Goal: Task Accomplishment & Management: Manage account settings

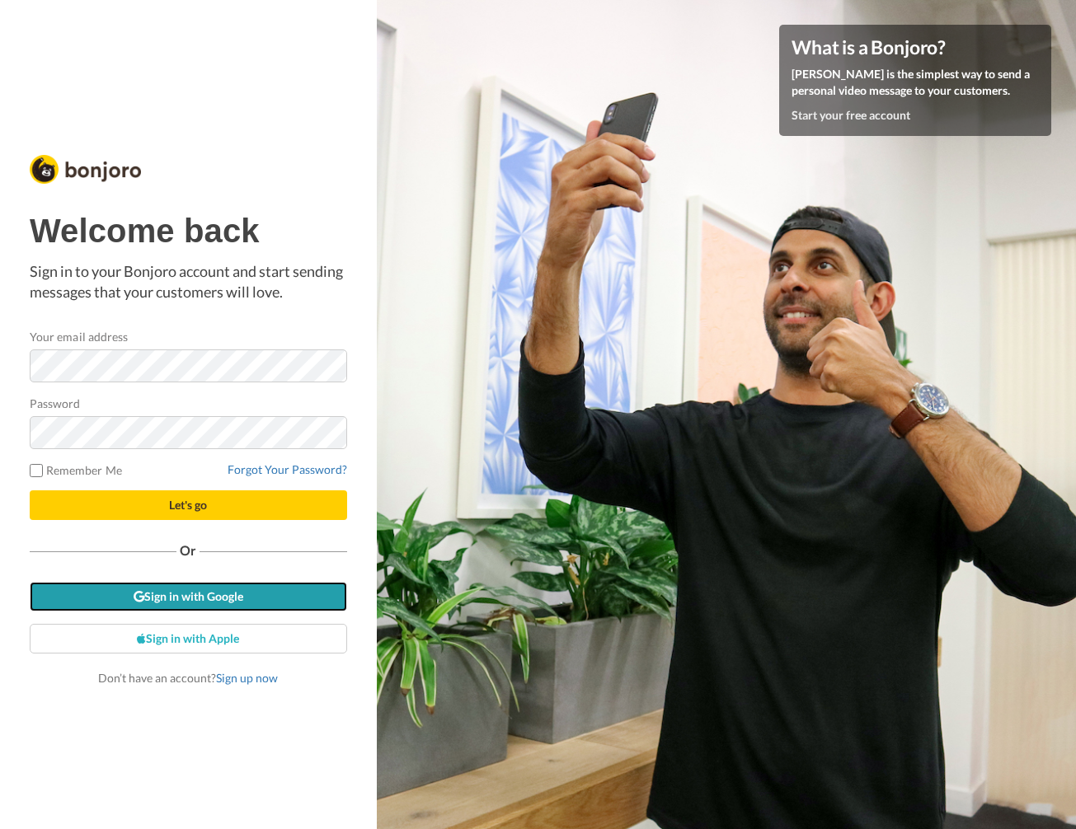
click at [191, 598] on link "Sign in with Google" at bounding box center [188, 597] width 317 height 30
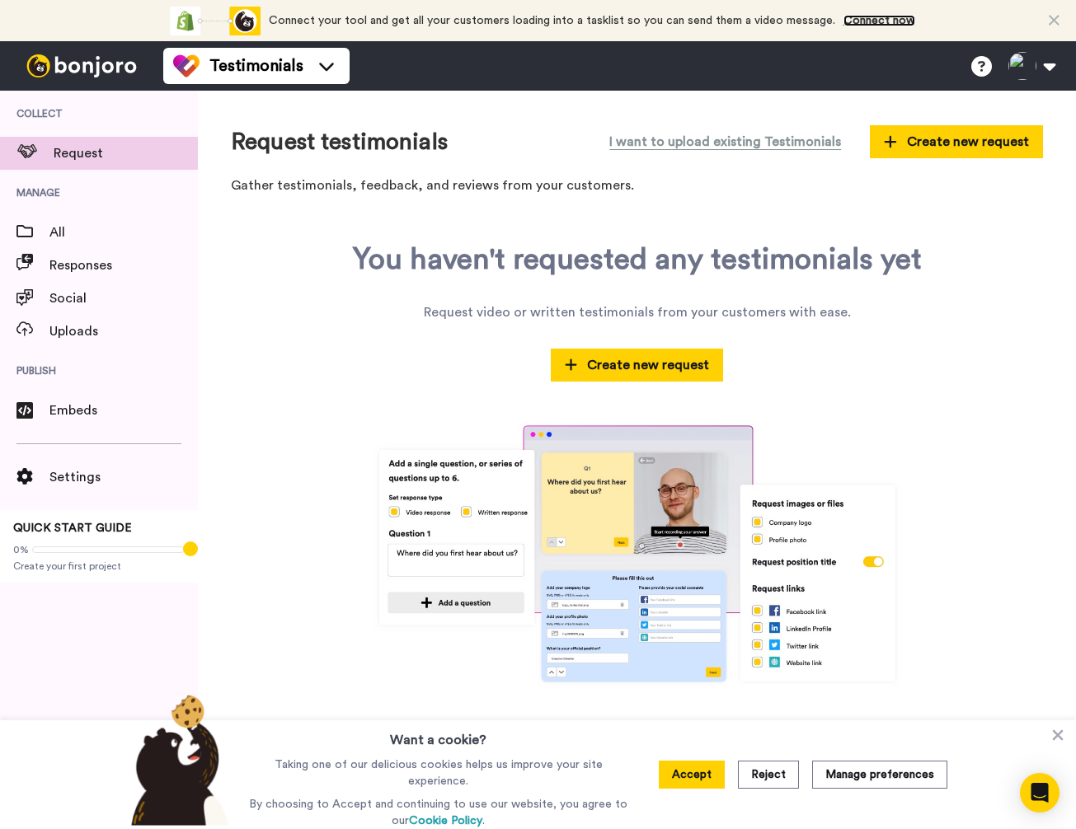
click at [890, 20] on link "Connect now" at bounding box center [879, 21] width 72 height 12
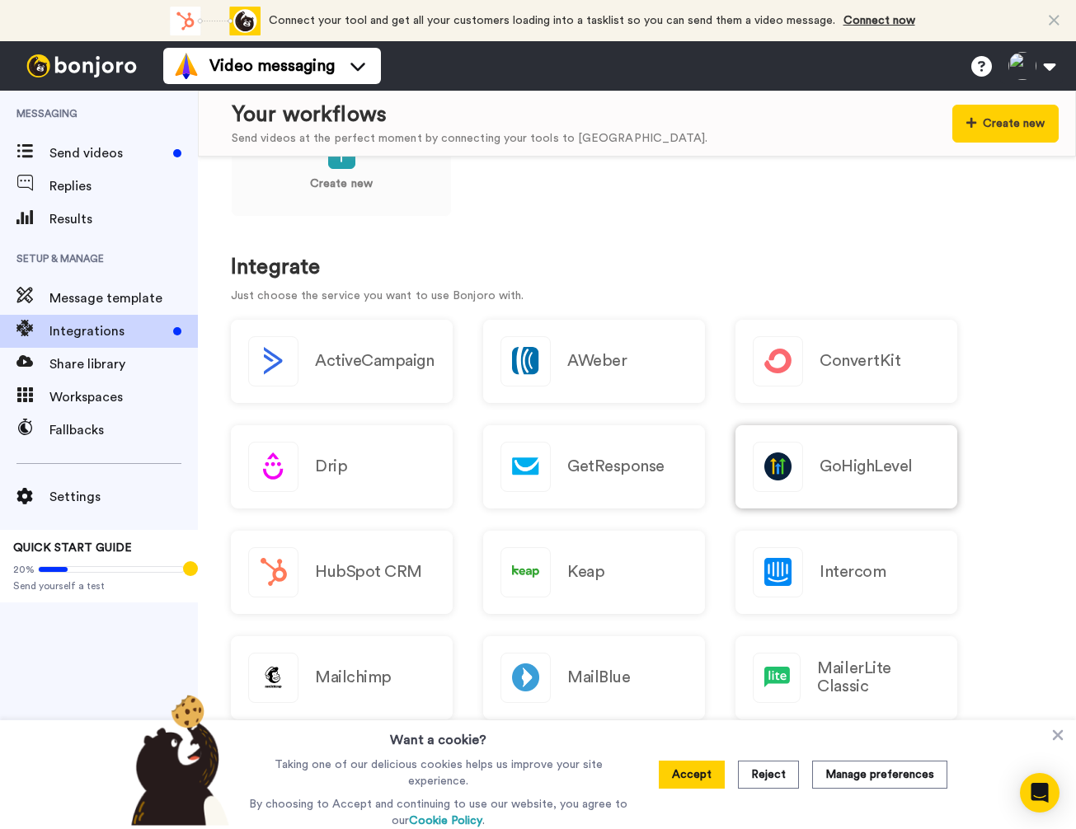
scroll to position [73, 0]
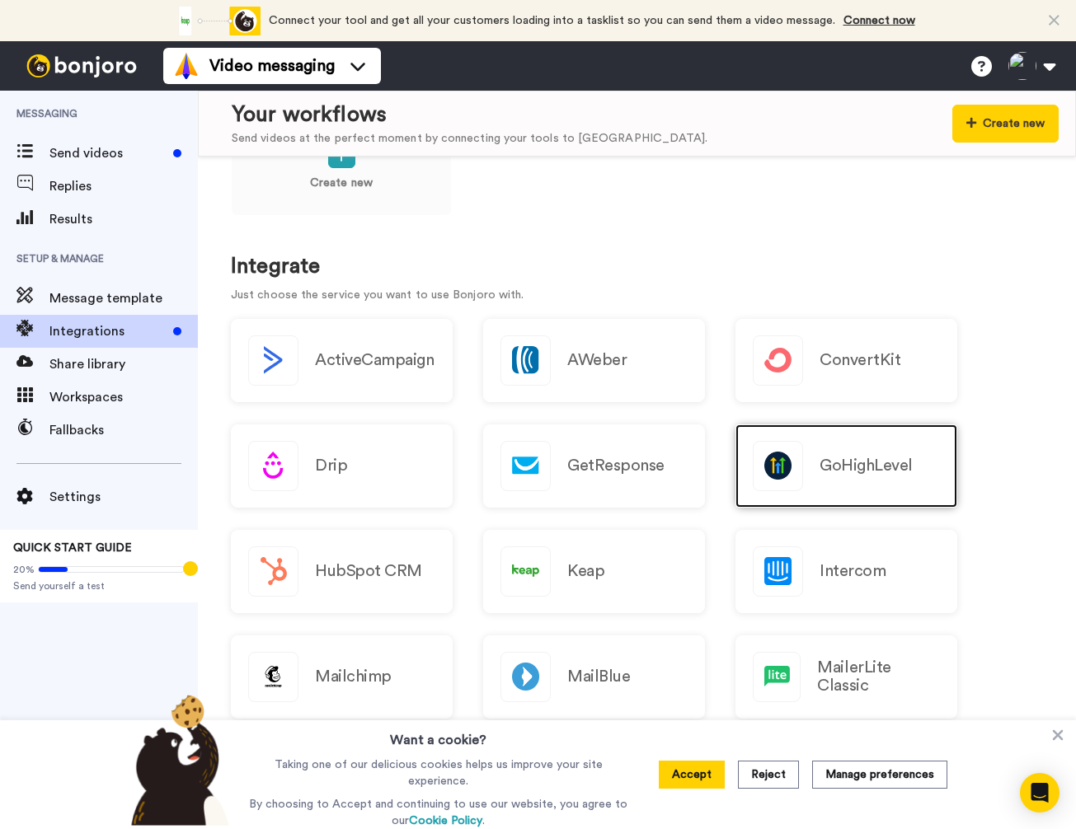
click at [847, 457] on h2 "GoHighLevel" at bounding box center [865, 466] width 93 height 18
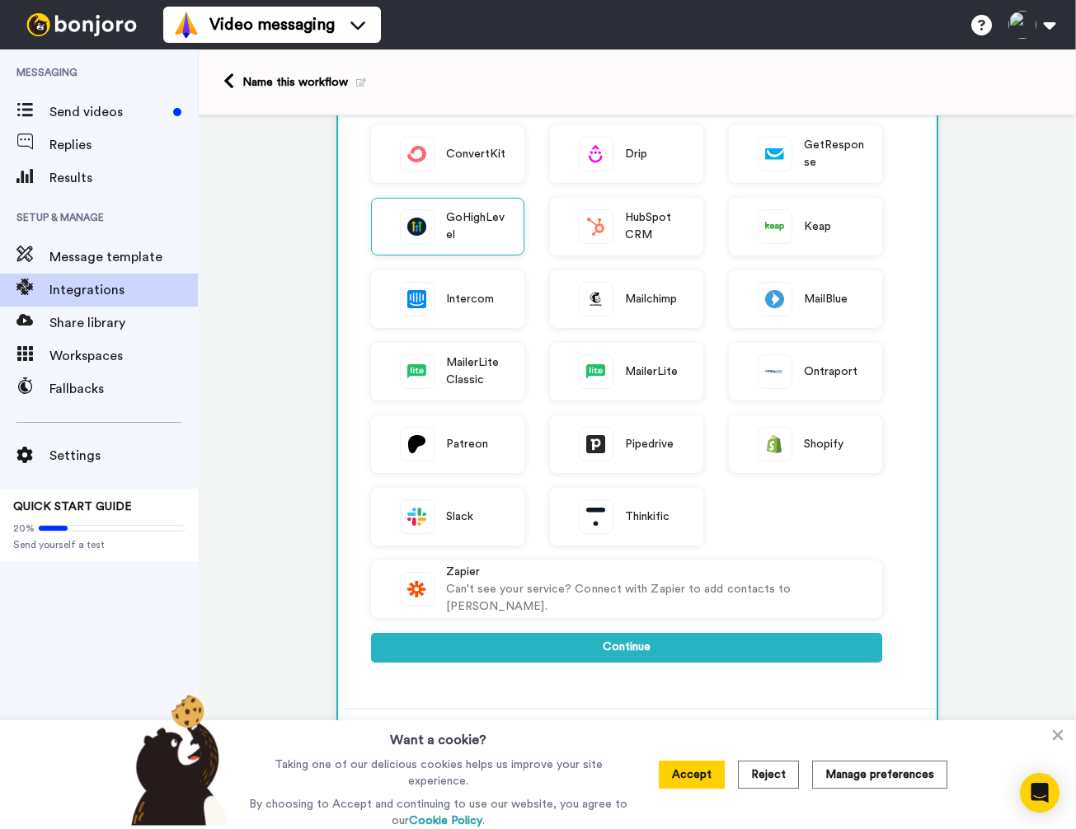
scroll to position [209, 0]
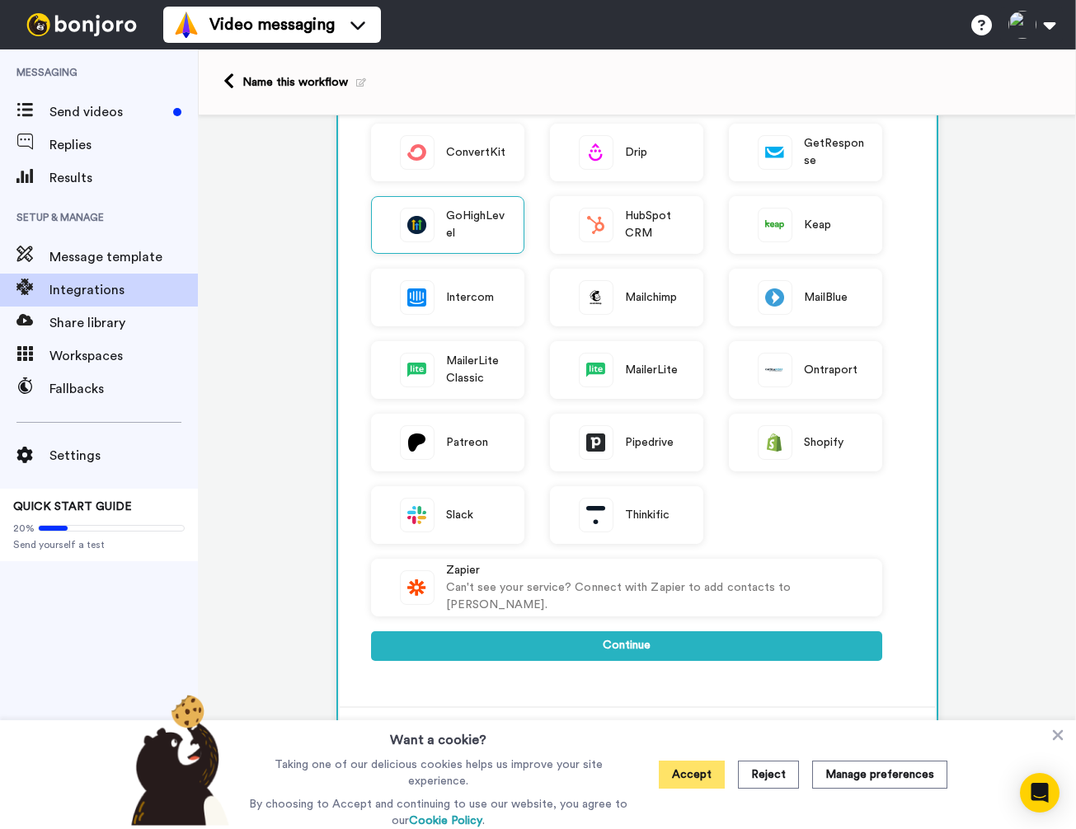
click at [704, 779] on button "Accept" at bounding box center [692, 775] width 66 height 28
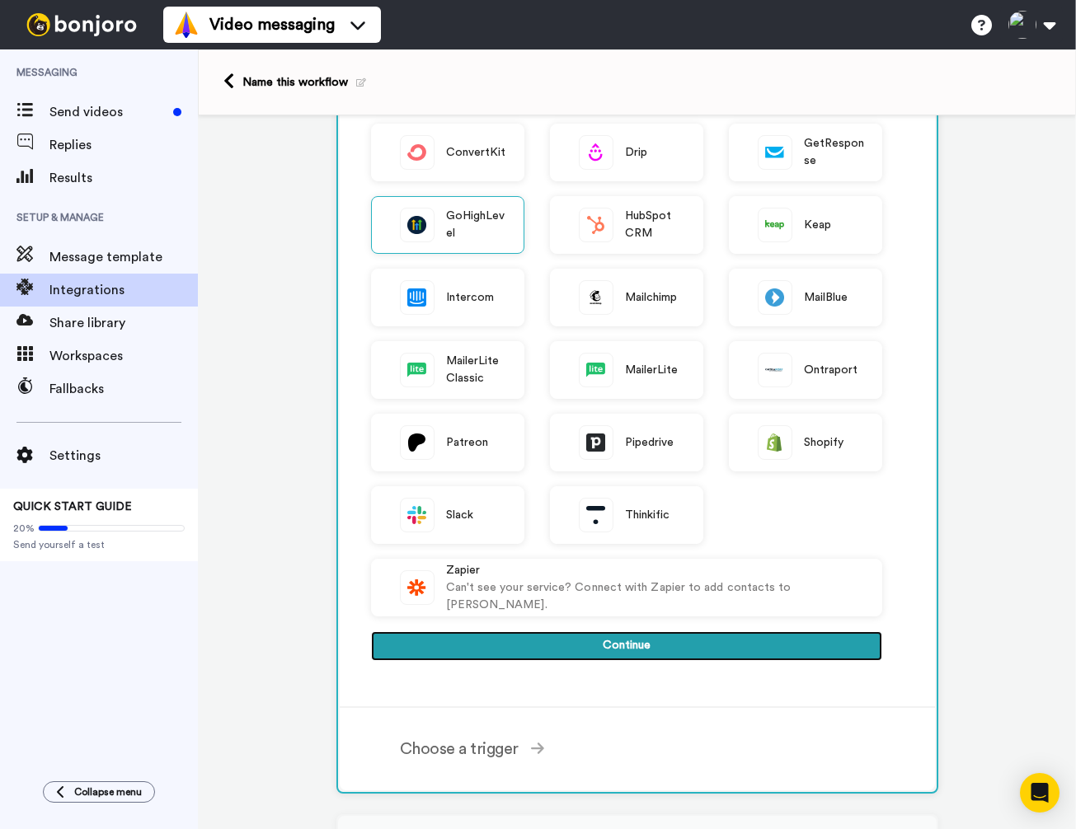
click at [610, 642] on button "Continue" at bounding box center [626, 646] width 511 height 30
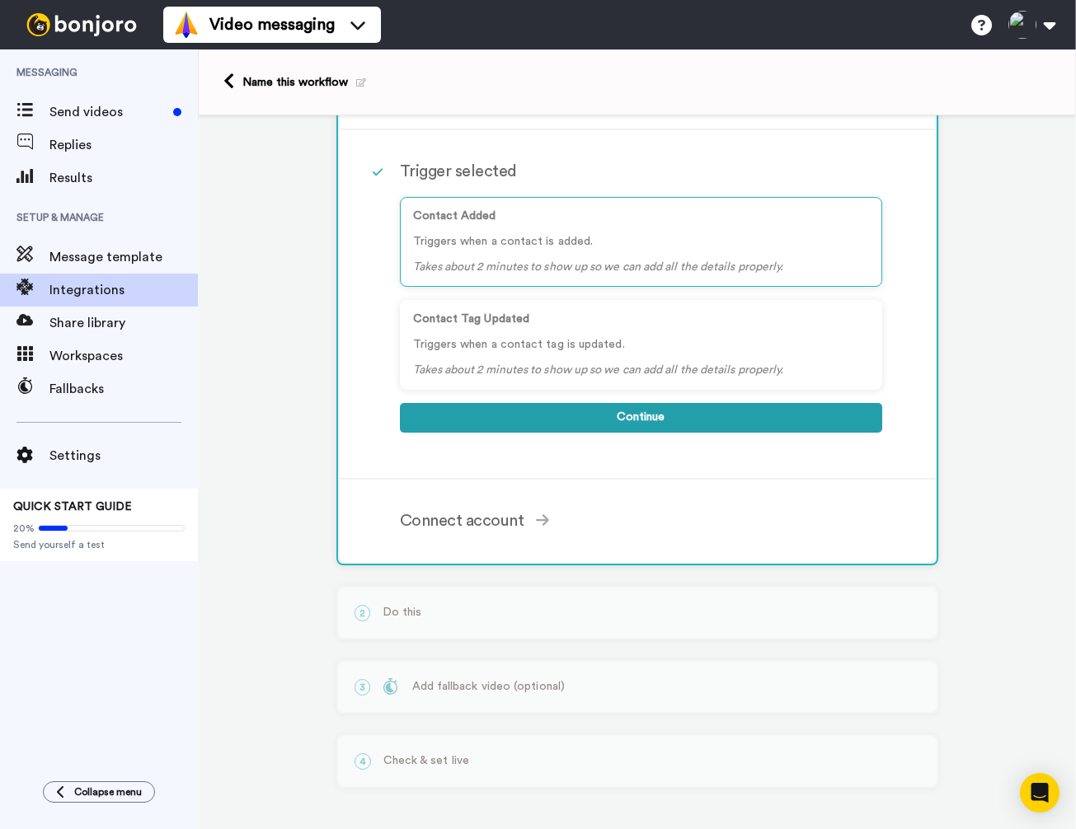
scroll to position [0, 0]
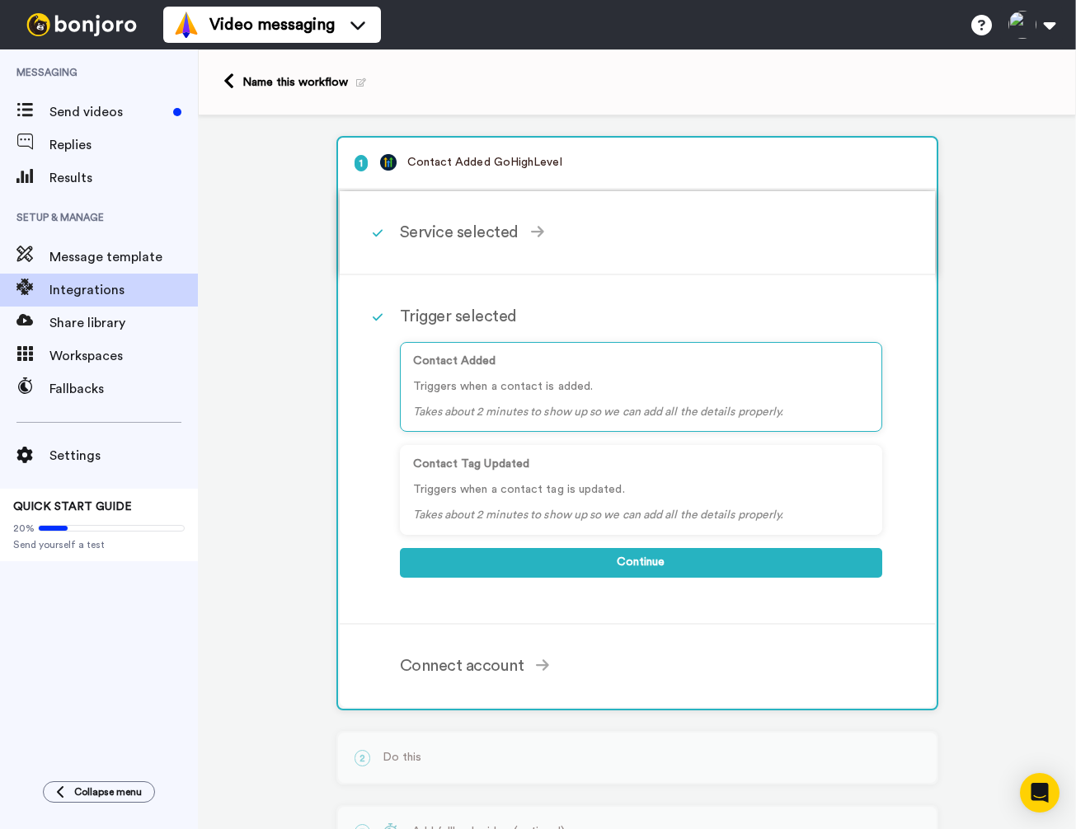
click at [446, 226] on div "Service selected" at bounding box center [641, 232] width 482 height 25
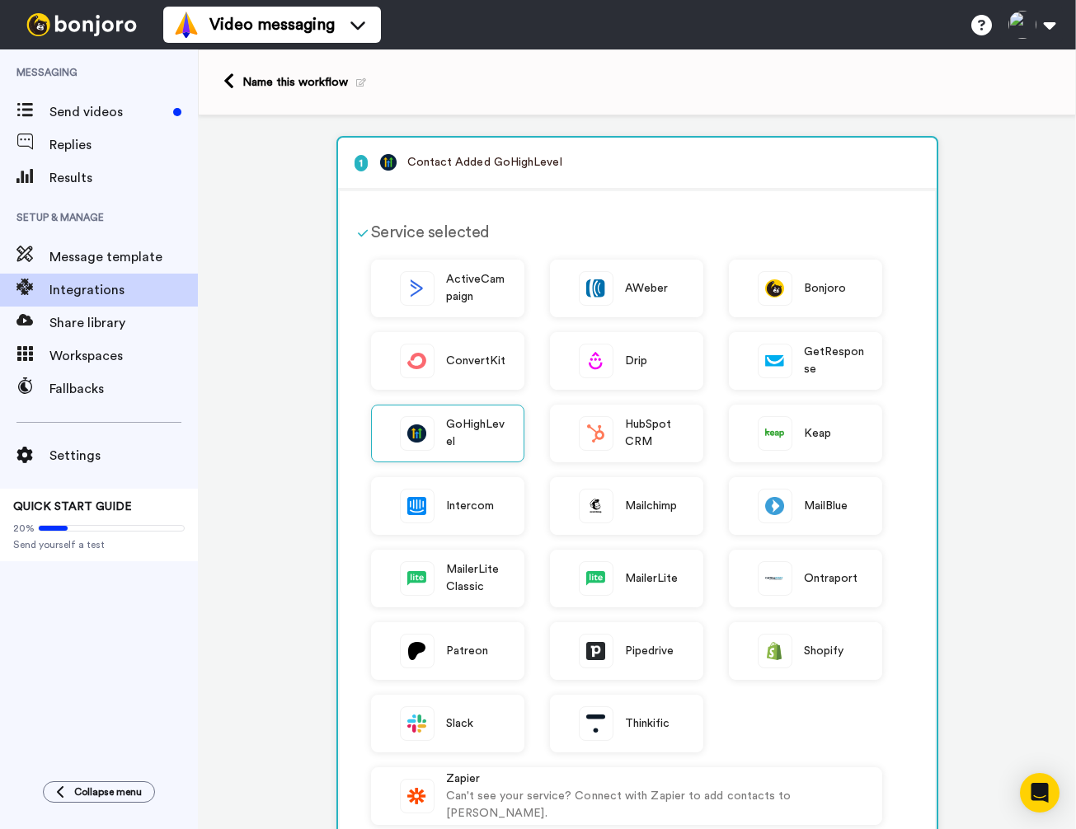
click at [446, 226] on div "Service selected" at bounding box center [626, 232] width 511 height 25
click at [360, 236] on icon at bounding box center [363, 233] width 10 height 12
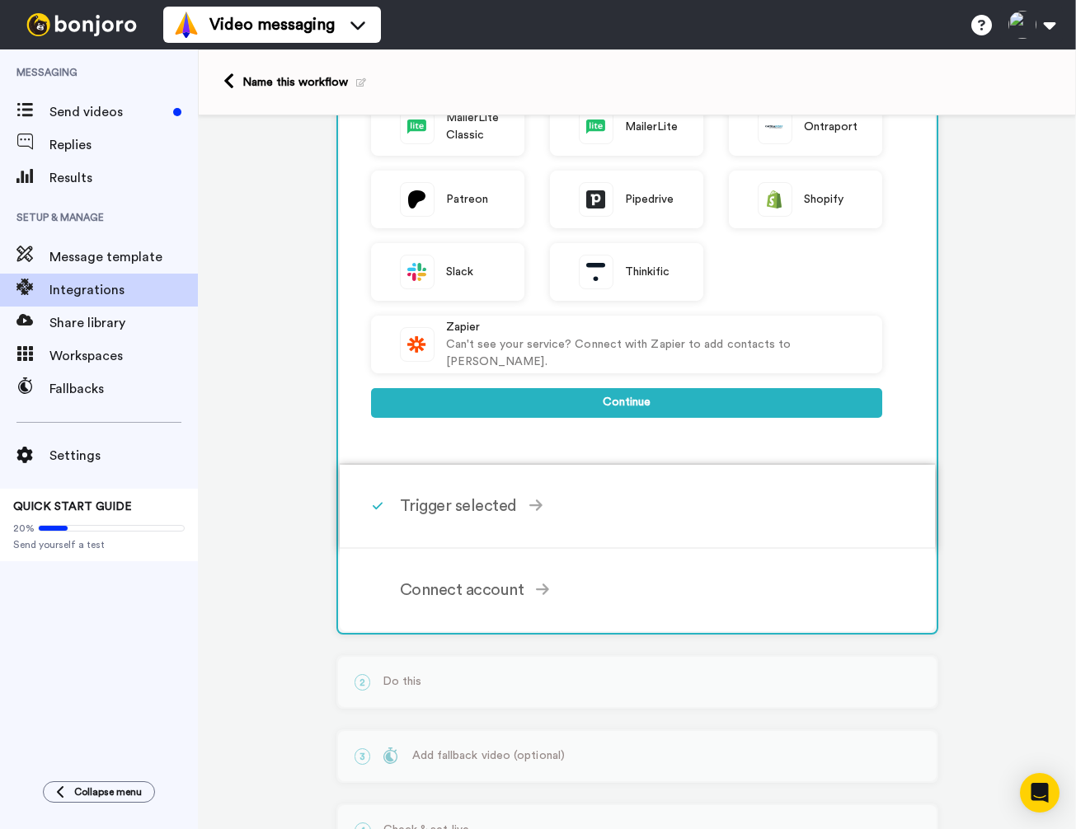
click at [448, 500] on div "Trigger selected" at bounding box center [641, 506] width 482 height 25
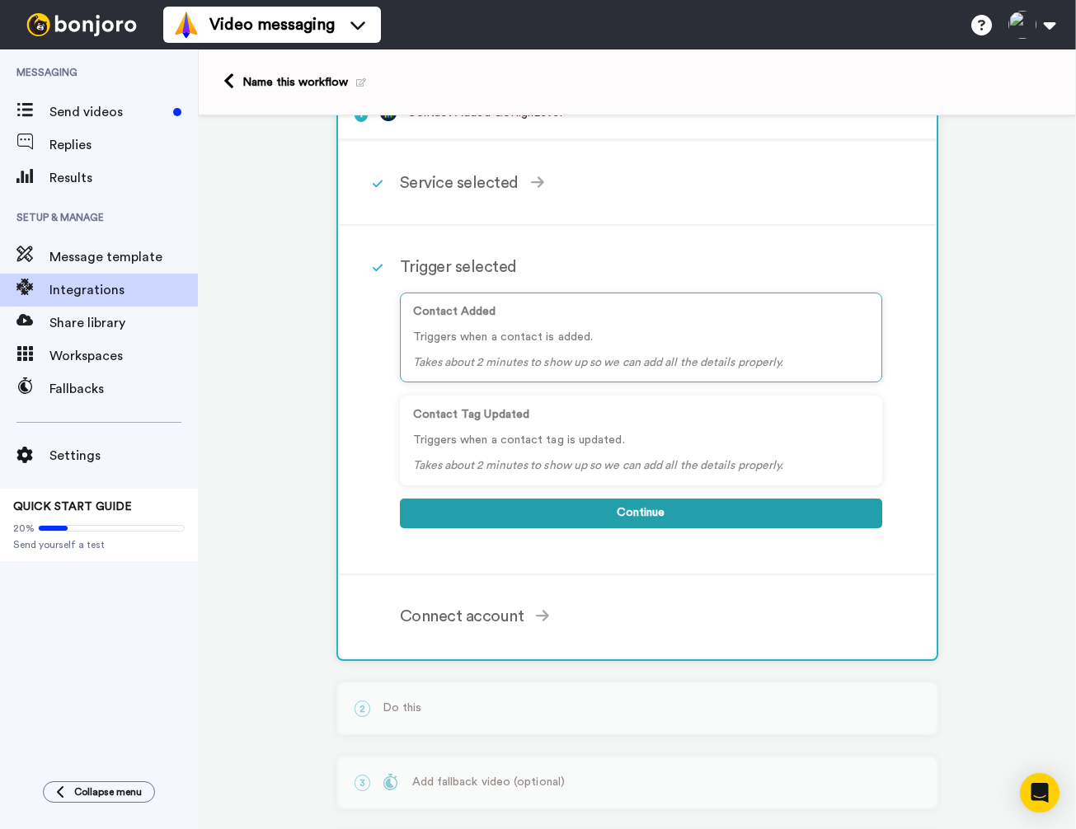
scroll to position [47, 0]
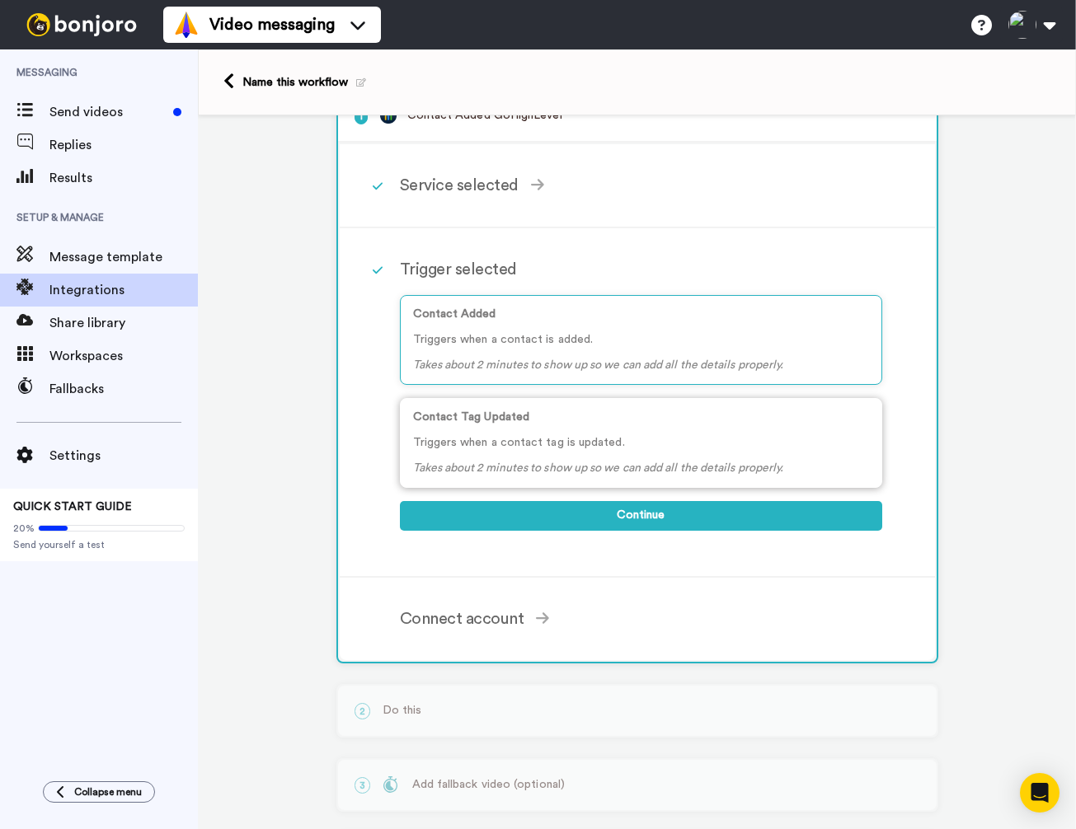
click at [518, 443] on p "Triggers when a contact tag is updated." at bounding box center [641, 442] width 456 height 17
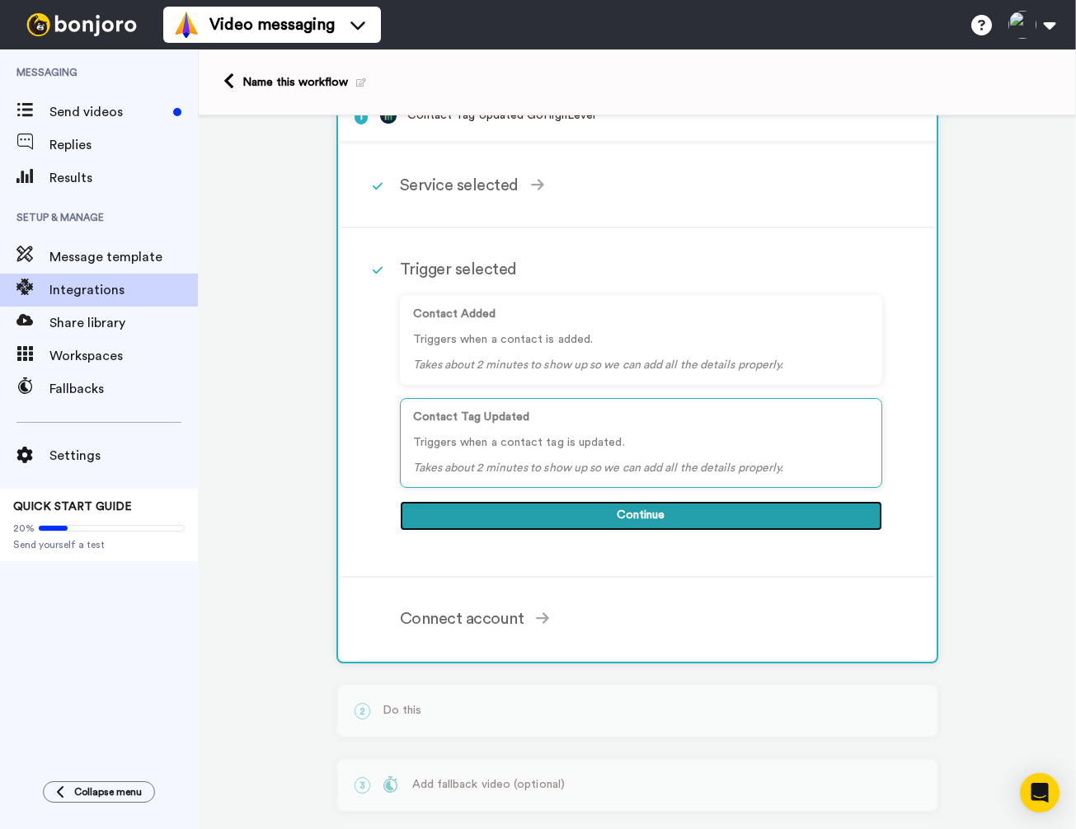
click at [643, 520] on button "Continue" at bounding box center [641, 516] width 482 height 30
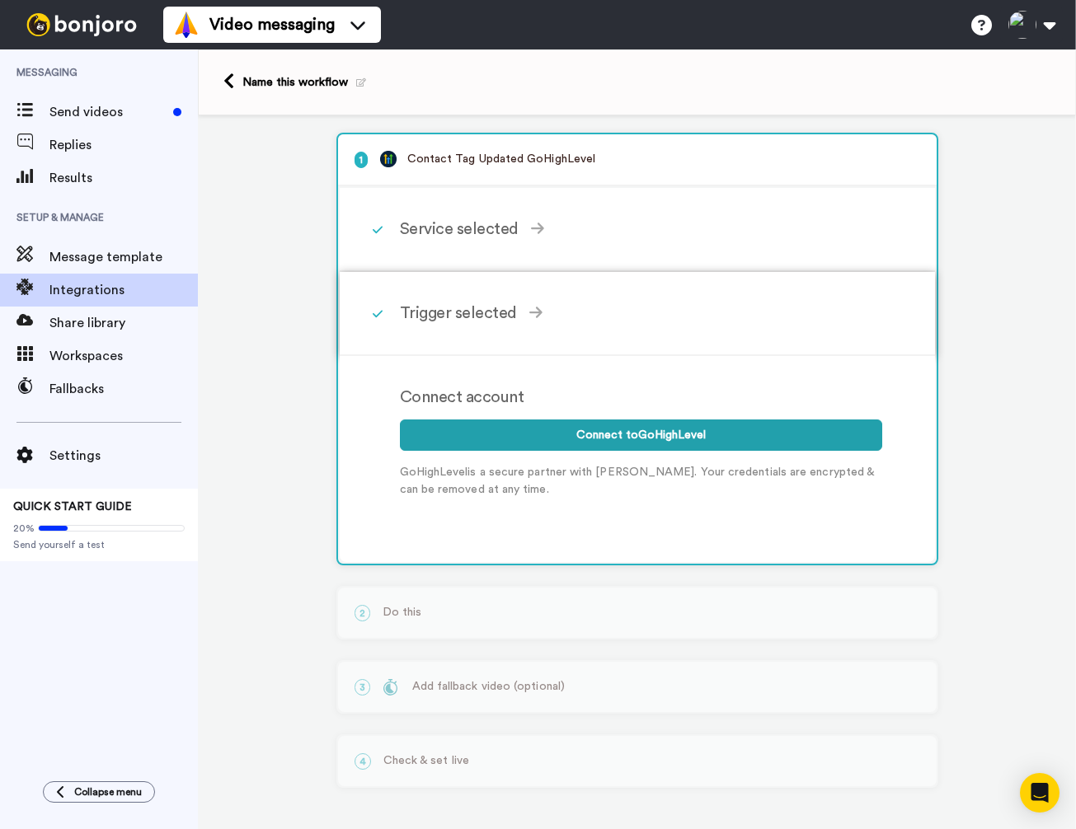
scroll to position [7, 0]
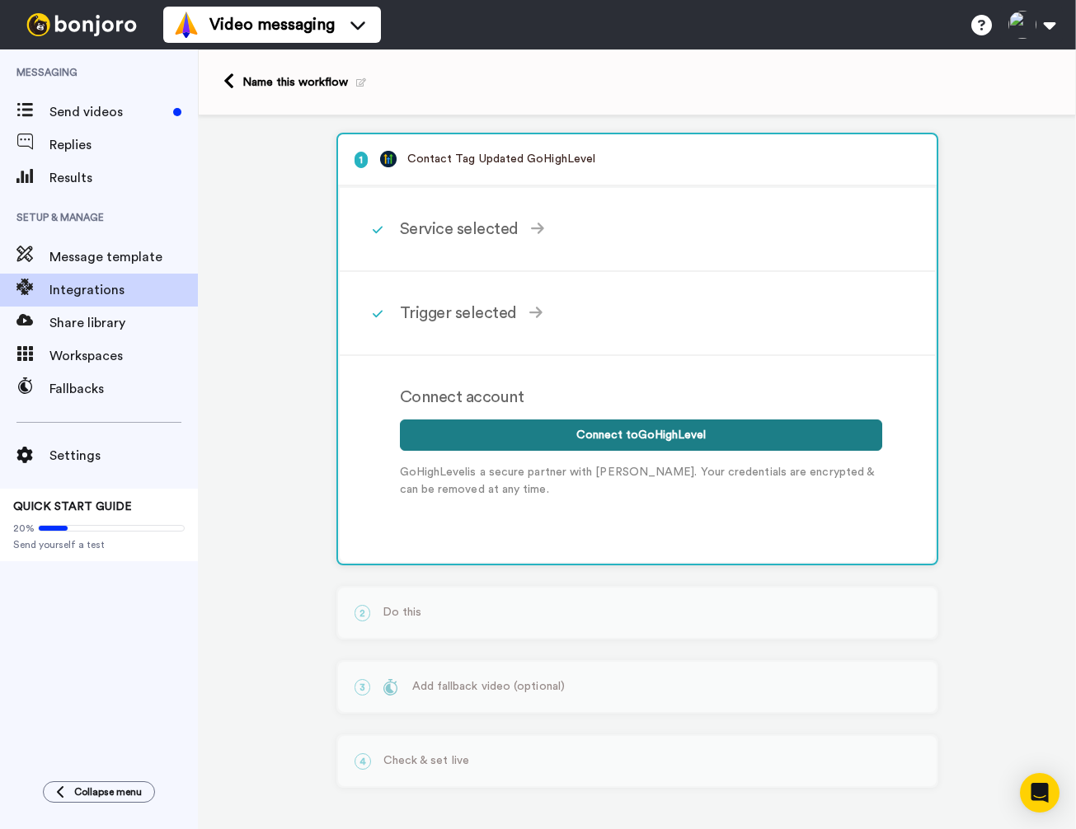
click at [603, 429] on button "Connect to GoHighLevel" at bounding box center [641, 435] width 482 height 31
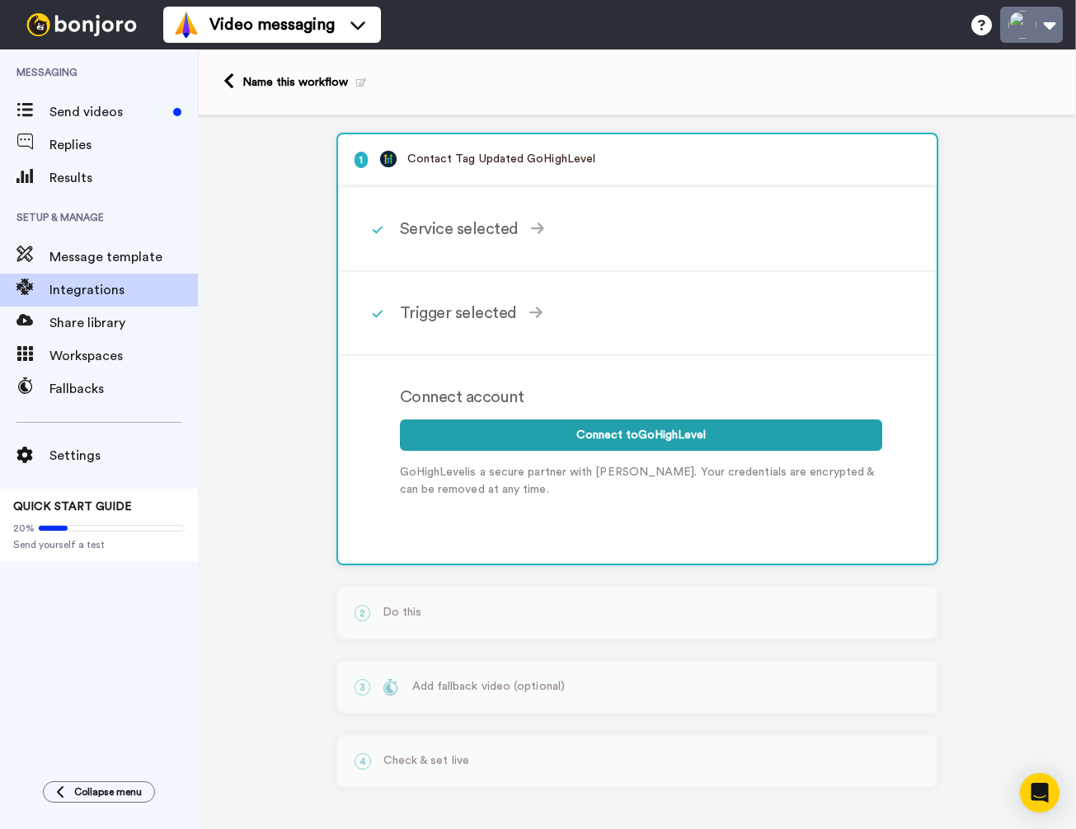
click at [1010, 28] on button at bounding box center [1031, 25] width 63 height 36
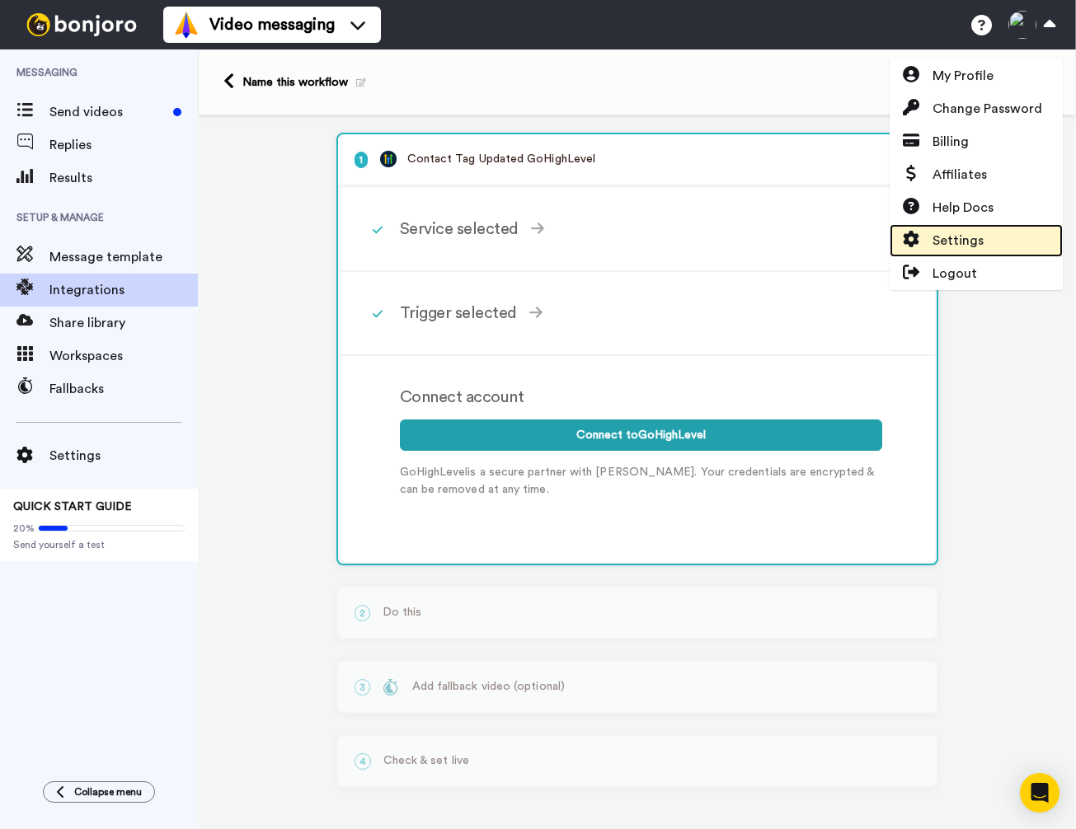
click at [940, 240] on span "Settings" at bounding box center [957, 241] width 51 height 20
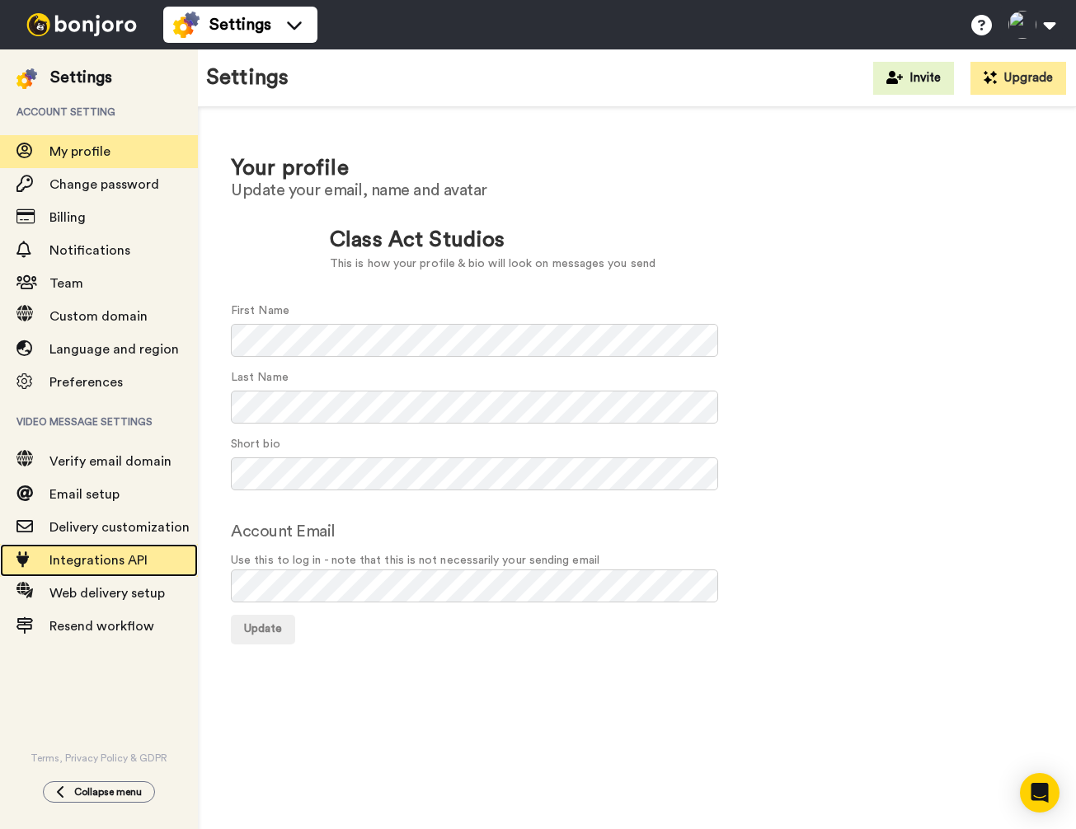
click at [70, 556] on span "Integrations API" at bounding box center [98, 560] width 98 height 13
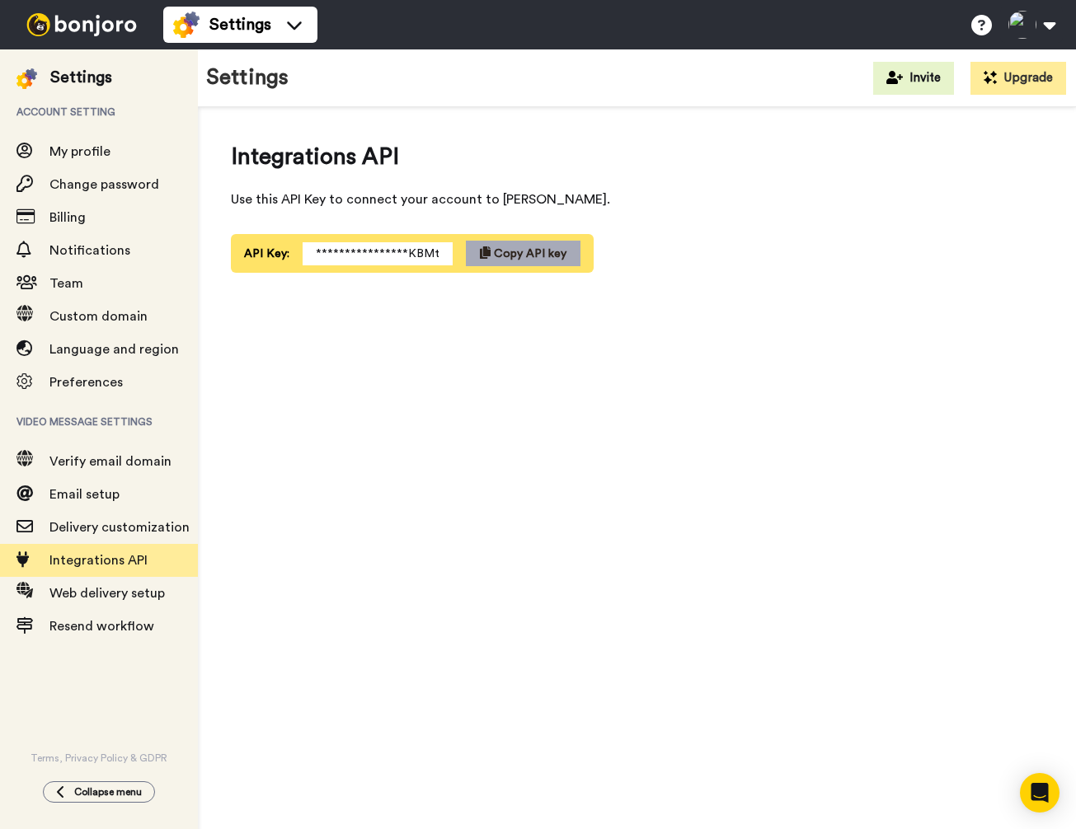
click at [494, 252] on span "Copy API key" at bounding box center [530, 254] width 73 height 12
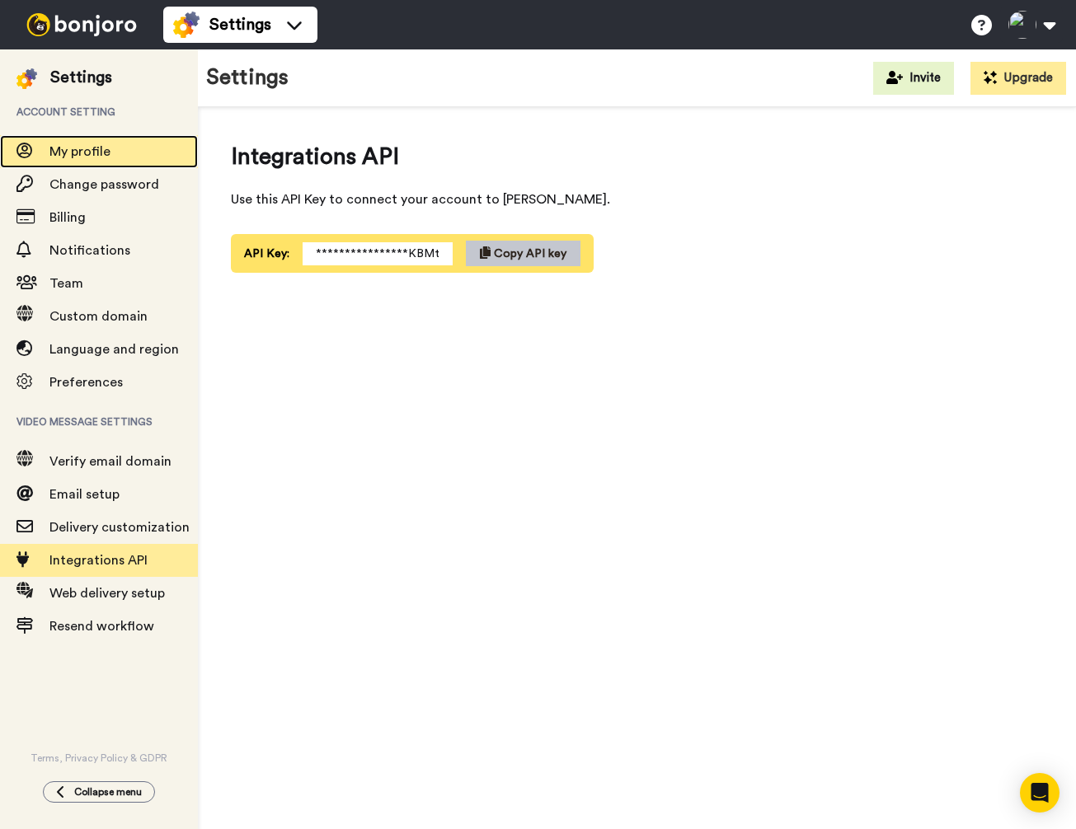
click at [63, 154] on span "My profile" at bounding box center [79, 151] width 61 height 13
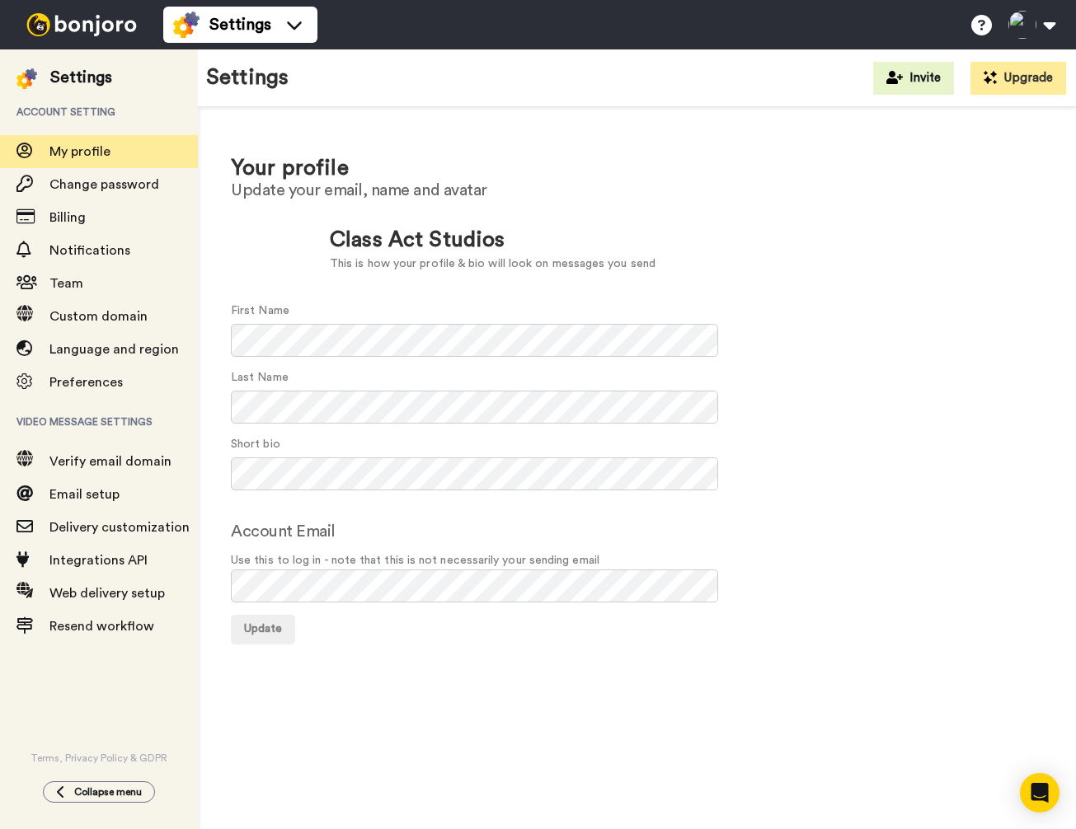
click at [243, 74] on h1 "Settings" at bounding box center [247, 78] width 82 height 24
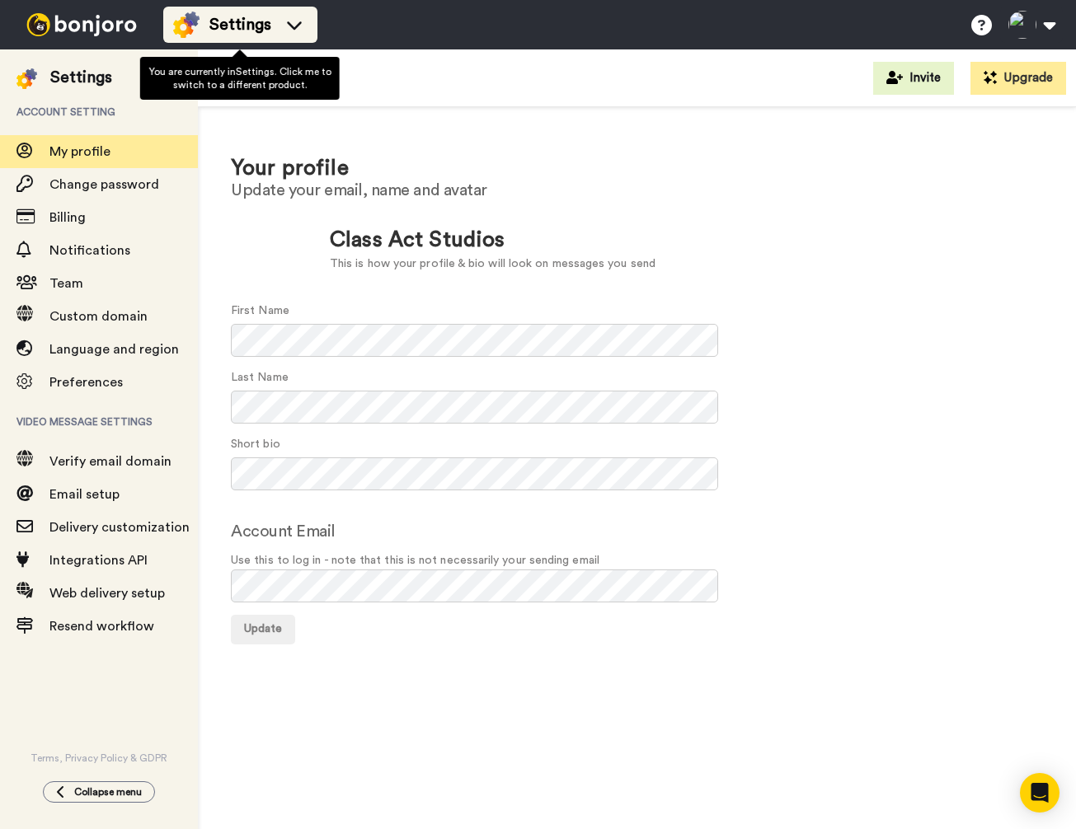
click at [281, 25] on icon at bounding box center [294, 24] width 26 height 16
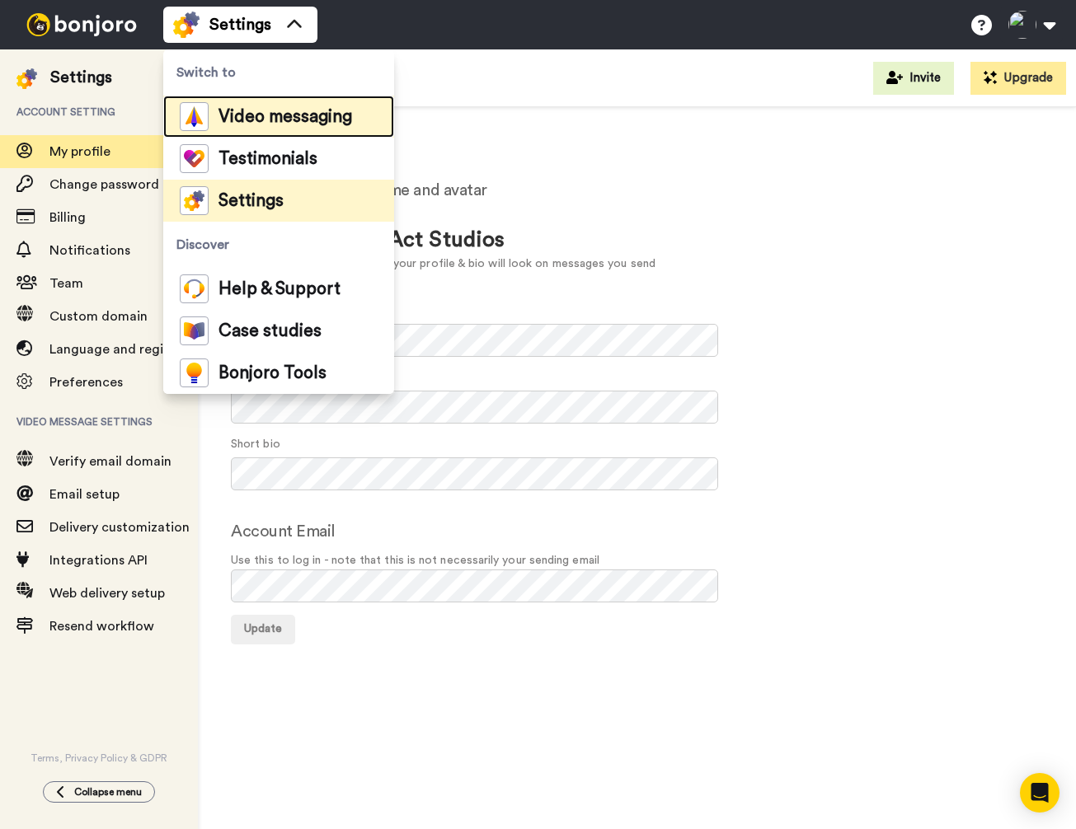
click at [259, 121] on span "Video messaging" at bounding box center [285, 117] width 134 height 16
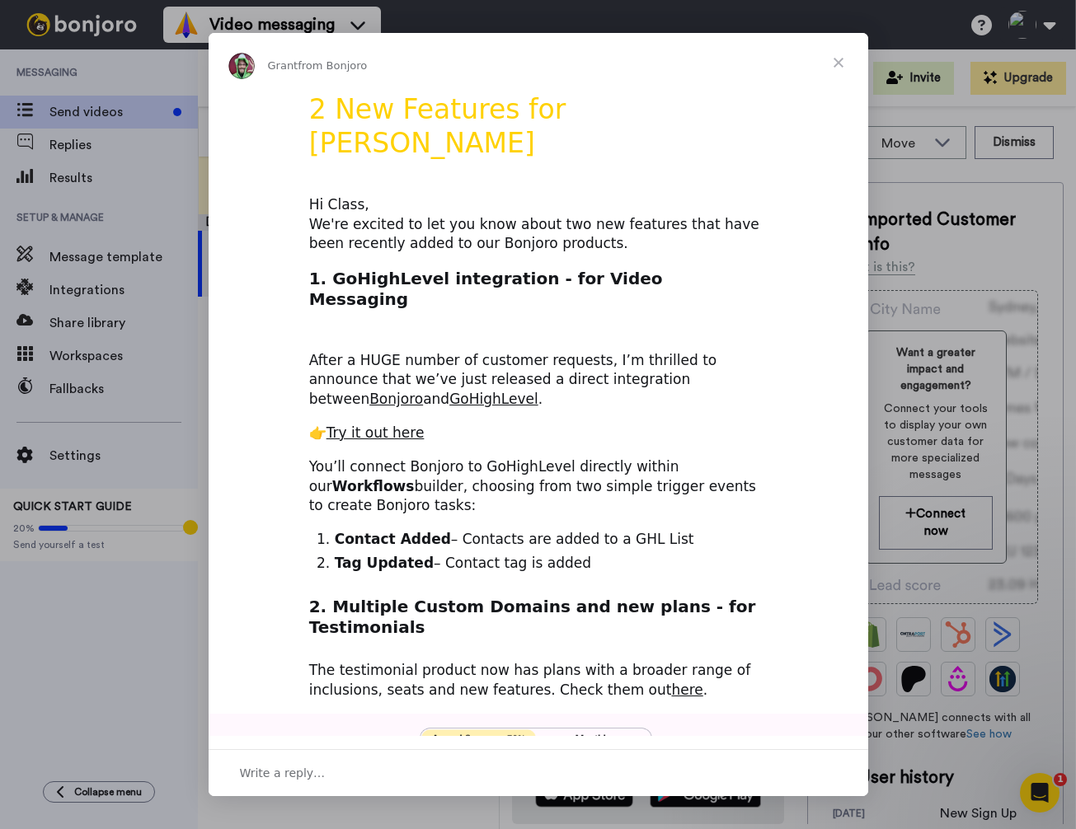
click at [105, 30] on div "Intercom messenger" at bounding box center [538, 414] width 1076 height 829
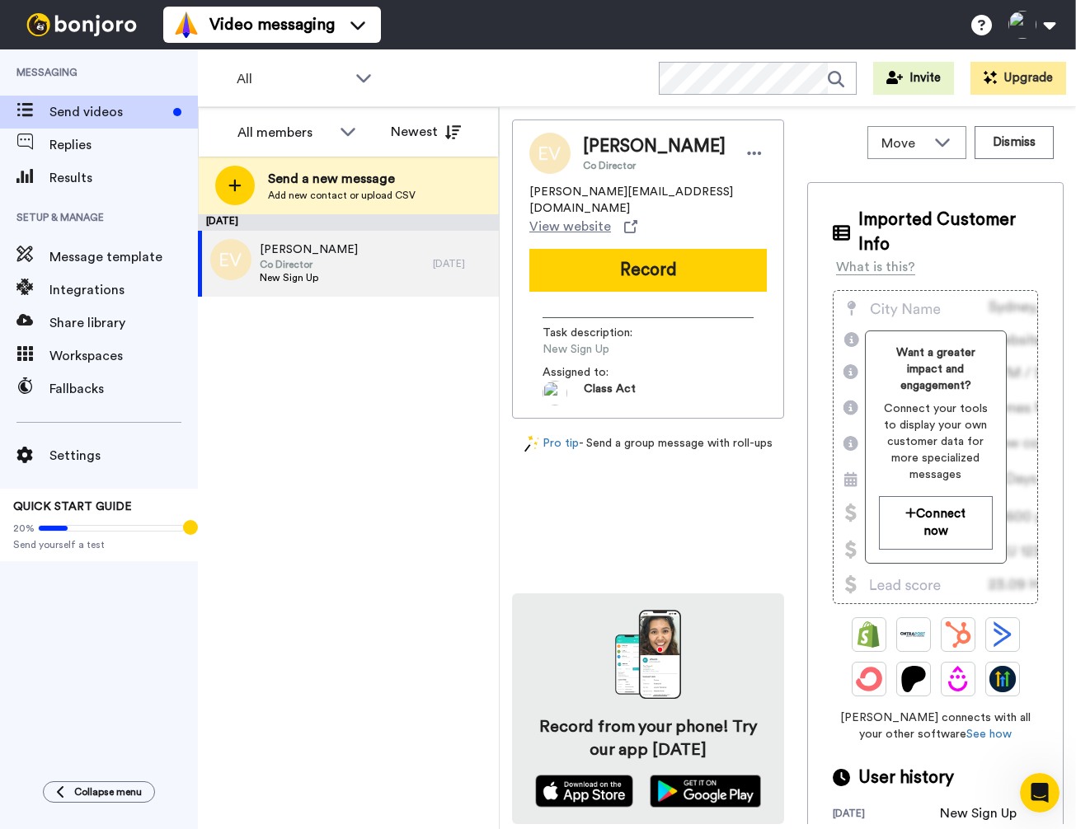
click at [103, 22] on img at bounding box center [82, 24] width 124 height 23
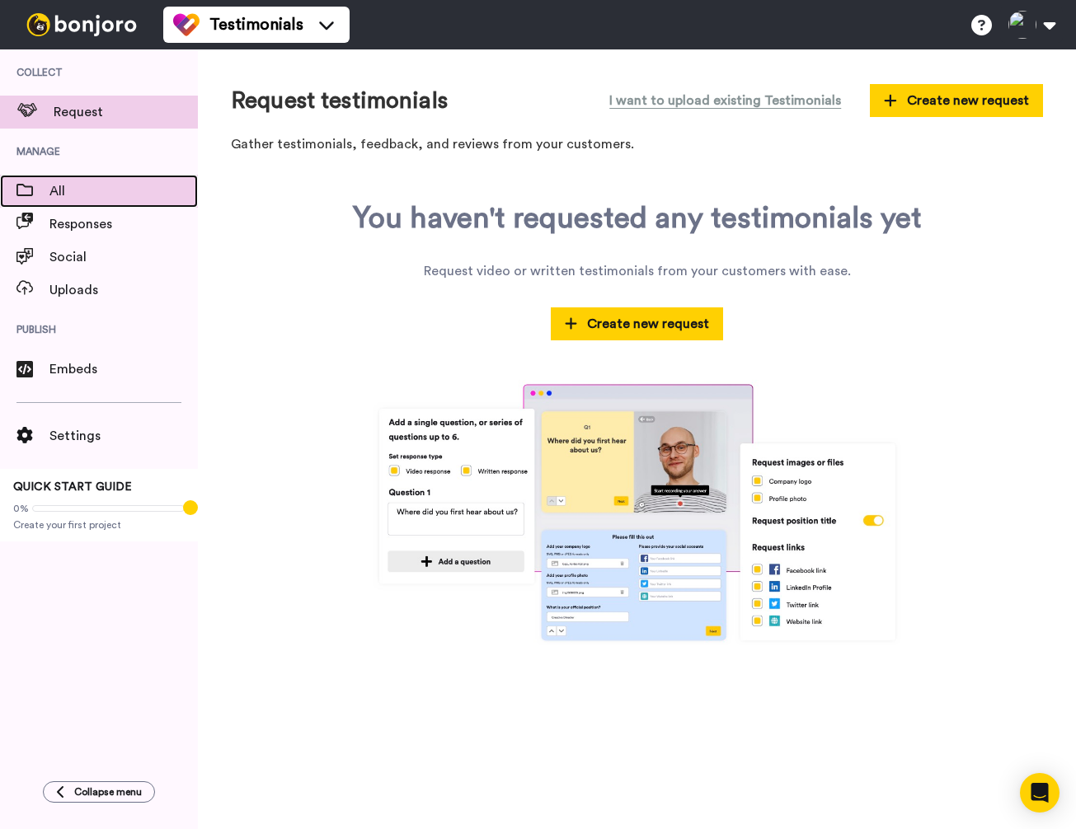
click at [81, 194] on span "All" at bounding box center [123, 191] width 148 height 20
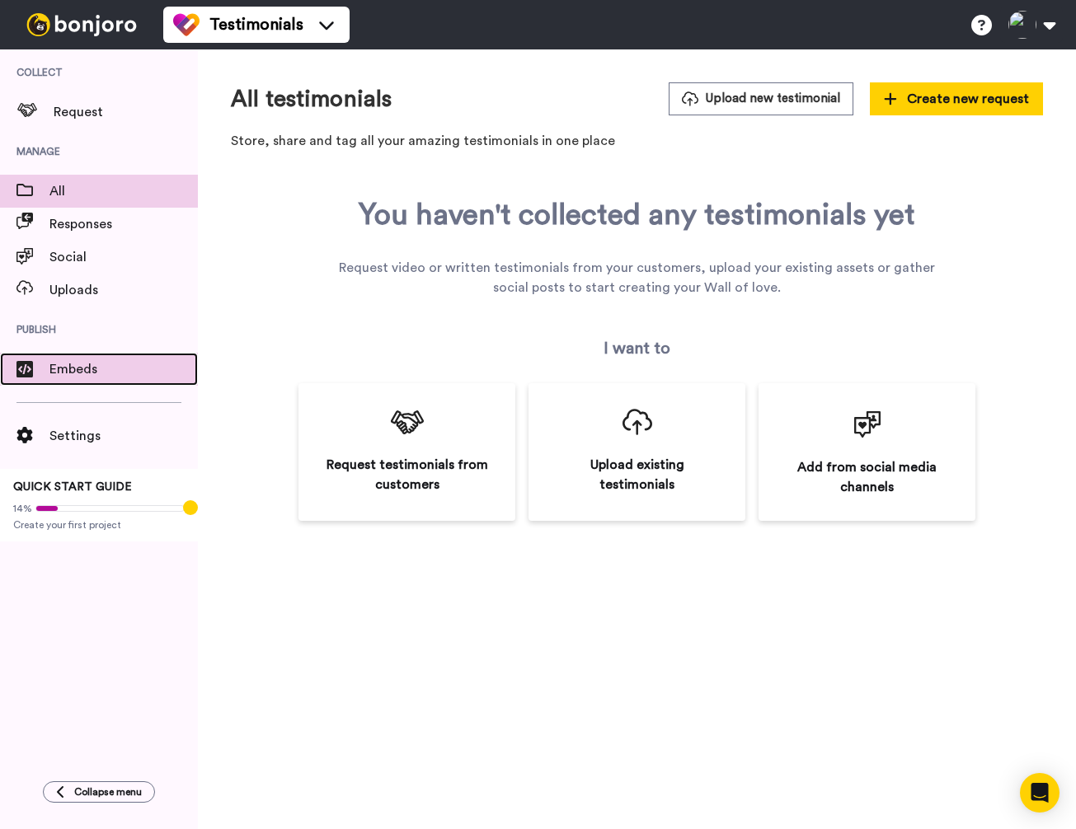
click at [55, 366] on span "Embeds" at bounding box center [123, 369] width 148 height 20
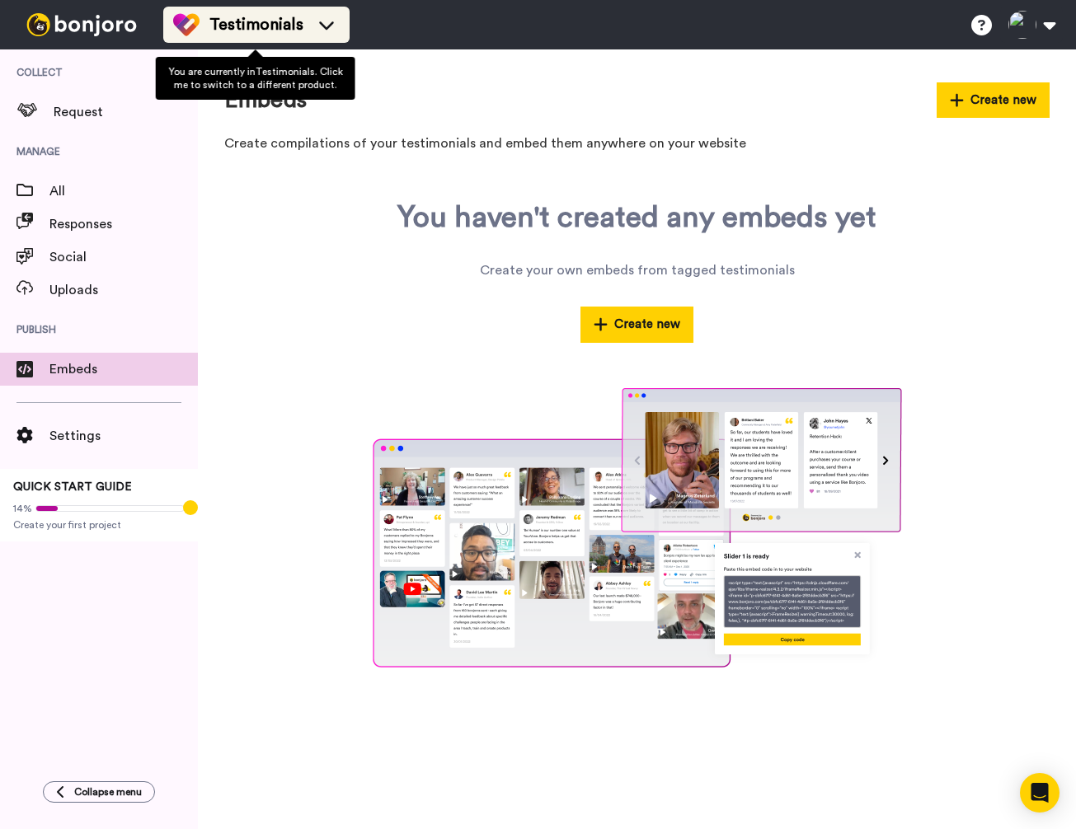
click at [310, 14] on div "Testimonials" at bounding box center [256, 25] width 166 height 26
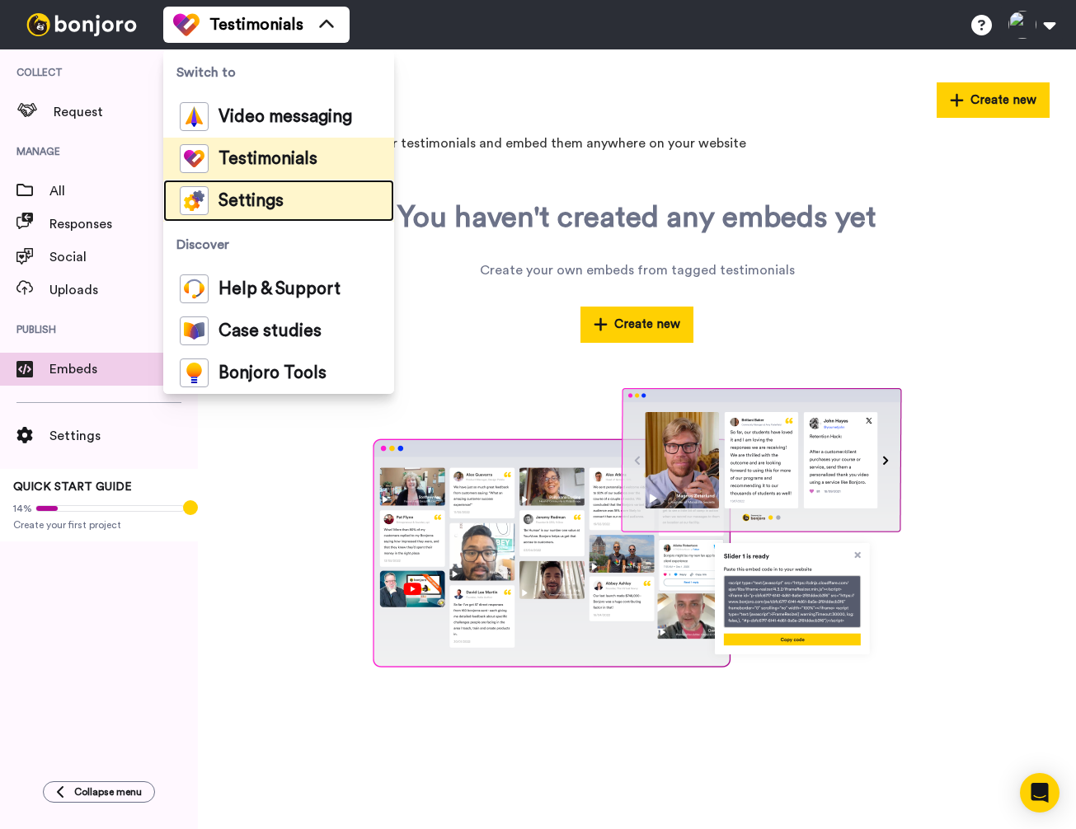
click at [244, 193] on span "Settings" at bounding box center [250, 201] width 65 height 16
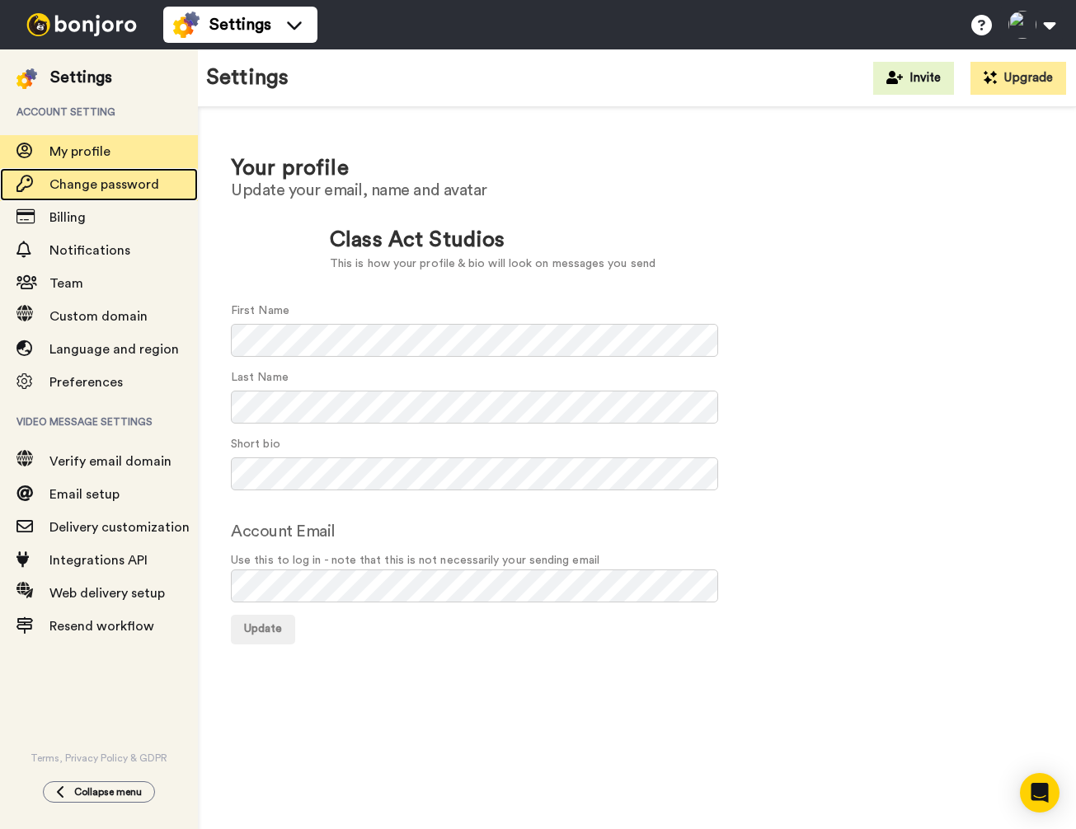
click at [84, 180] on span "Change password" at bounding box center [104, 184] width 110 height 13
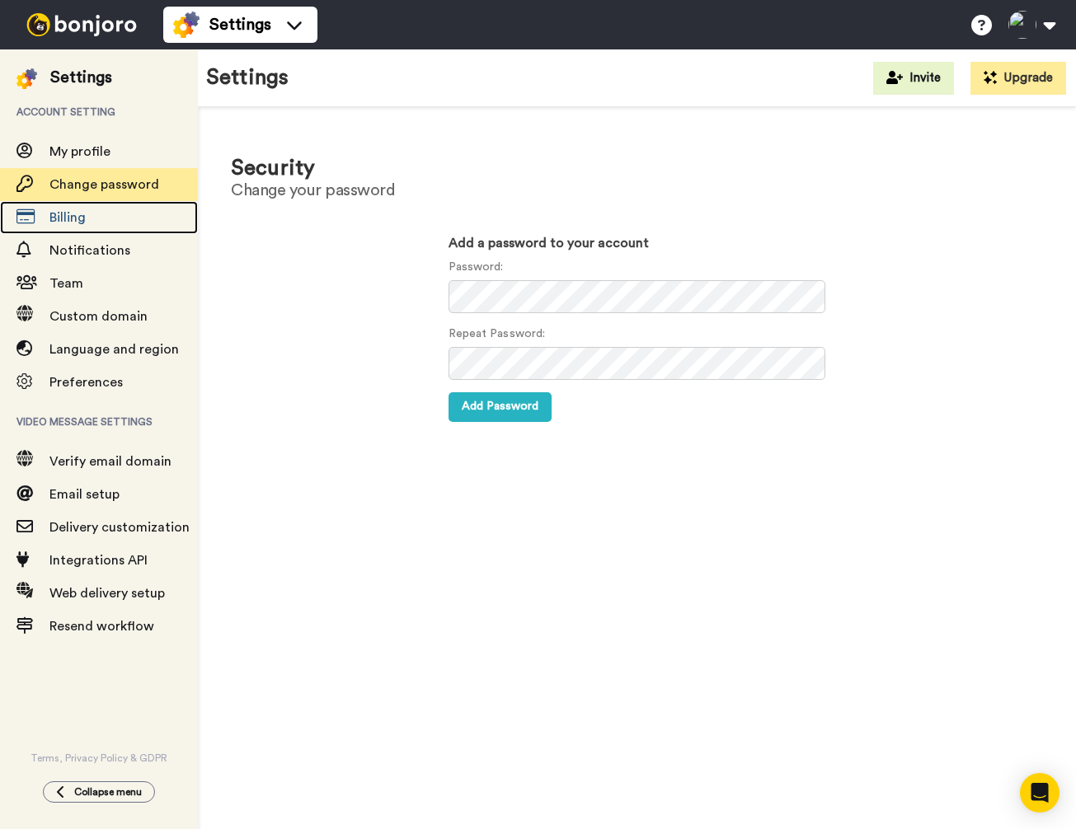
click at [65, 216] on span "Billing" at bounding box center [67, 217] width 36 height 13
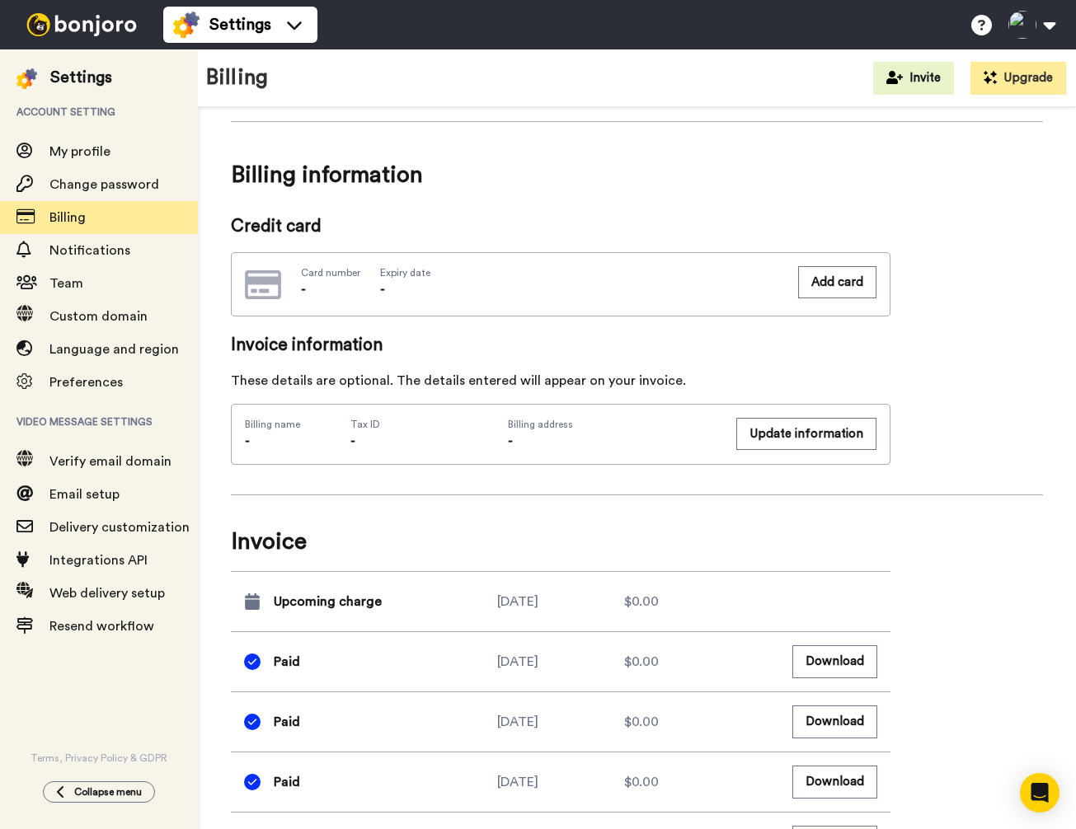
scroll to position [326, 0]
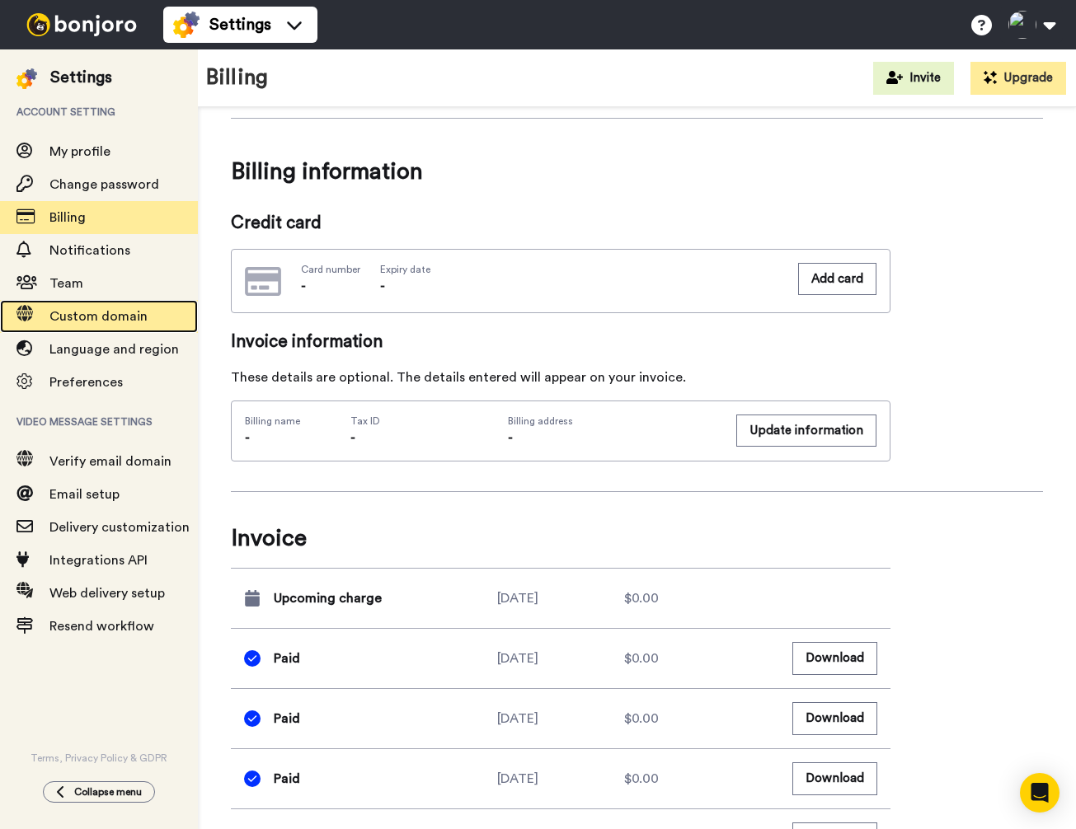
click at [101, 312] on span "Custom domain" at bounding box center [98, 316] width 98 height 13
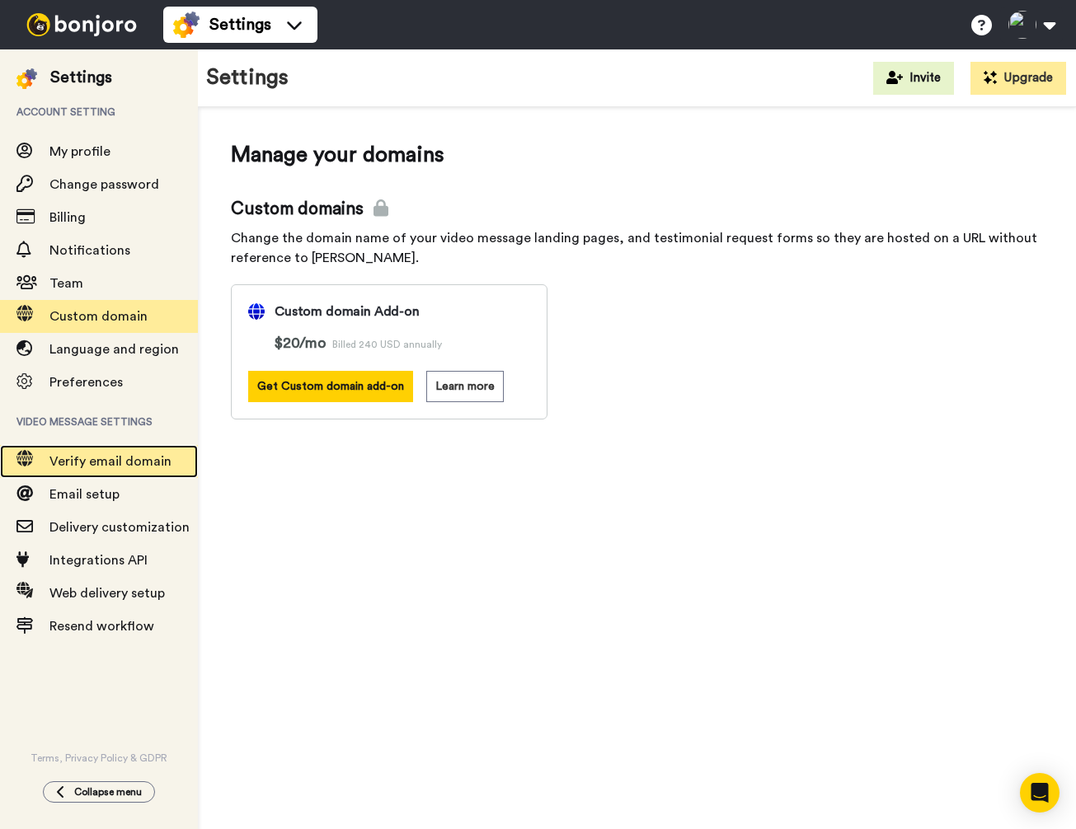
click at [103, 461] on span "Verify email domain" at bounding box center [110, 461] width 122 height 13
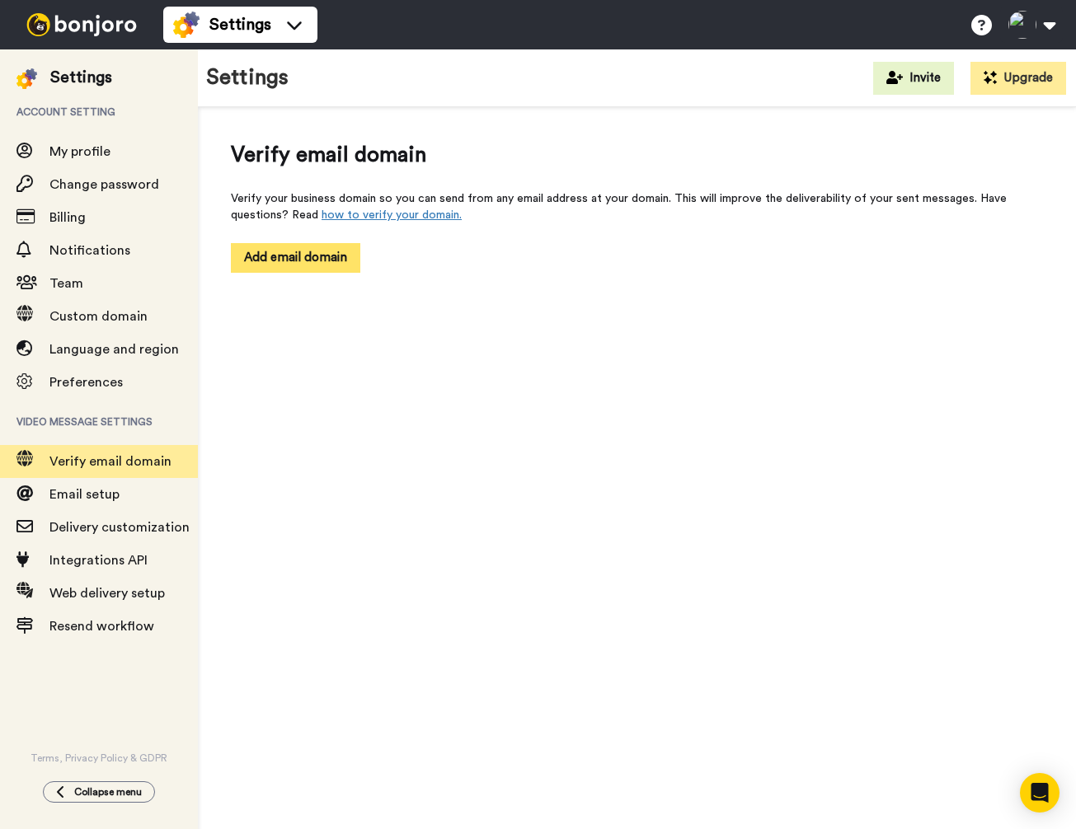
click at [293, 256] on button "Add email domain" at bounding box center [295, 257] width 129 height 29
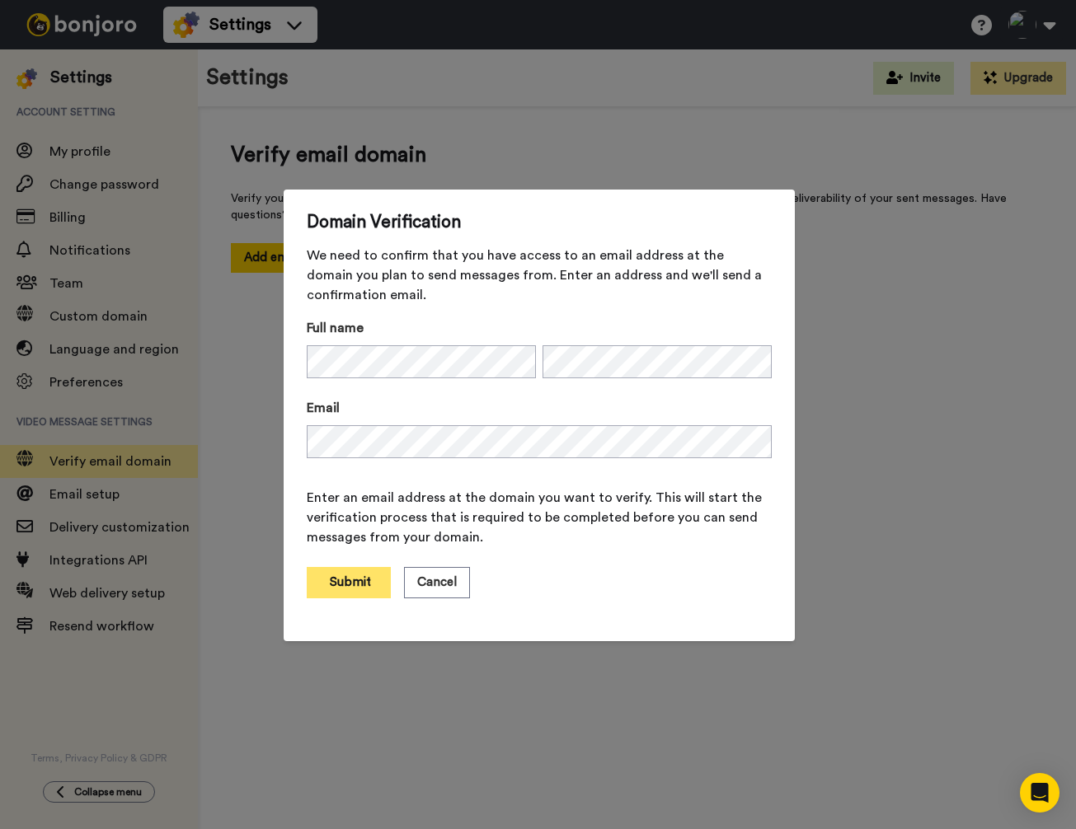
click at [349, 575] on button "Submit" at bounding box center [349, 582] width 84 height 31
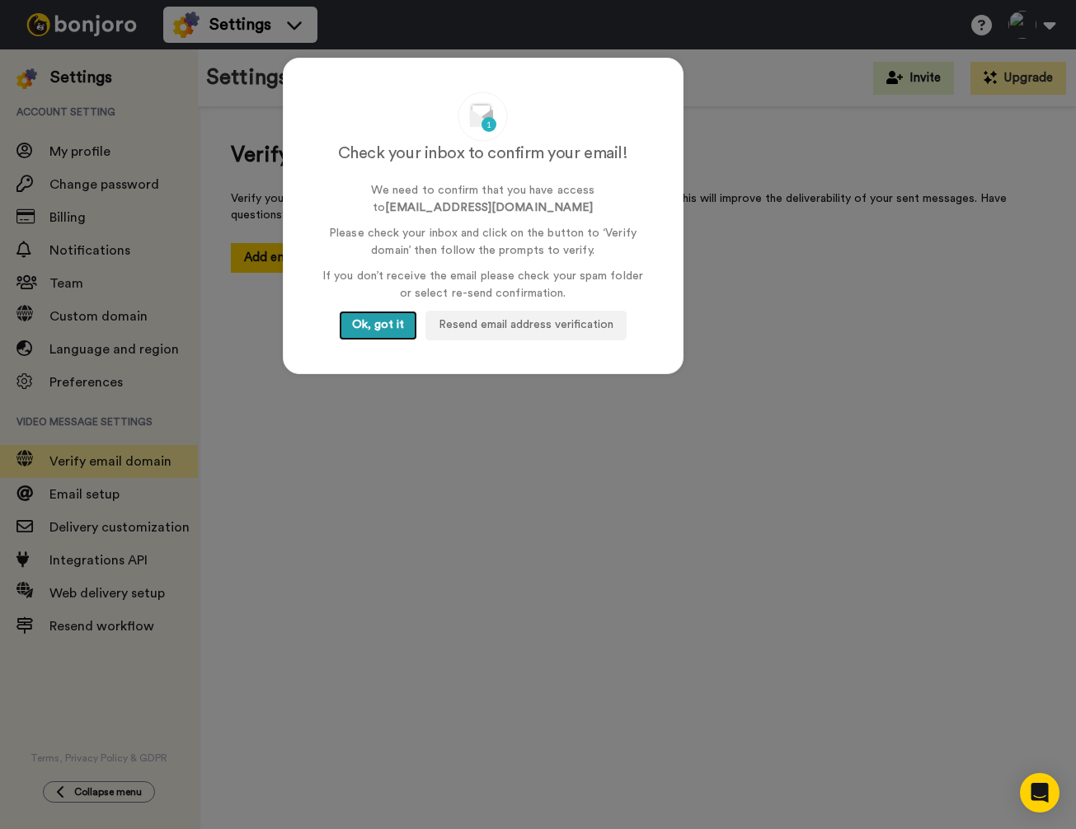
click at [393, 326] on button "Ok, got it" at bounding box center [378, 326] width 78 height 30
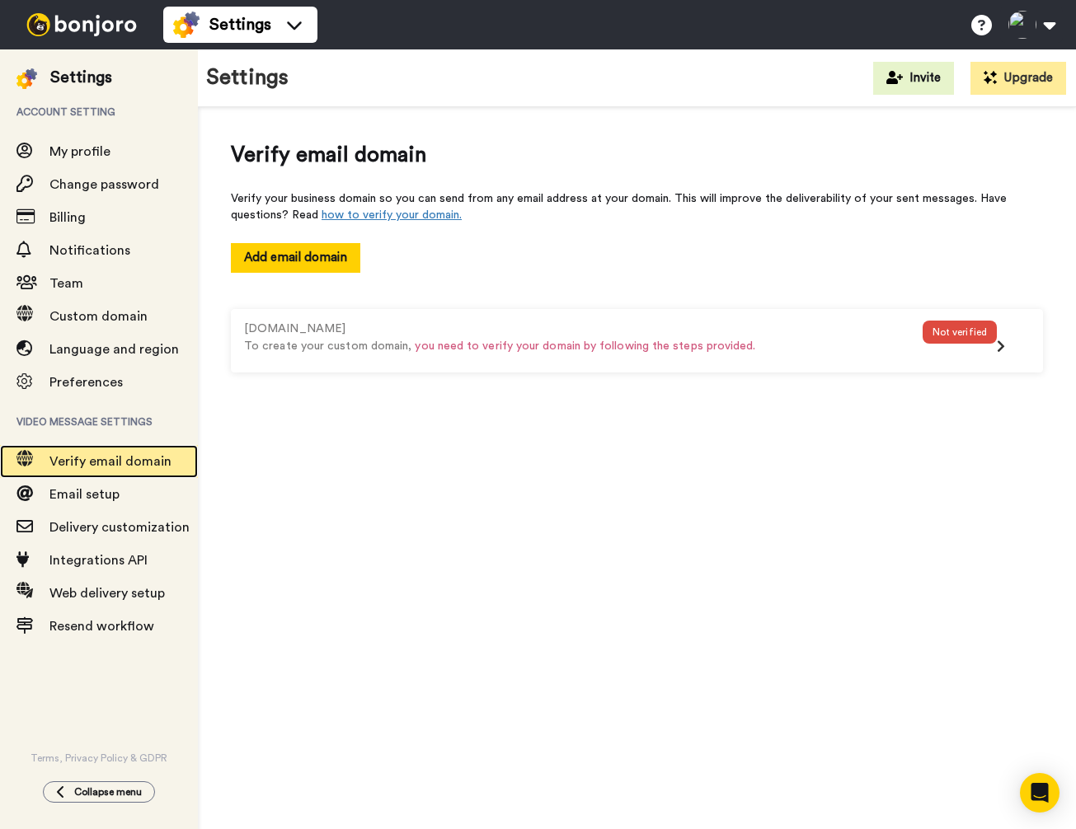
click at [77, 460] on span "Verify email domain" at bounding box center [110, 461] width 122 height 13
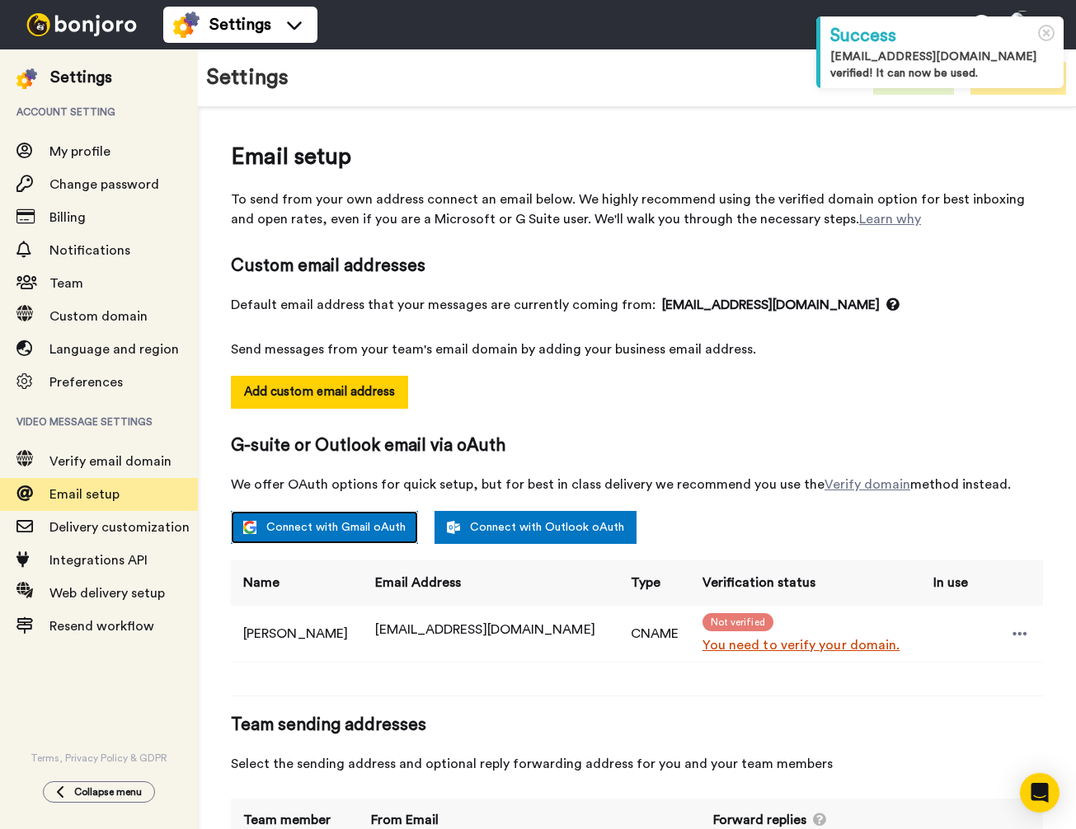
click at [315, 524] on link "Connect with Gmail oAuth" at bounding box center [324, 527] width 187 height 33
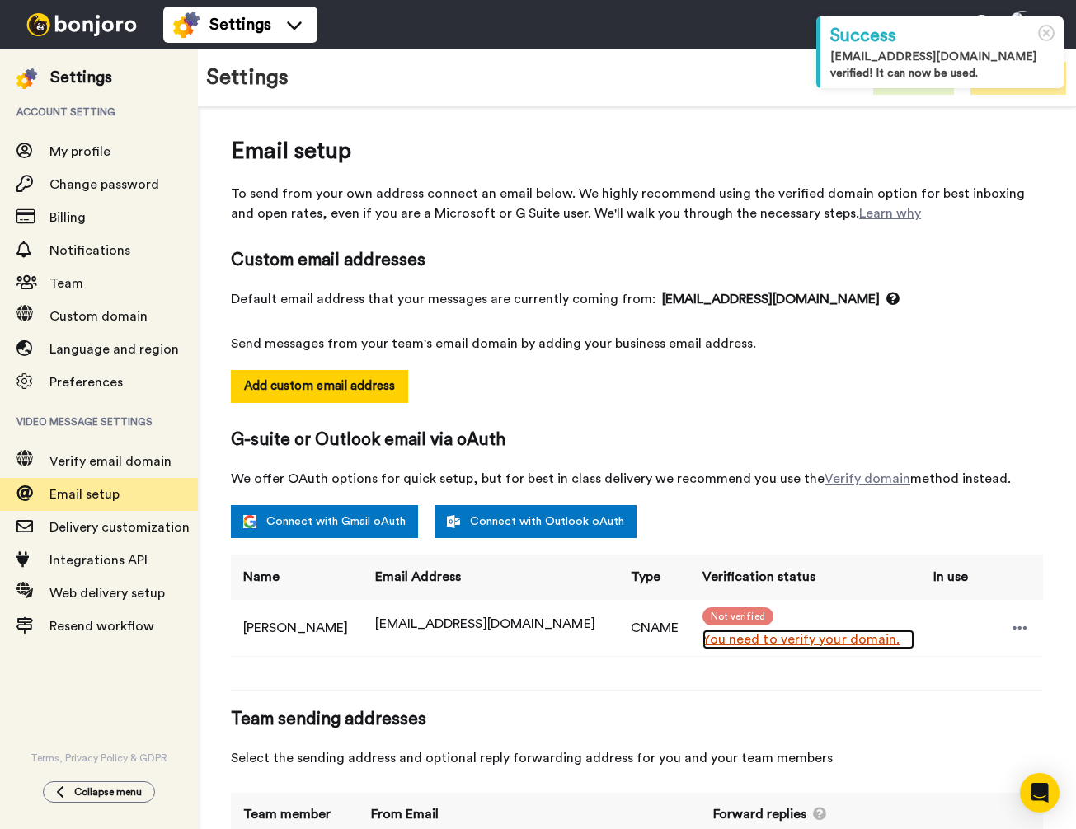
click at [707, 640] on link "You need to verify your domain." at bounding box center [808, 640] width 213 height 20
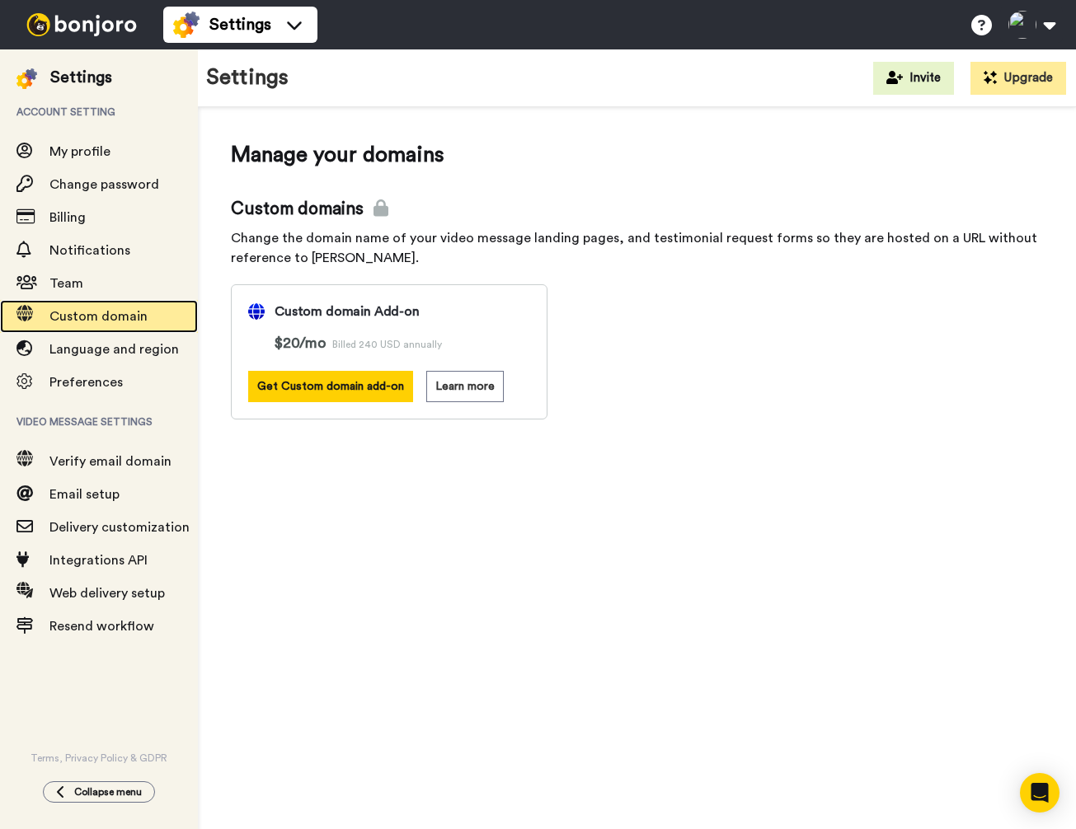
click at [92, 317] on span "Custom domain" at bounding box center [98, 316] width 98 height 13
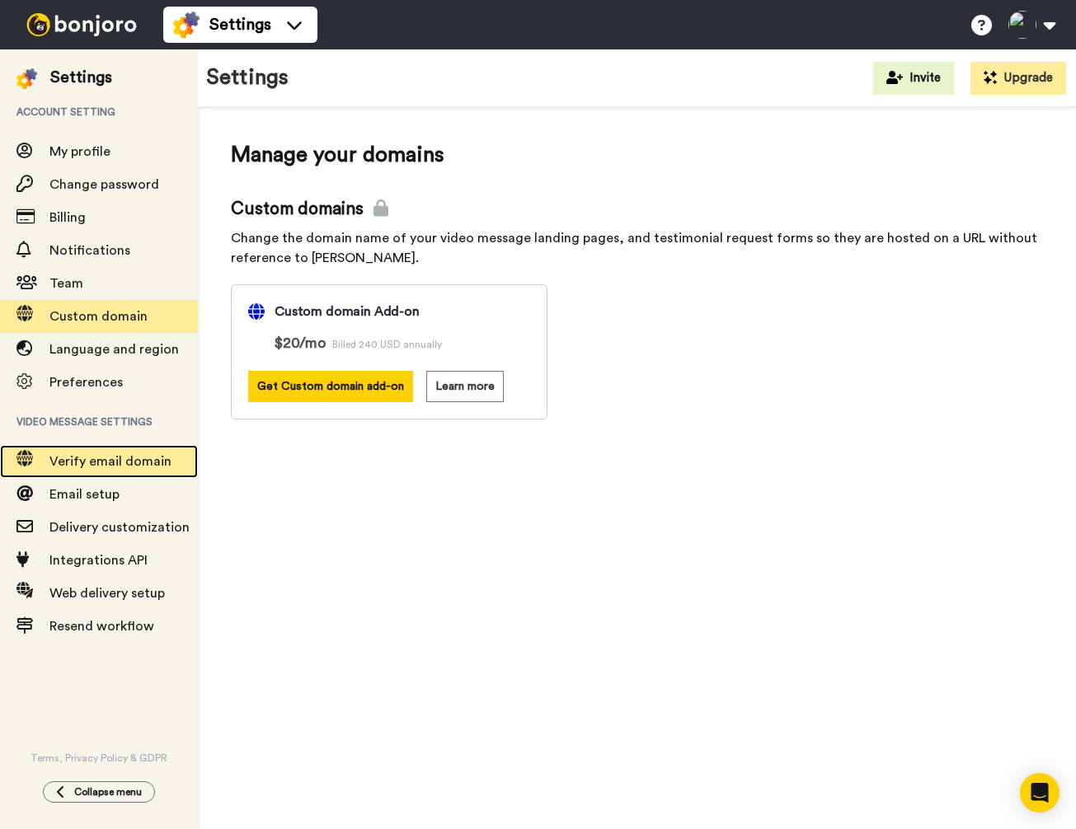
click at [81, 459] on span "Verify email domain" at bounding box center [110, 461] width 122 height 13
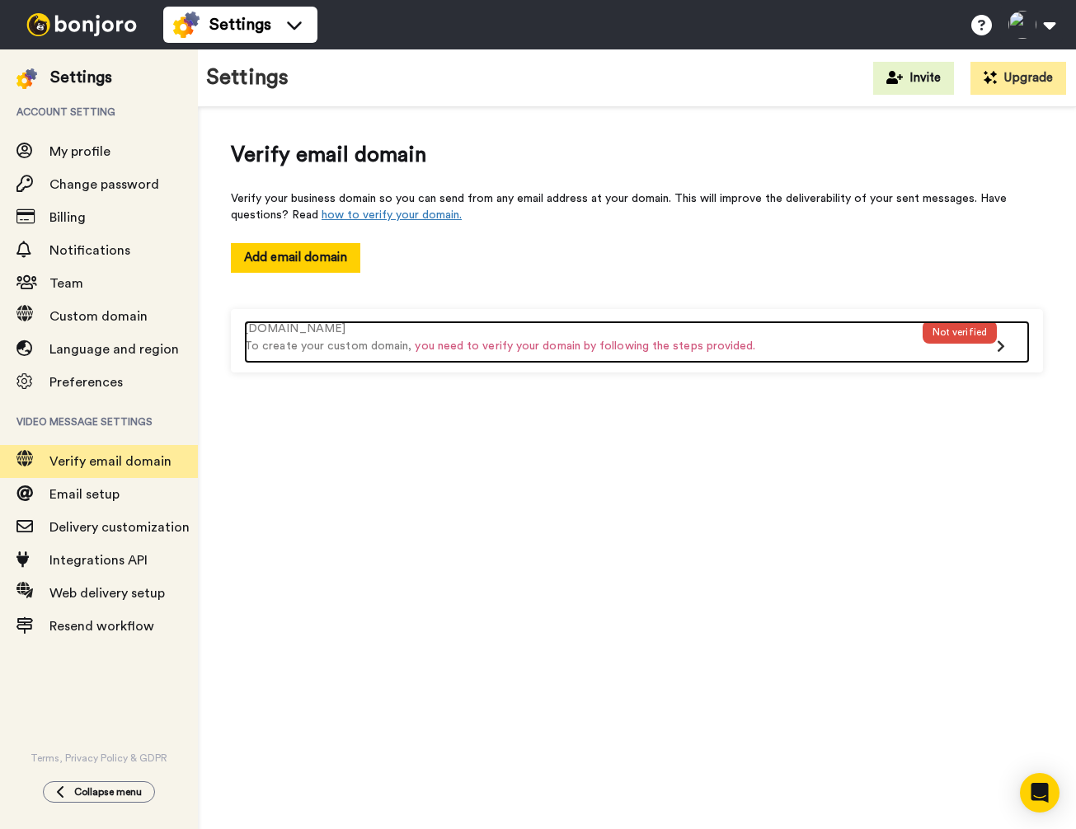
click at [996, 345] on icon at bounding box center [1000, 346] width 8 height 13
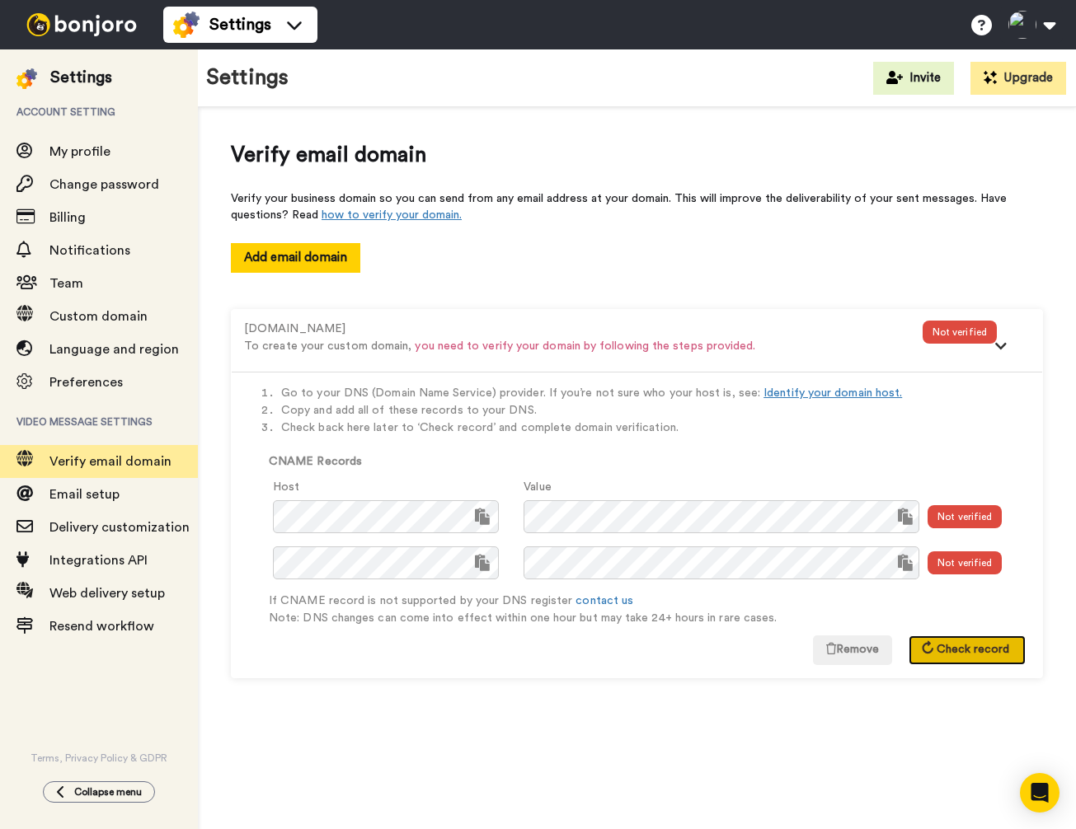
click at [945, 652] on span "Check record" at bounding box center [972, 650] width 73 height 12
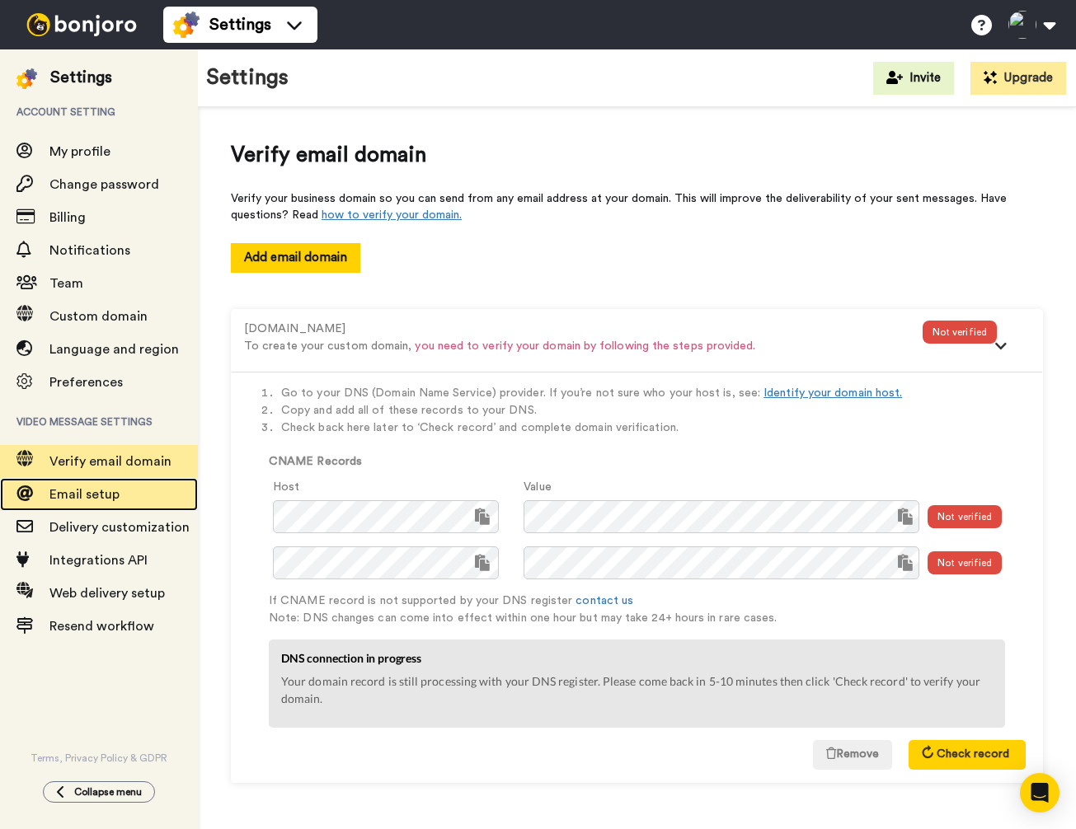
click at [90, 495] on span "Email setup" at bounding box center [84, 494] width 70 height 13
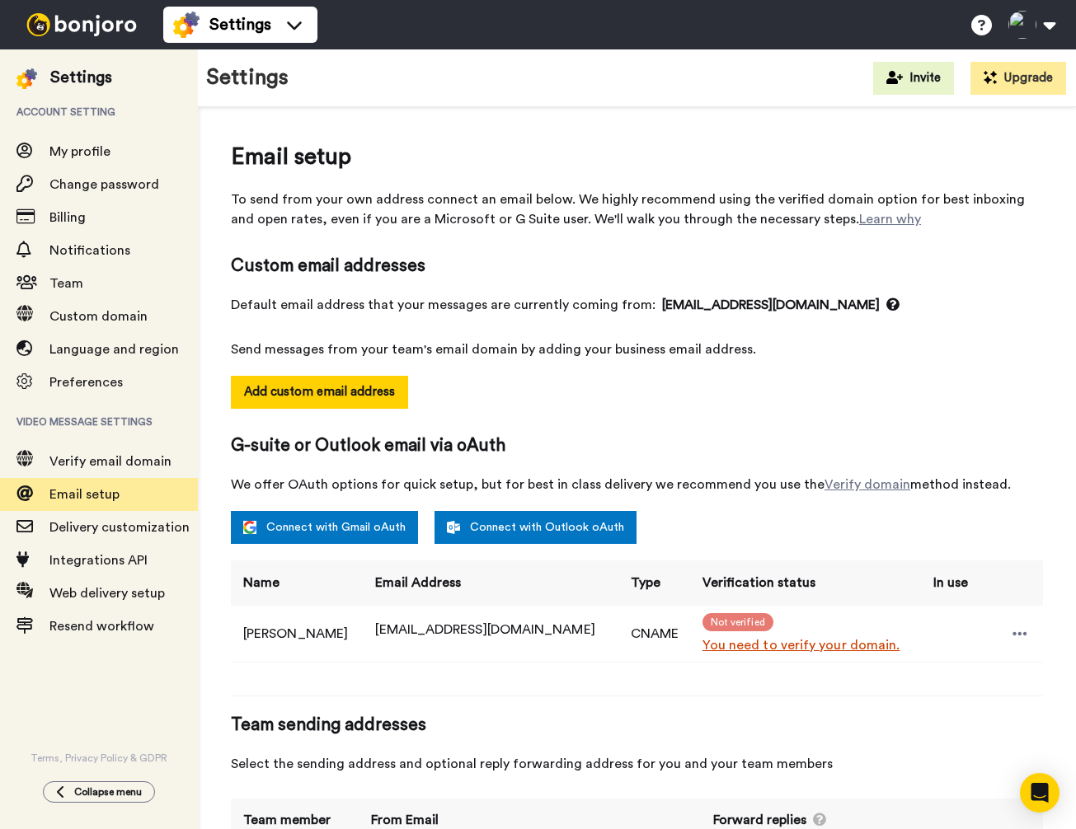
scroll to position [101, 0]
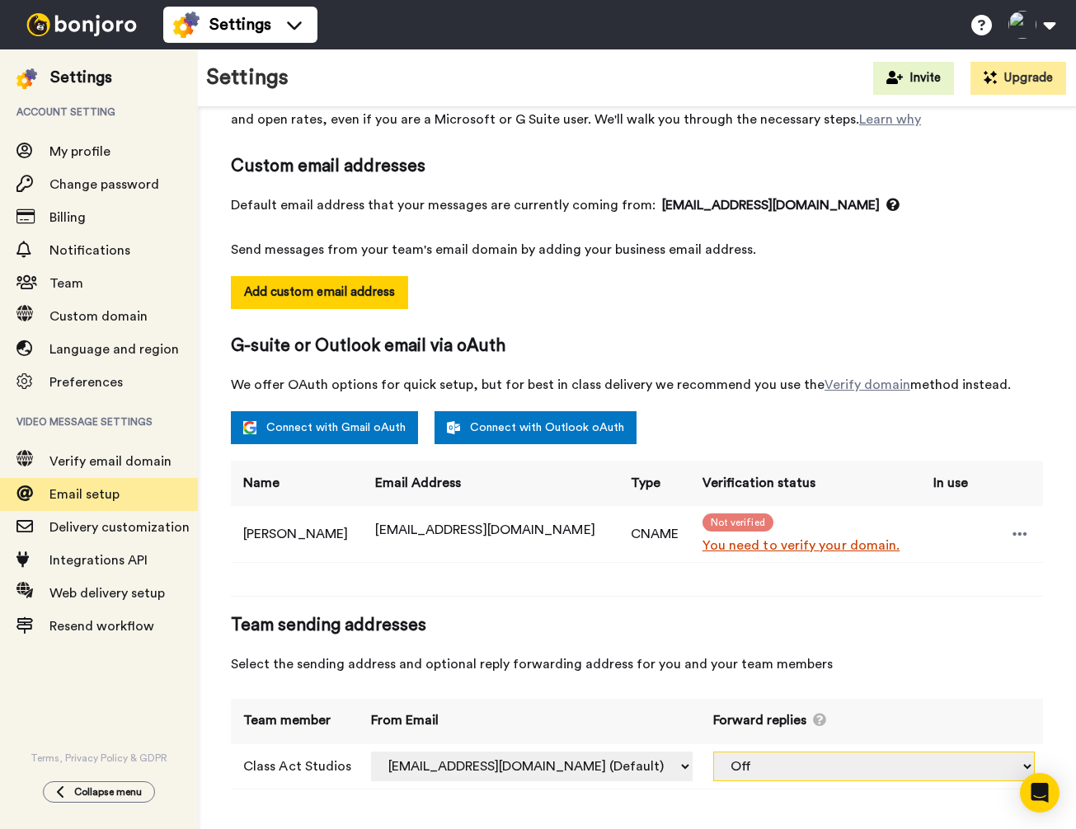
click at [923, 764] on select "Off [EMAIL_ADDRESS][DOMAIN_NAME] (CNAME)" at bounding box center [873, 767] width 321 height 30
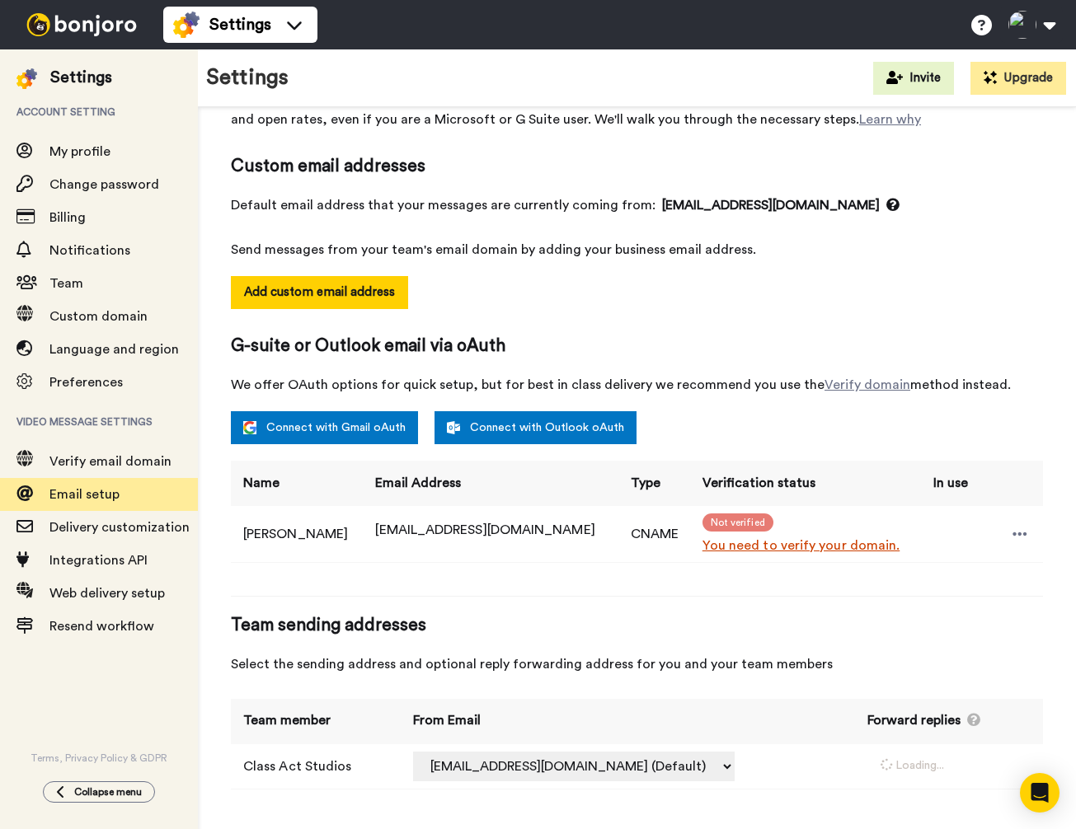
select select "164537"
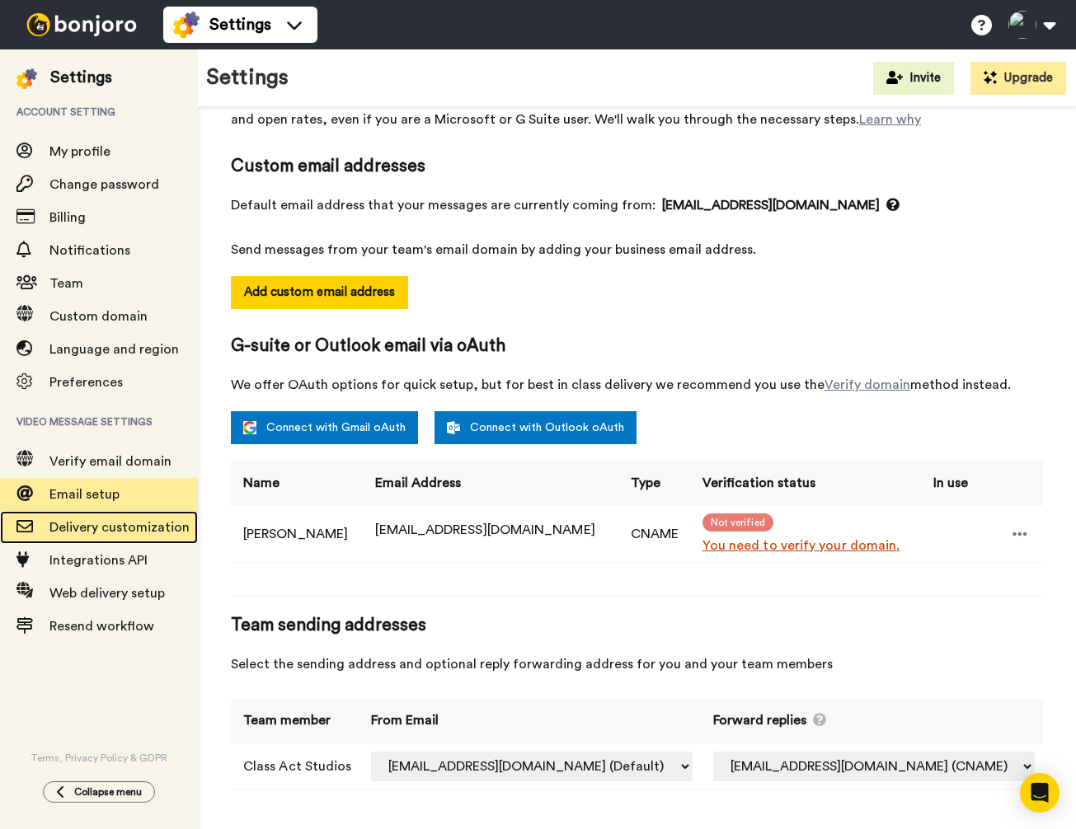
click at [70, 524] on span "Delivery customization" at bounding box center [119, 527] width 140 height 13
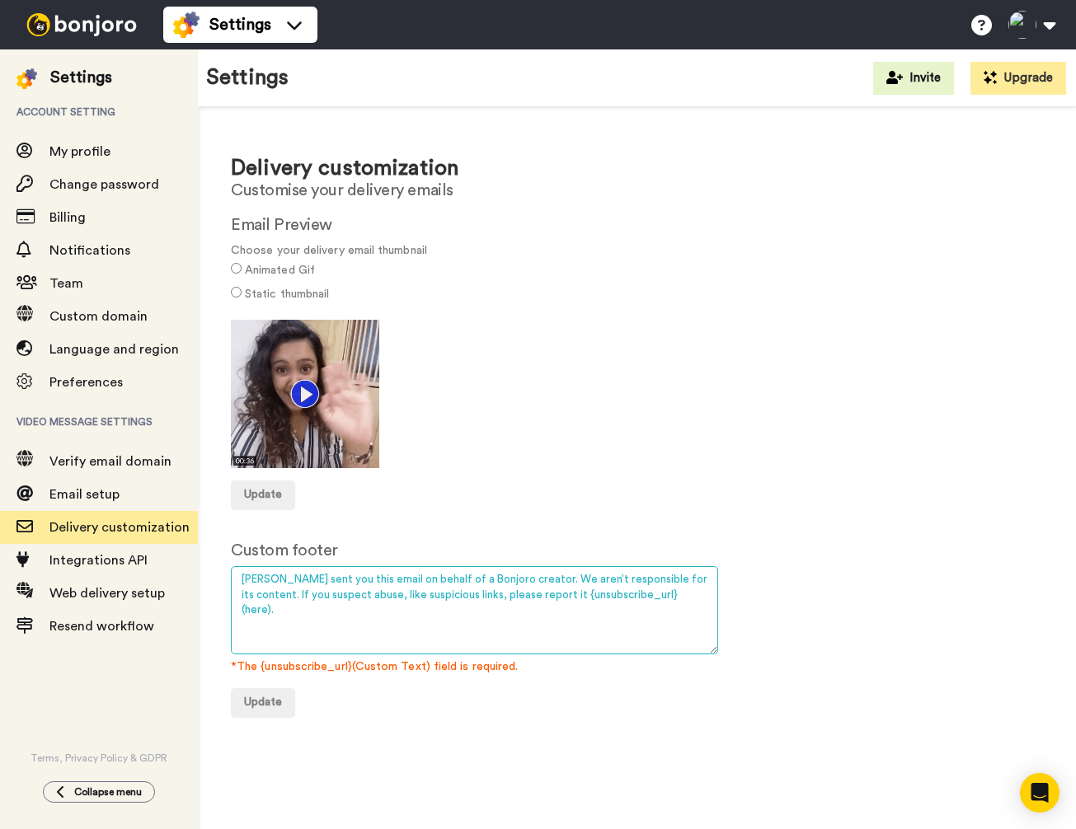
click at [509, 588] on textarea "Bonjoro sent you this email on behalf of a Bonjoro creator. We aren’t responsib…" at bounding box center [474, 610] width 487 height 88
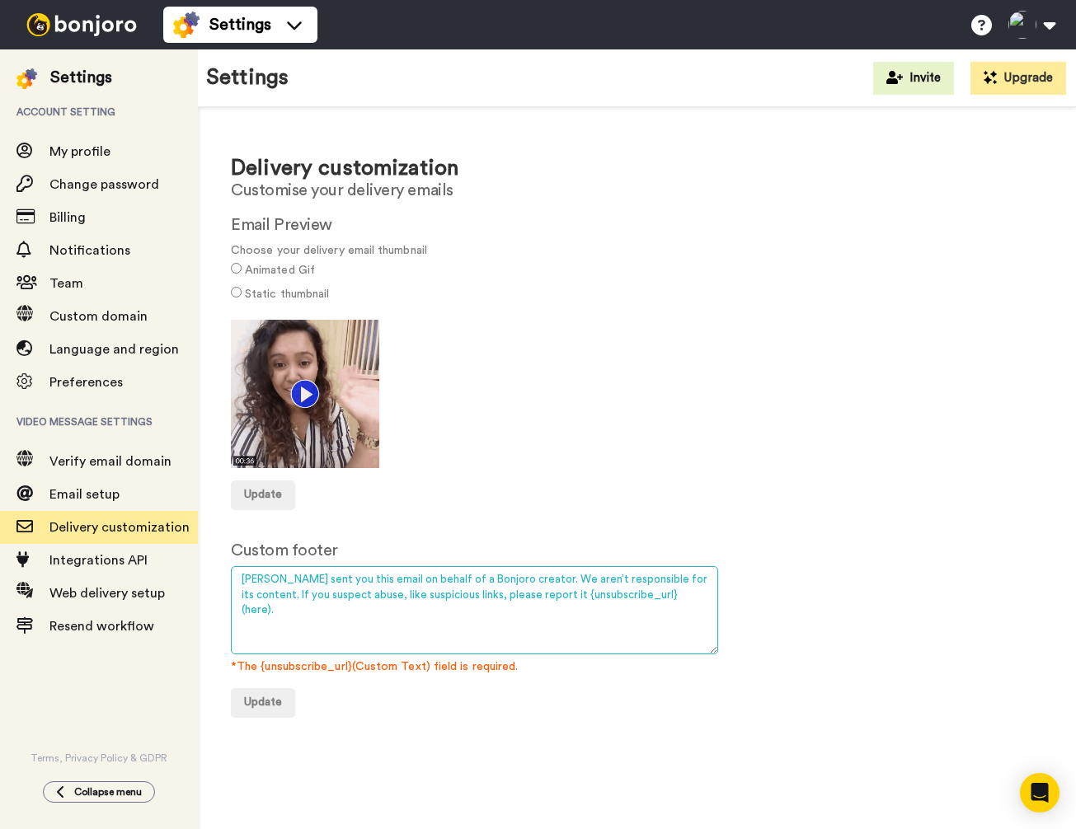
click at [509, 588] on textarea "Bonjoro sent you this email on behalf of a Bonjoro creator. We aren’t responsib…" at bounding box center [474, 610] width 487 height 88
paste textarea "You’re receiving this video message as part of your connection with Class Act S…"
paste textarea "Class Act Studios · 1101 Albert St · Regina, SK We love staying connected! If y…"
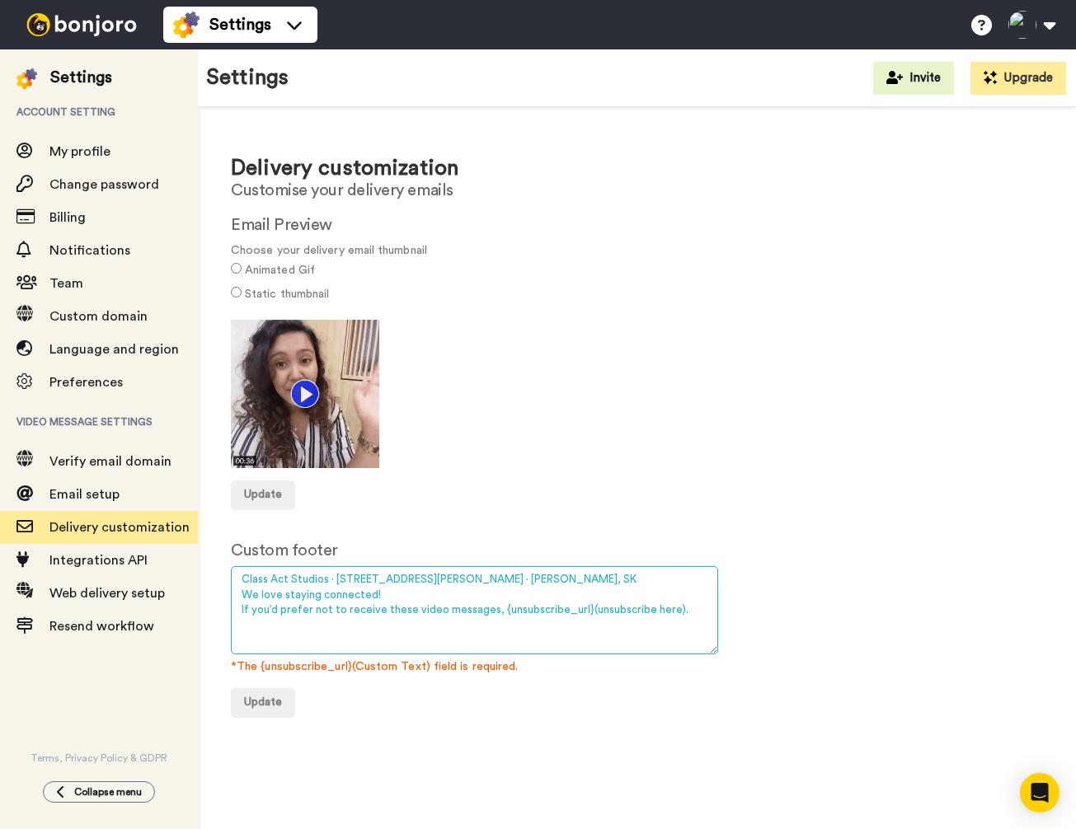
click at [342, 584] on textarea "Bonjoro sent you this email on behalf of a Bonjoro creator. We aren’t responsib…" at bounding box center [474, 610] width 487 height 88
type textarea "Class Act Studios · 2250 Albert St · Regina, SK We love staying connected! If y…"
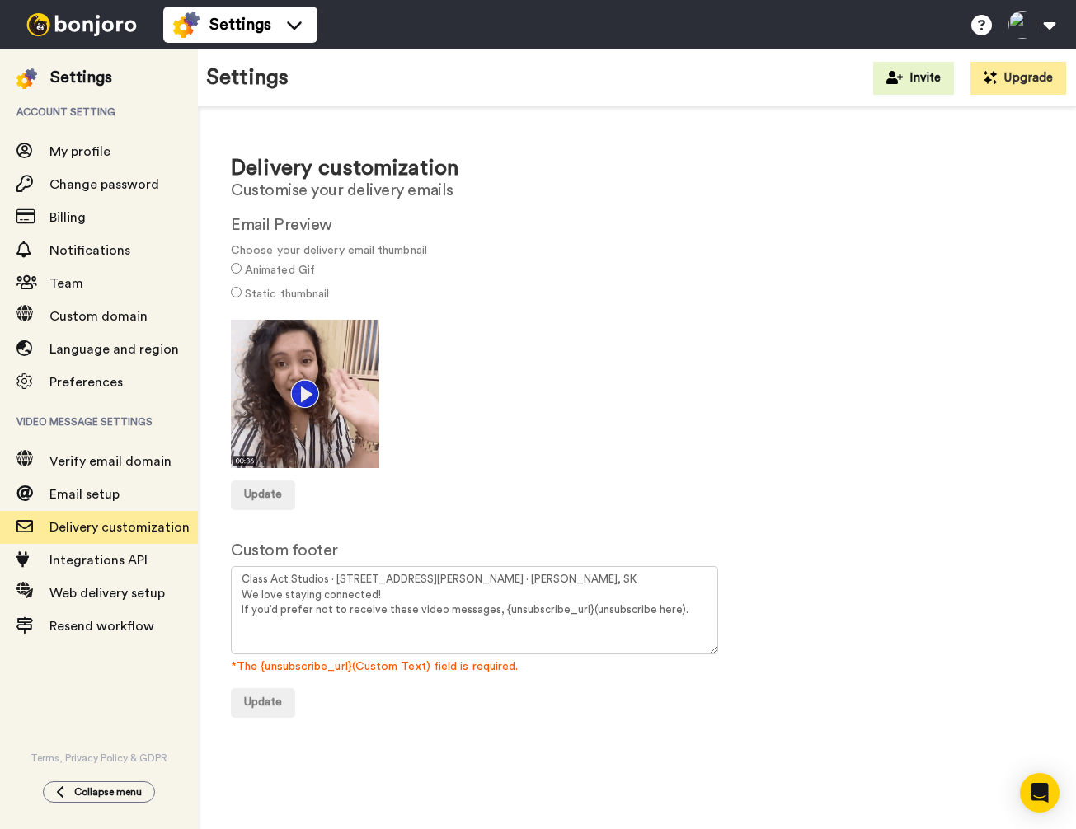
click at [407, 701] on form "Custom footer Bonjoro sent you this email on behalf of a Bonjoro creator. We ar…" at bounding box center [637, 628] width 812 height 179
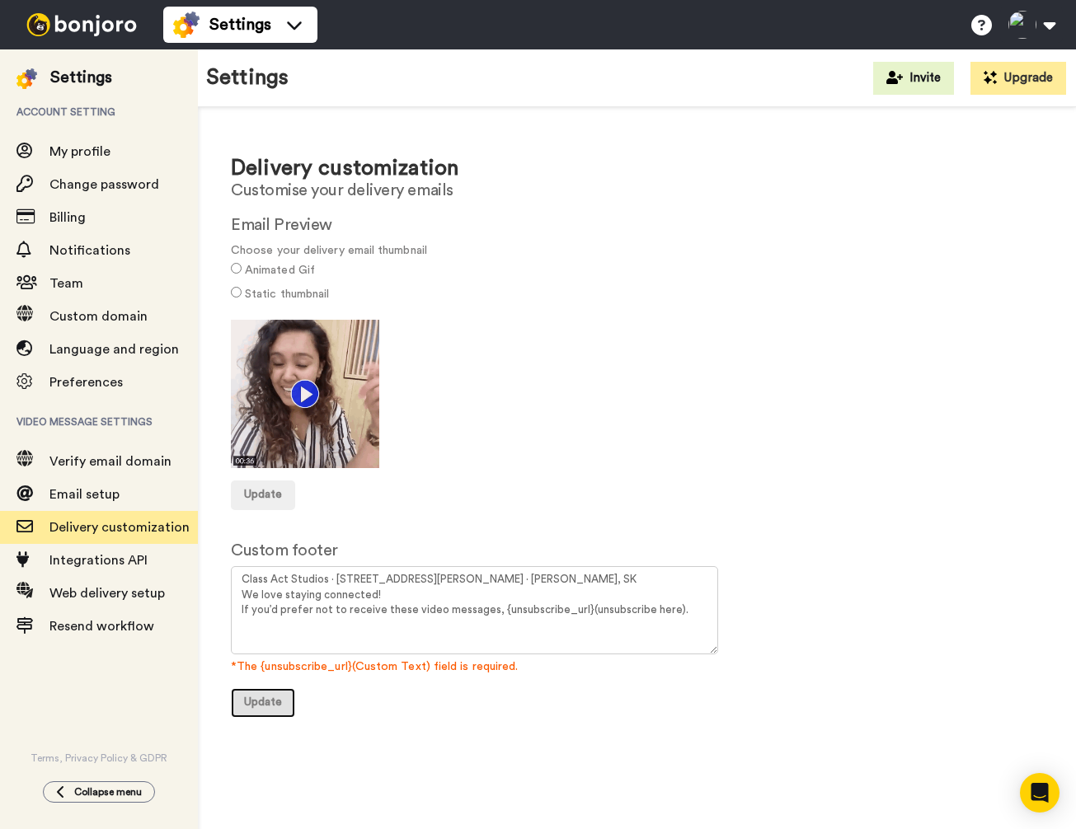
click at [261, 696] on span "Update" at bounding box center [263, 702] width 38 height 12
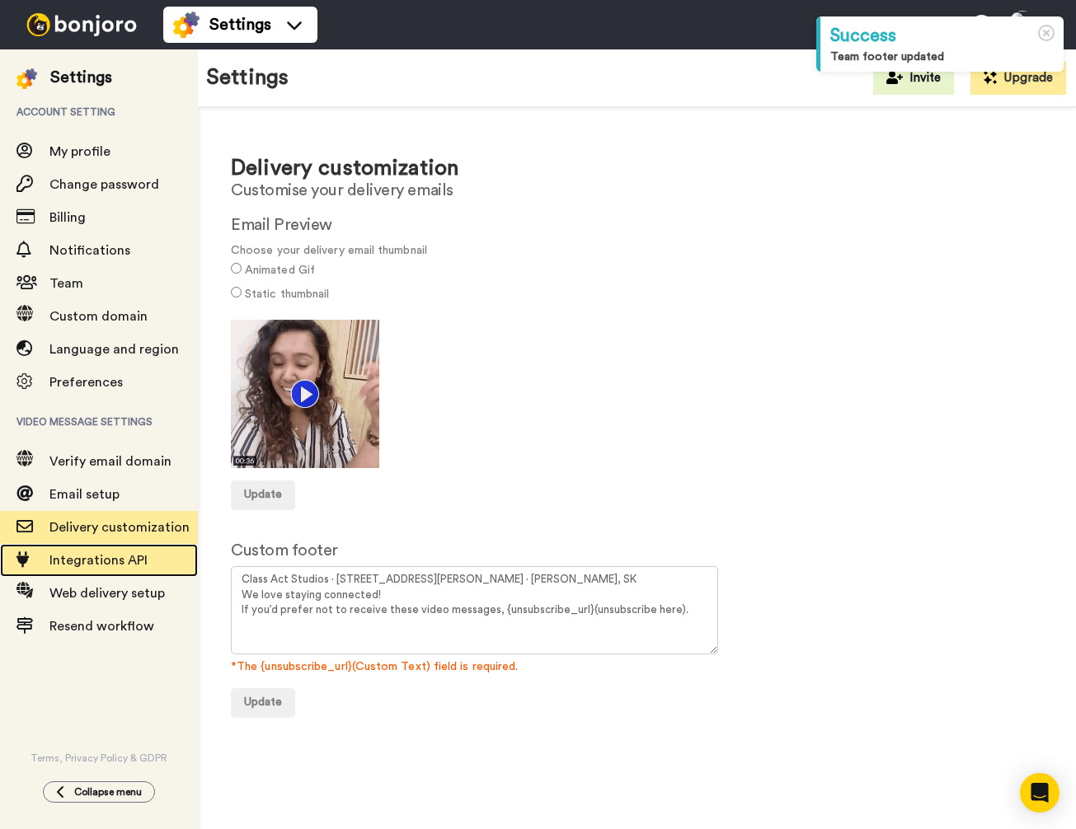
click at [105, 558] on span "Integrations API" at bounding box center [98, 560] width 98 height 13
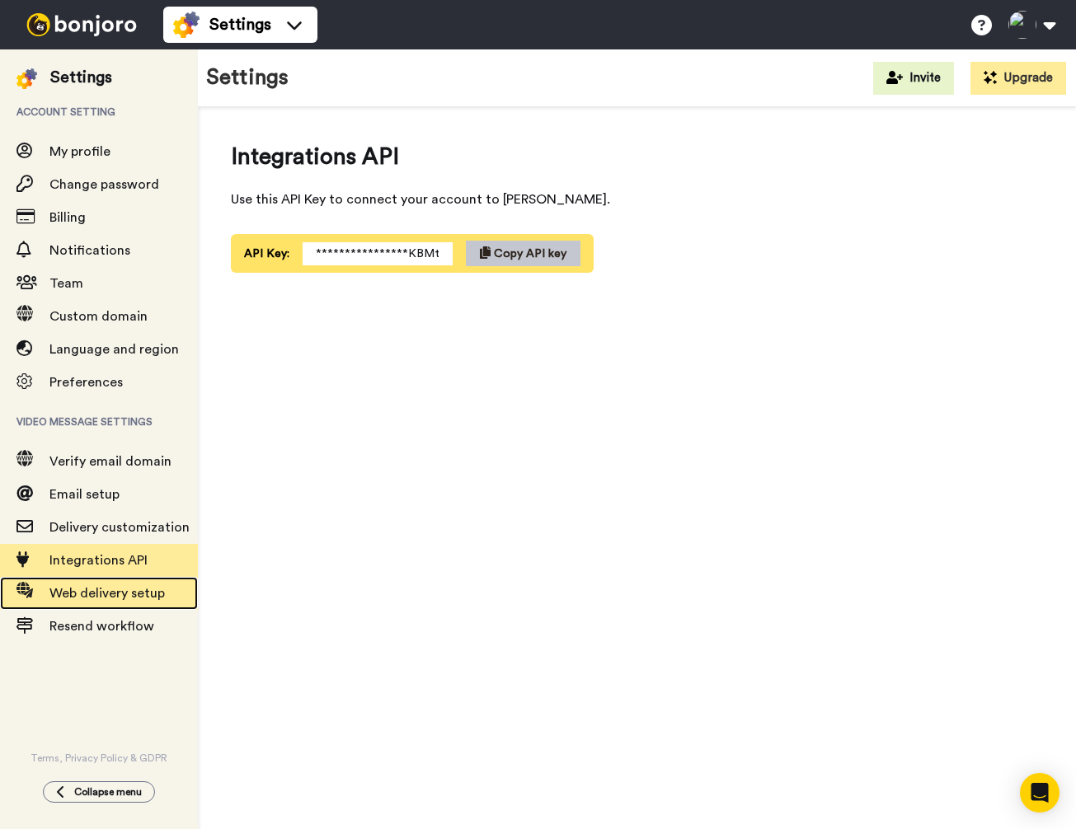
click at [96, 593] on span "Web delivery setup" at bounding box center [106, 593] width 115 height 13
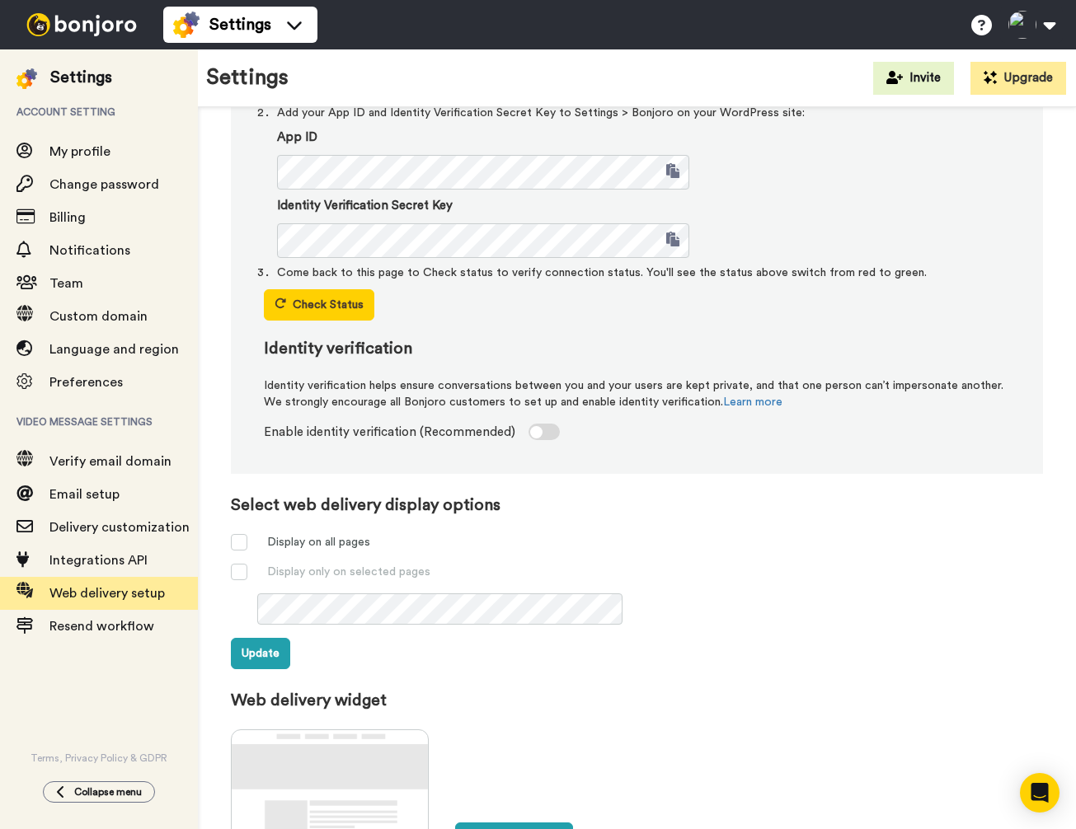
scroll to position [212, 0]
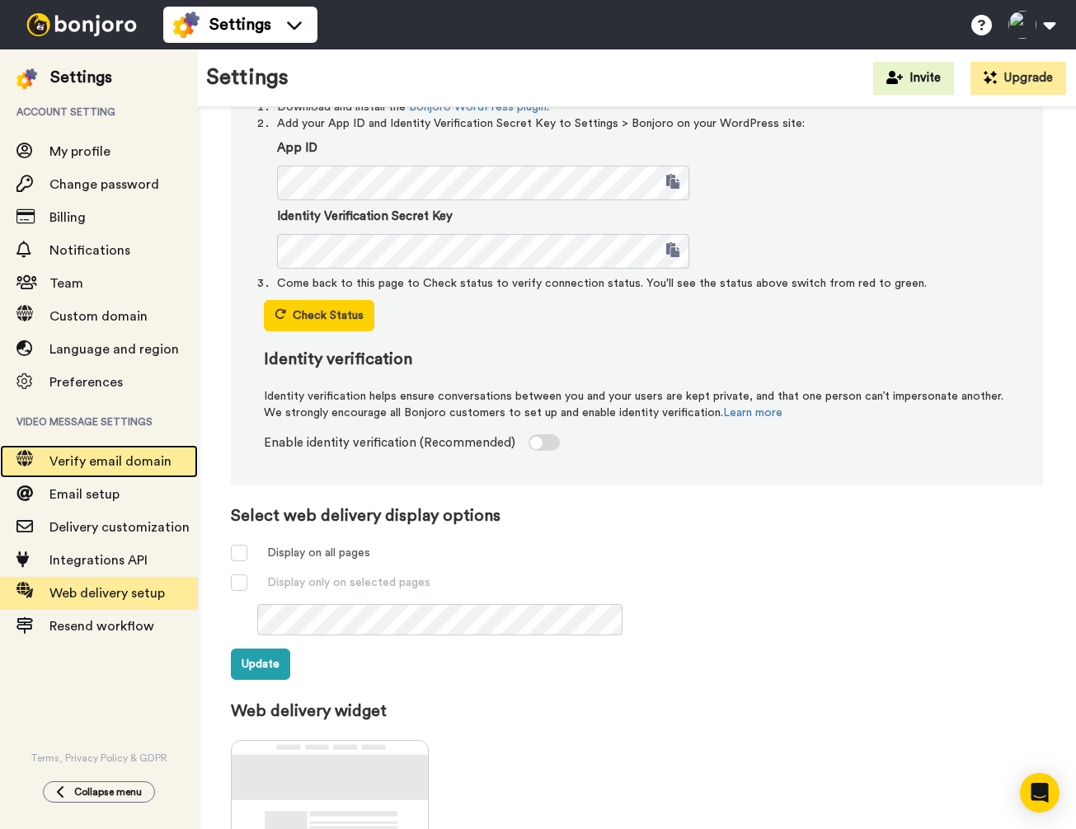
click at [74, 463] on span "Verify email domain" at bounding box center [110, 461] width 122 height 13
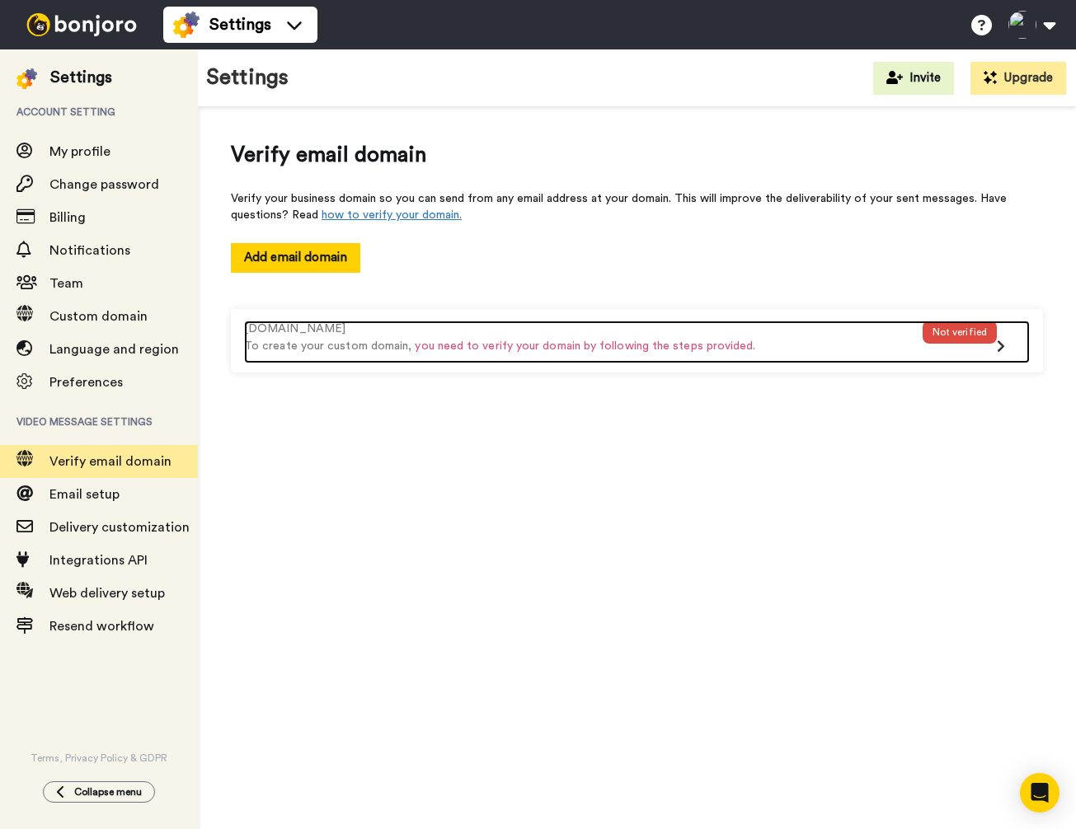
click at [996, 347] on icon at bounding box center [1000, 346] width 8 height 13
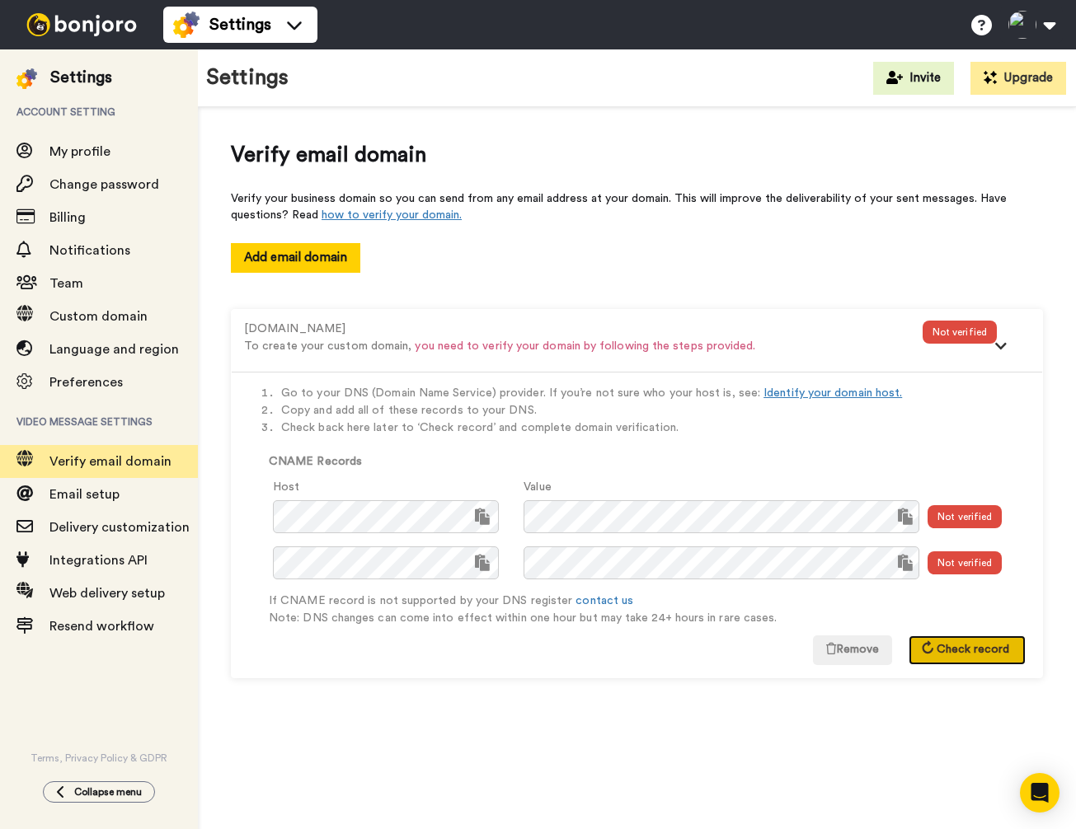
click at [956, 651] on span "Check record" at bounding box center [972, 650] width 73 height 12
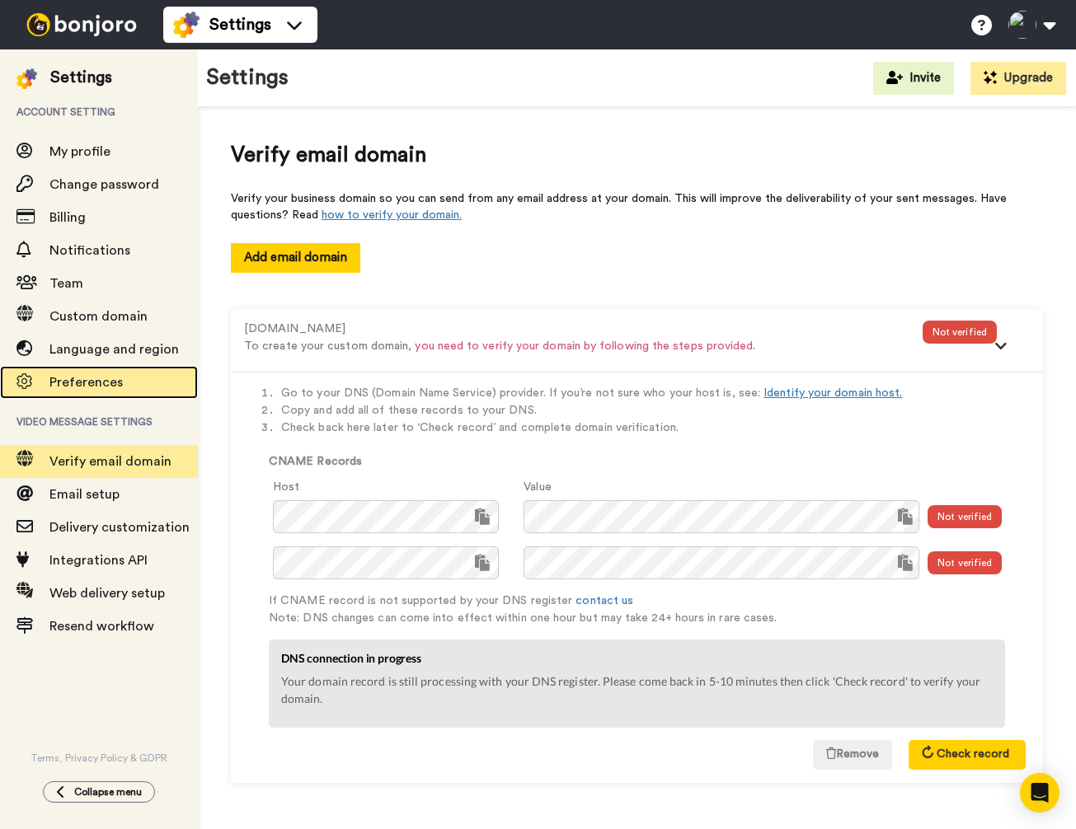
click at [84, 382] on span "Preferences" at bounding box center [85, 382] width 73 height 13
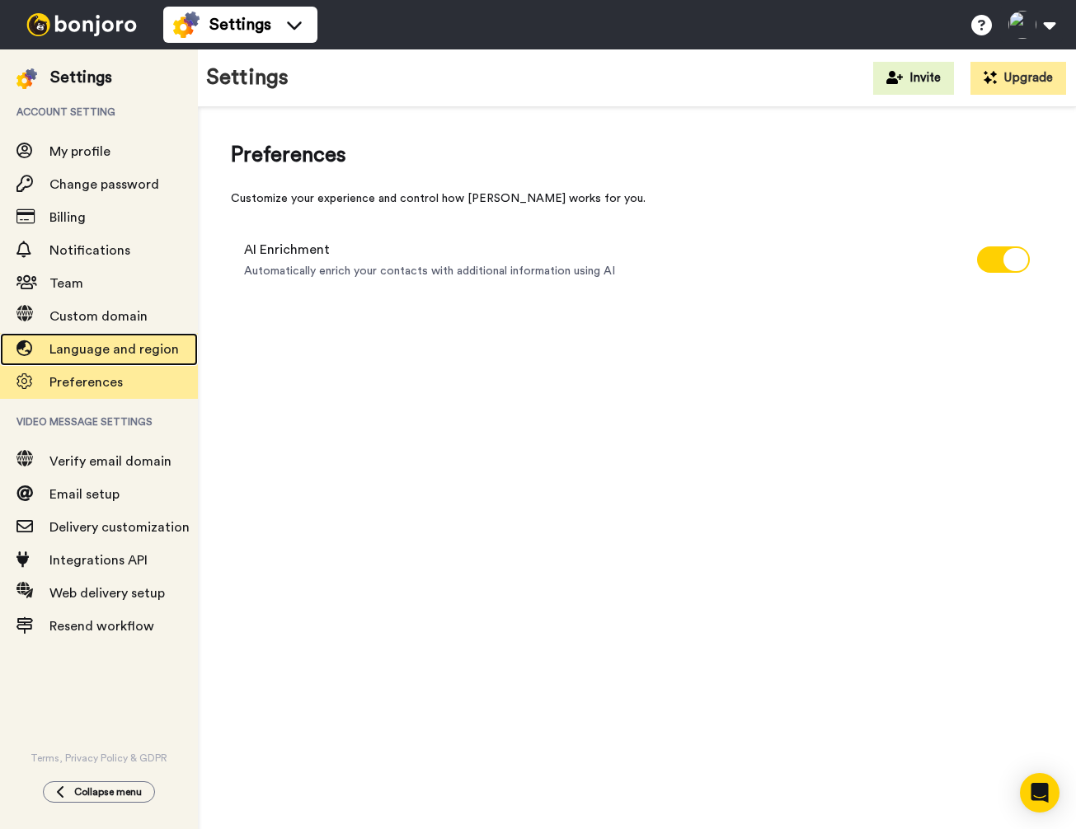
click at [98, 351] on span "Language and region" at bounding box center [113, 349] width 129 height 13
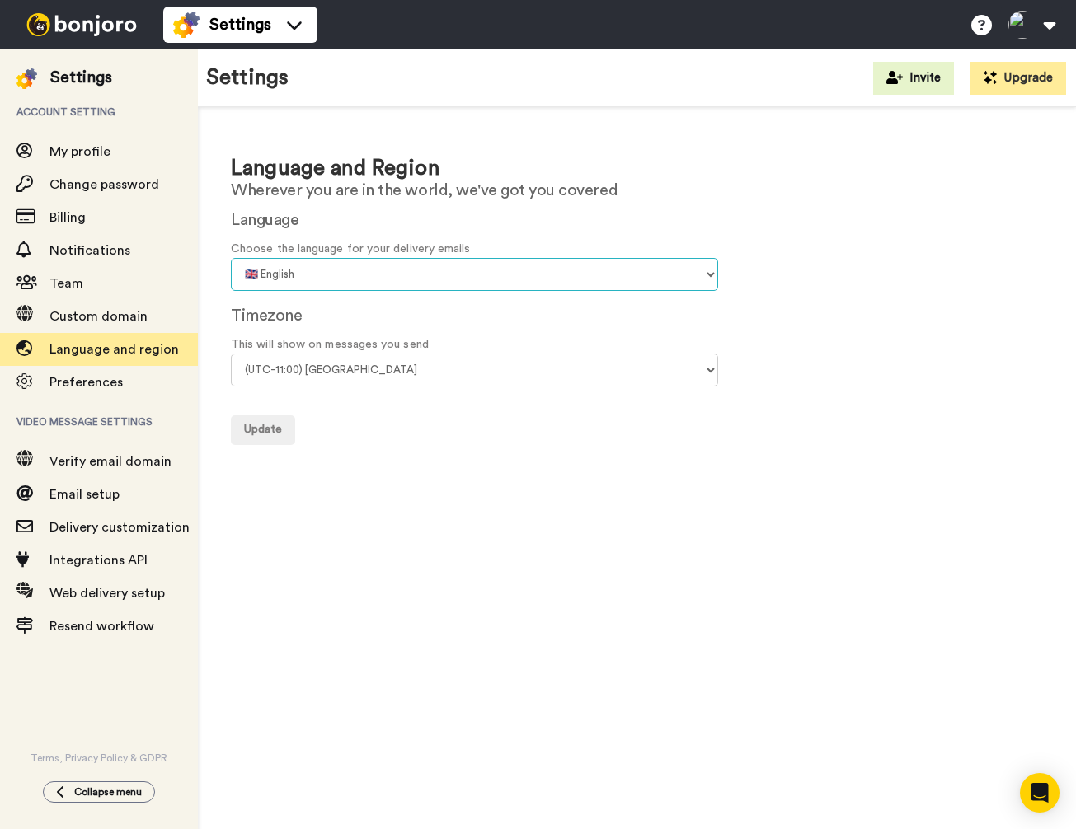
click at [336, 279] on select "🇨🇳 Chinese 🇨🇿 Czech 🇩🇰 Danish 🇳🇱 Dutch 🇬🇧 English 🇫🇮 Finnish 🇫🇷 French 🇩🇪 Germa…" at bounding box center [474, 274] width 487 height 33
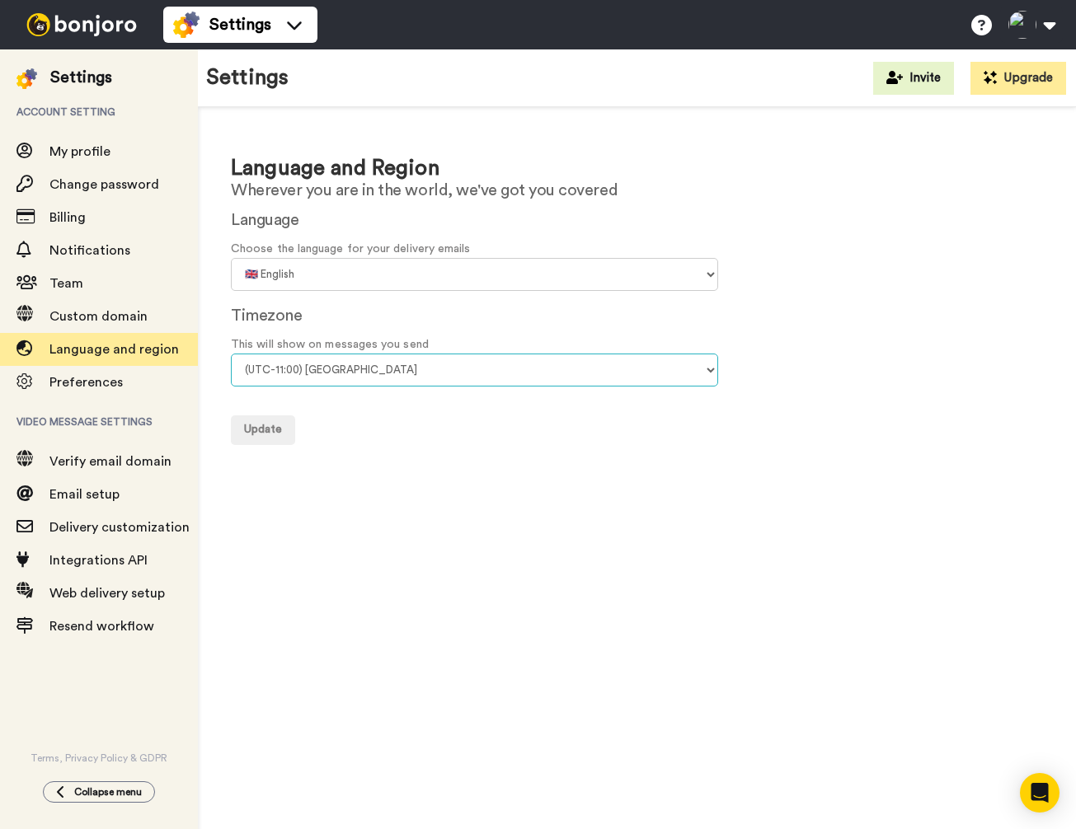
click at [331, 373] on select "(UTC-11:00) Midway Island (UTC-11:00) Samoa (UTC-10:00) Hawaii (UTC-09:00) Alas…" at bounding box center [474, 370] width 487 height 33
select select "Canada/Saskatchewan"
click at [231, 354] on select "(UTC-11:00) Midway Island (UTC-11:00) Samoa (UTC-10:00) Hawaii (UTC-09:00) Alas…" at bounding box center [474, 370] width 487 height 33
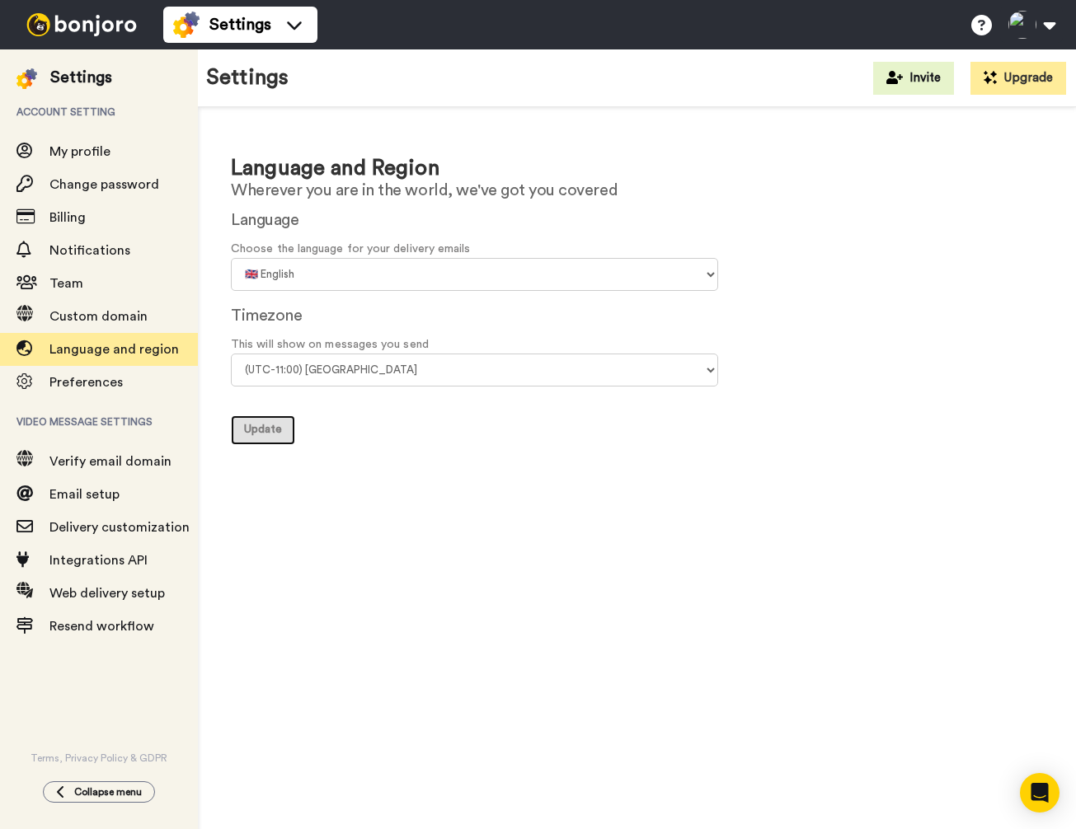
click at [261, 427] on span "Update" at bounding box center [263, 430] width 38 height 12
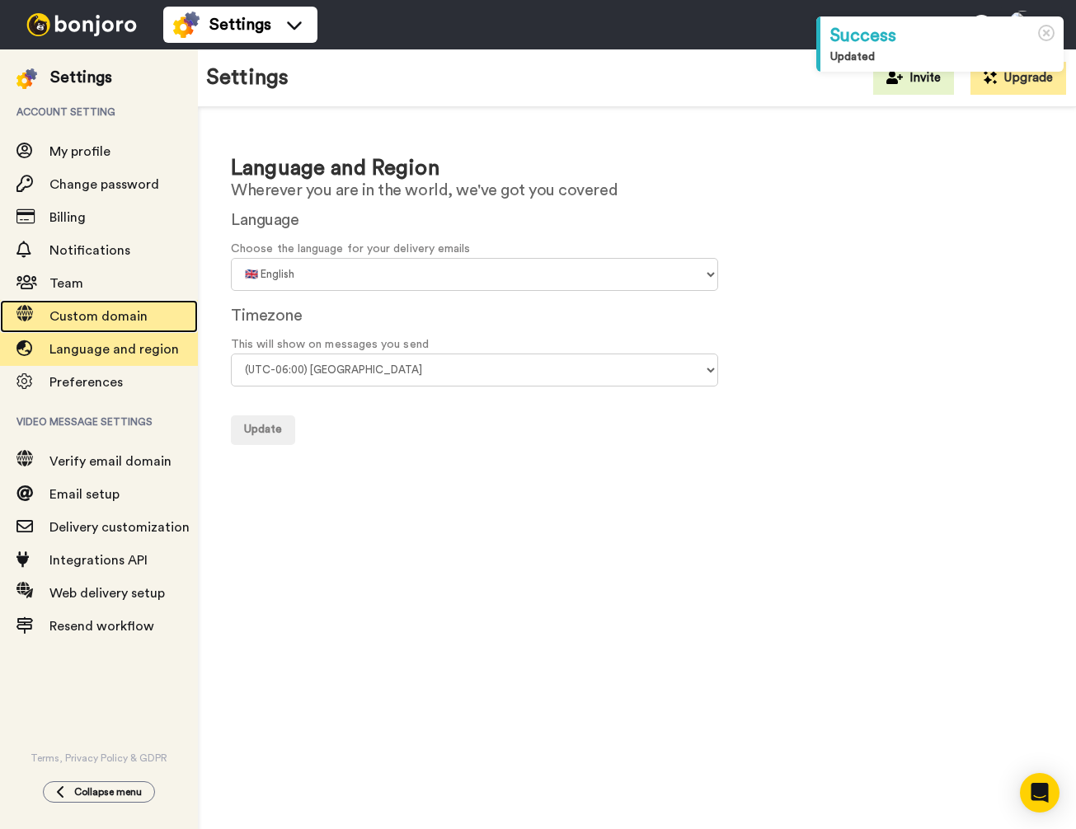
click at [91, 312] on span "Custom domain" at bounding box center [98, 316] width 98 height 13
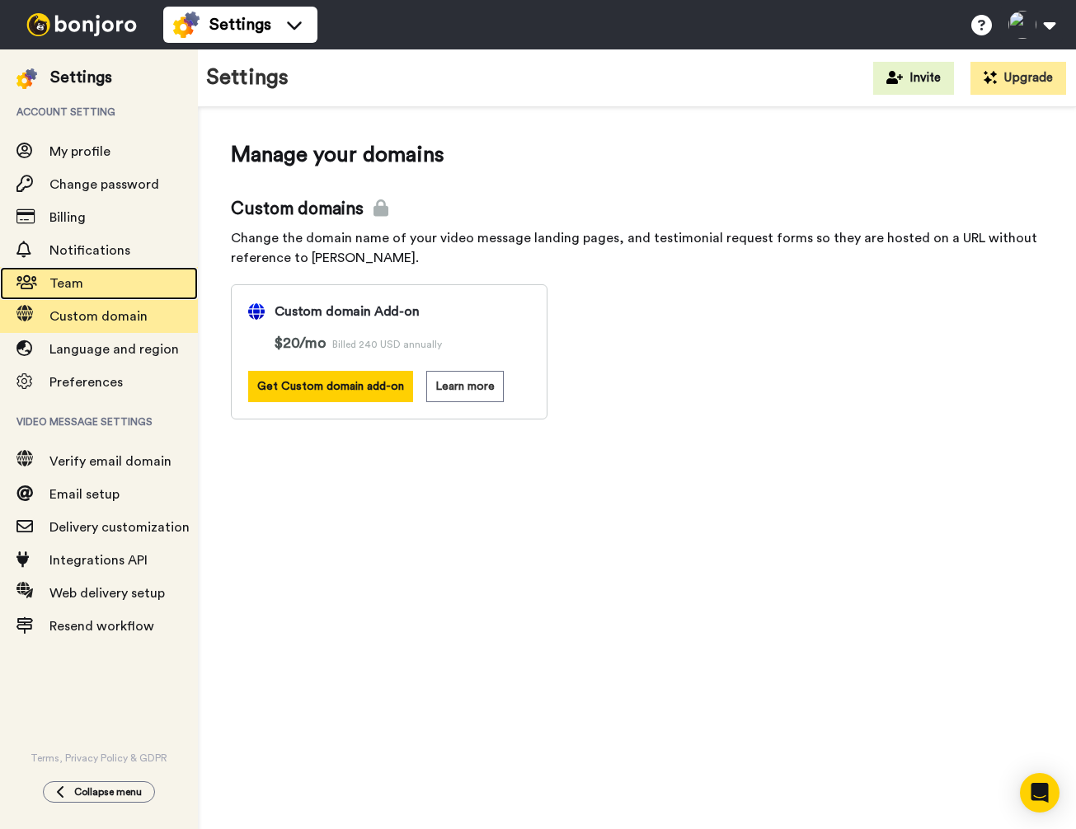
click at [78, 280] on span "Team" at bounding box center [66, 283] width 34 height 13
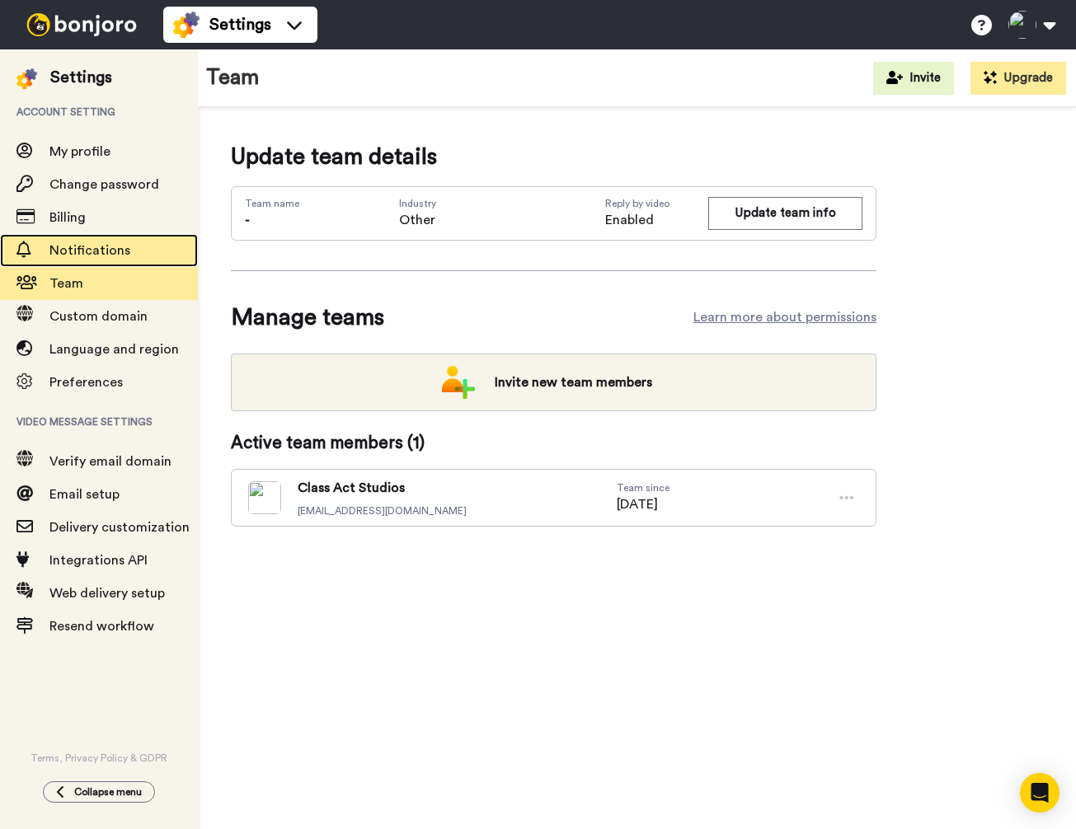
click at [95, 247] on span "Notifications" at bounding box center [89, 250] width 81 height 13
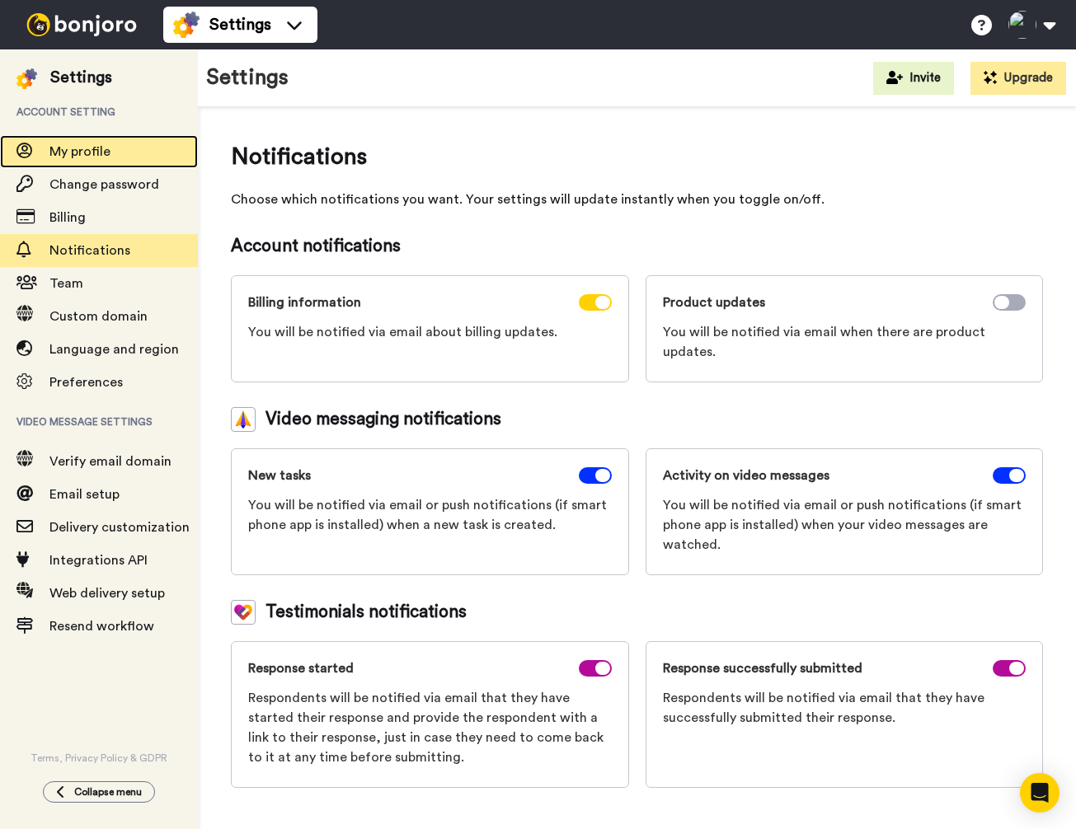
click at [77, 148] on span "My profile" at bounding box center [79, 151] width 61 height 13
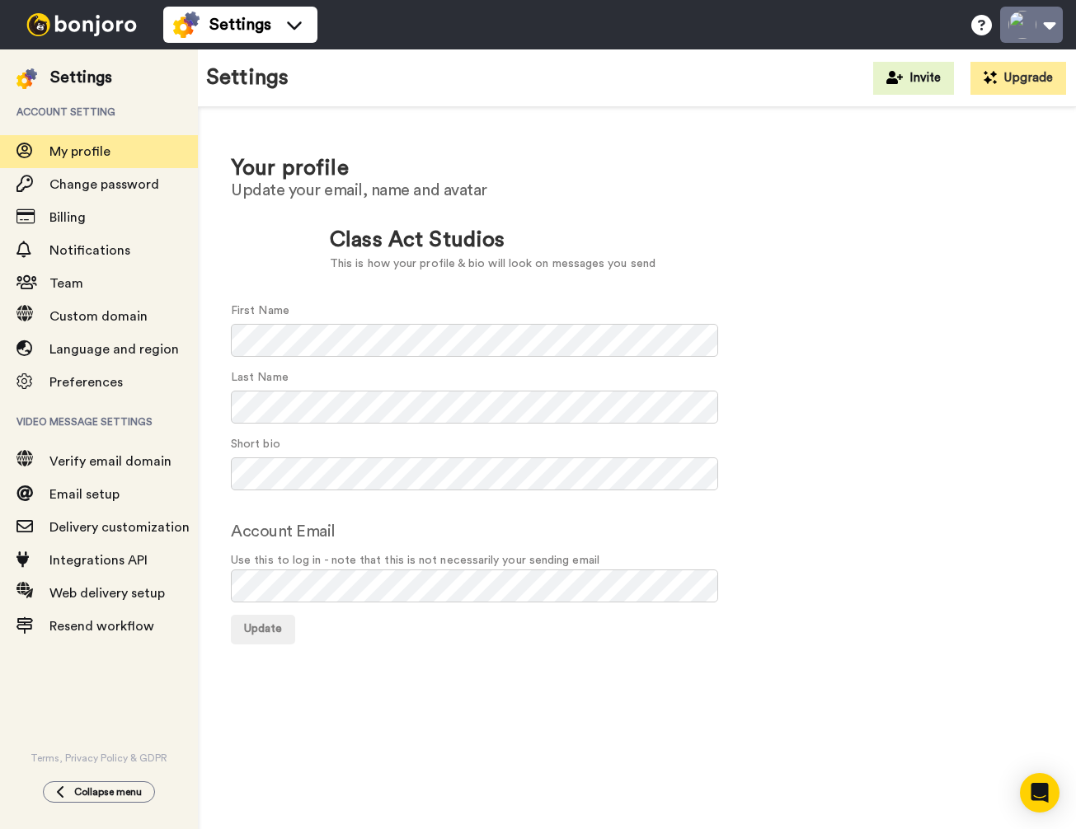
click at [1055, 19] on button at bounding box center [1031, 25] width 63 height 36
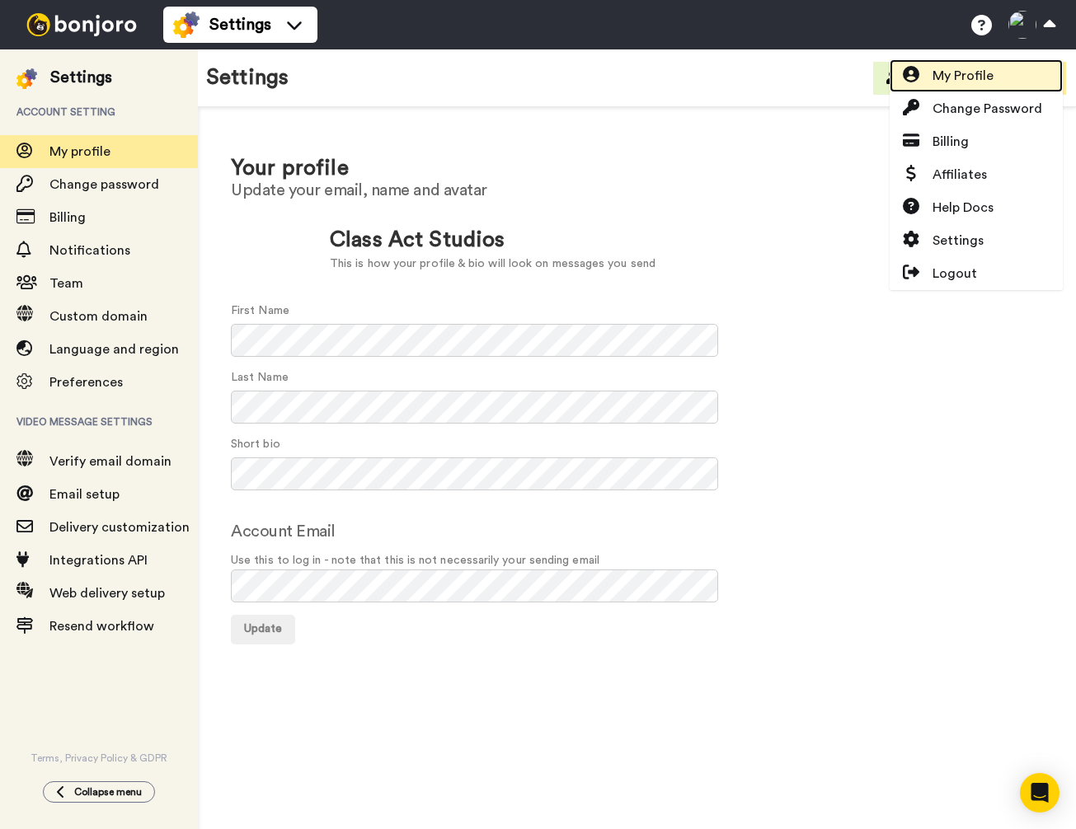
click at [943, 79] on span "My Profile" at bounding box center [962, 76] width 61 height 20
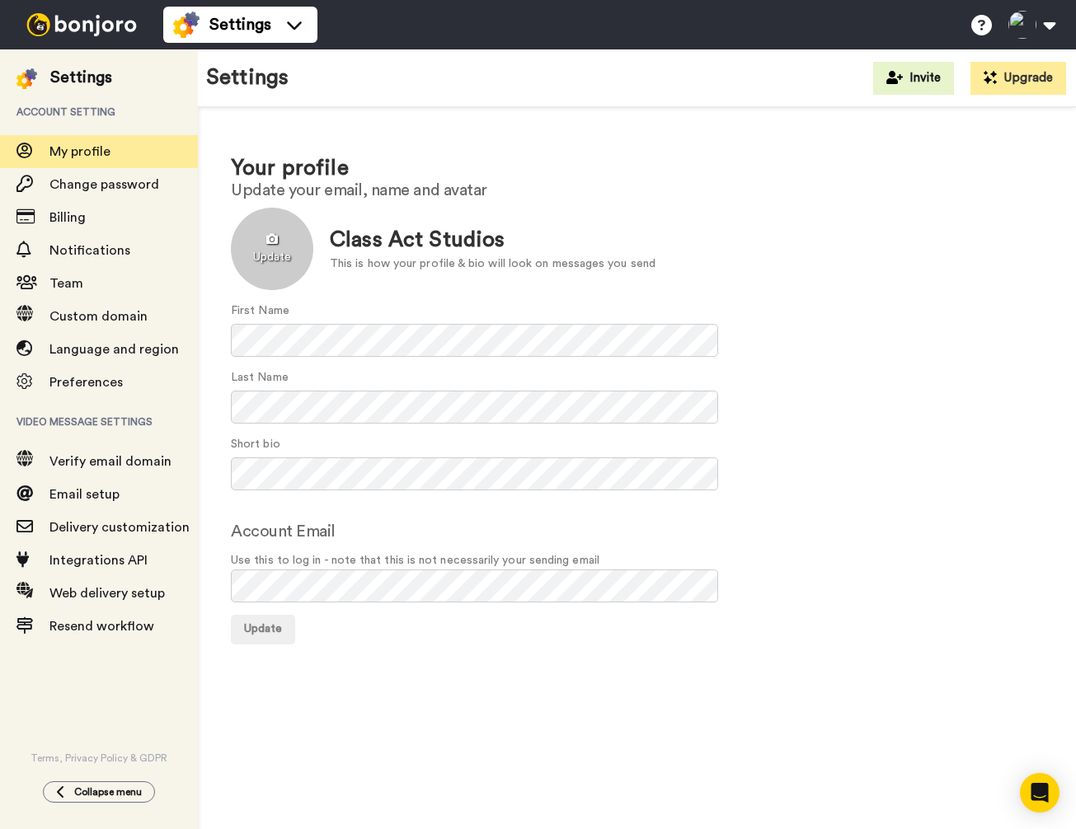
click at [275, 243] on div at bounding box center [272, 249] width 82 height 82
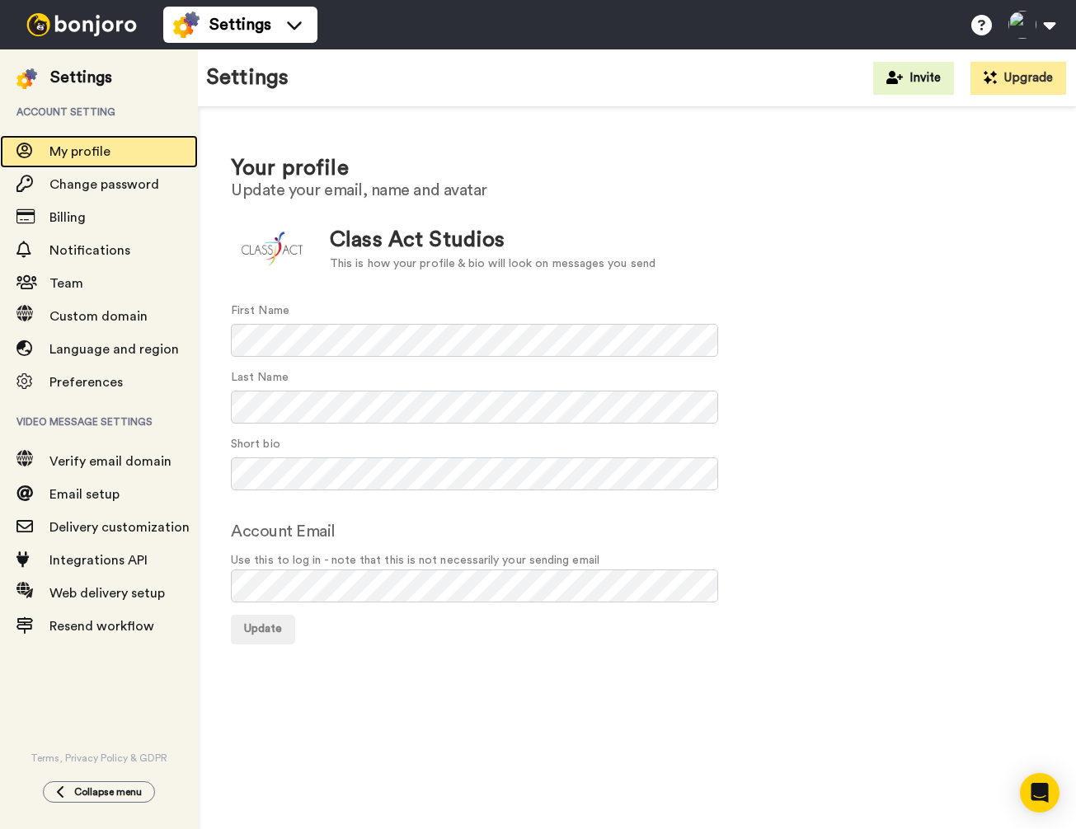
click at [59, 145] on span "My profile" at bounding box center [79, 151] width 61 height 13
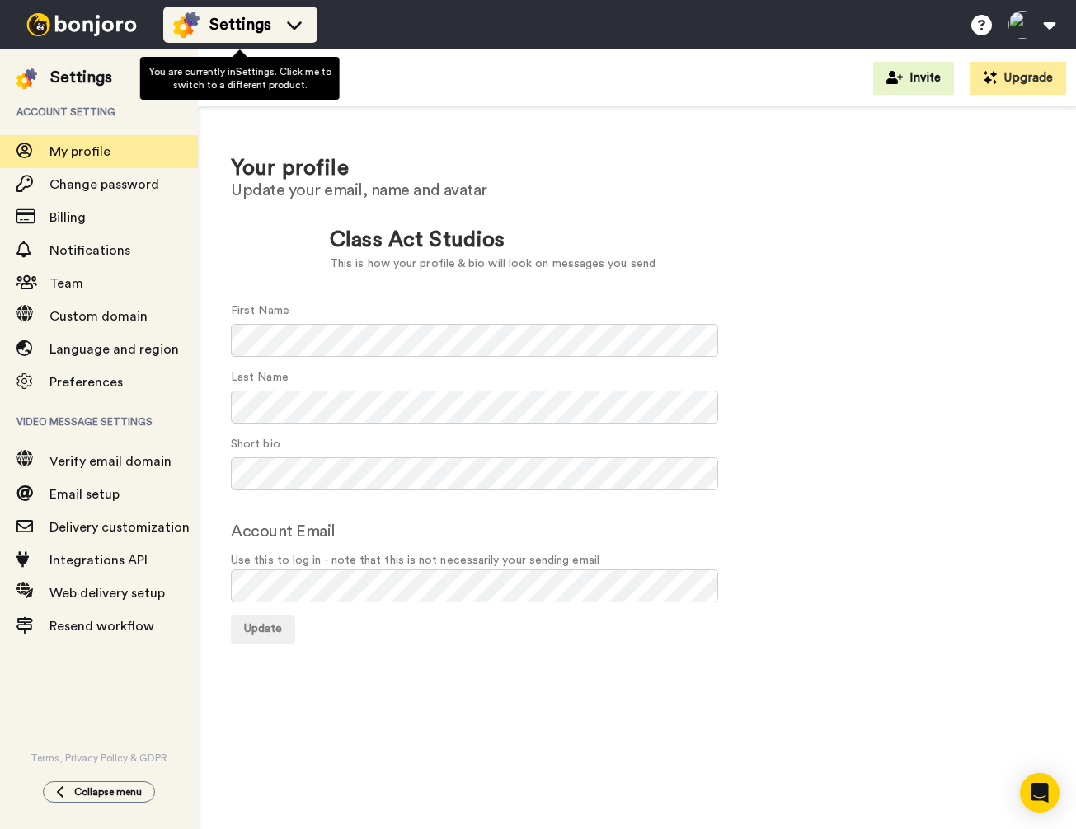
click at [279, 25] on div "Settings" at bounding box center [240, 25] width 134 height 26
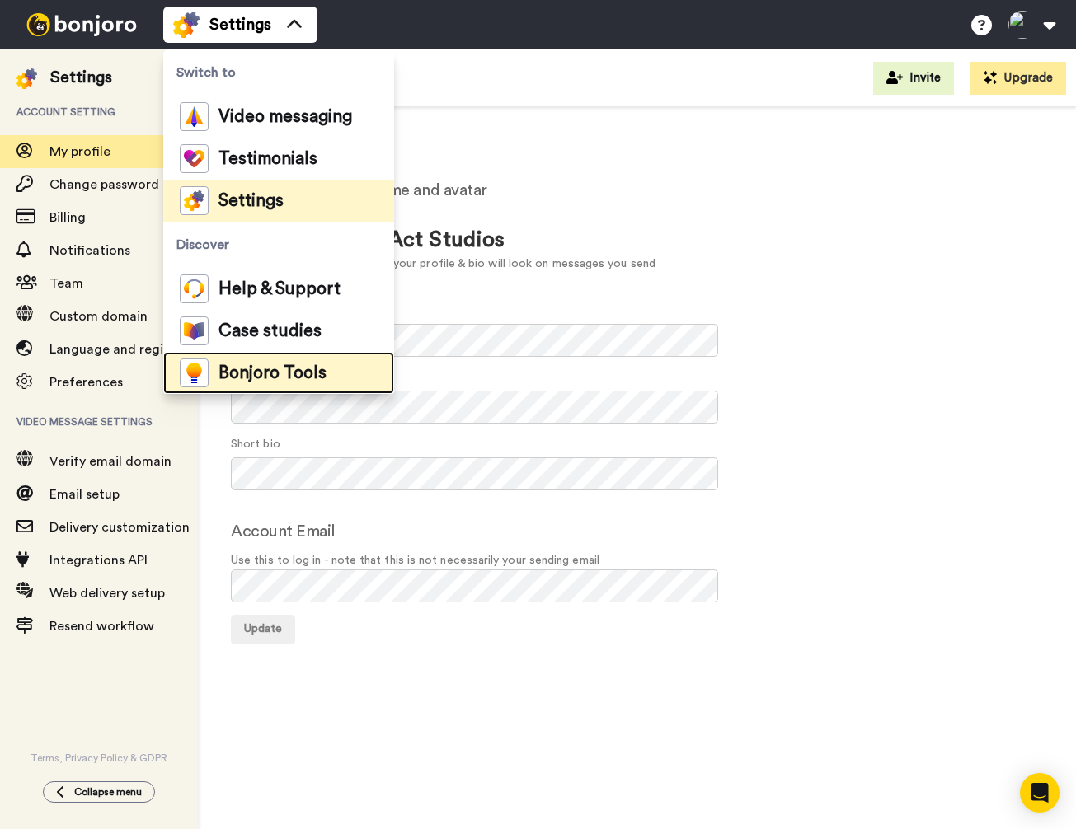
click at [265, 378] on span "Bonjoro Tools" at bounding box center [272, 373] width 108 height 16
click at [622, 232] on div "Class Act Studios" at bounding box center [493, 240] width 326 height 30
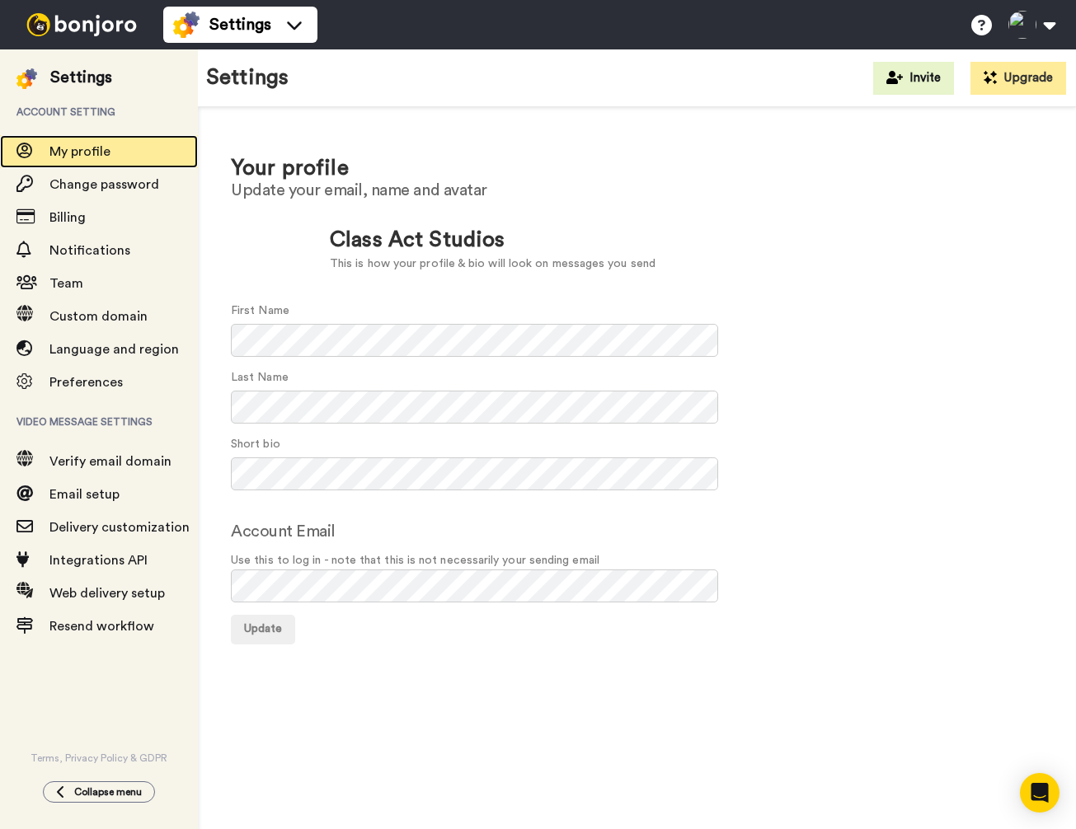
click at [102, 149] on span "My profile" at bounding box center [79, 151] width 61 height 13
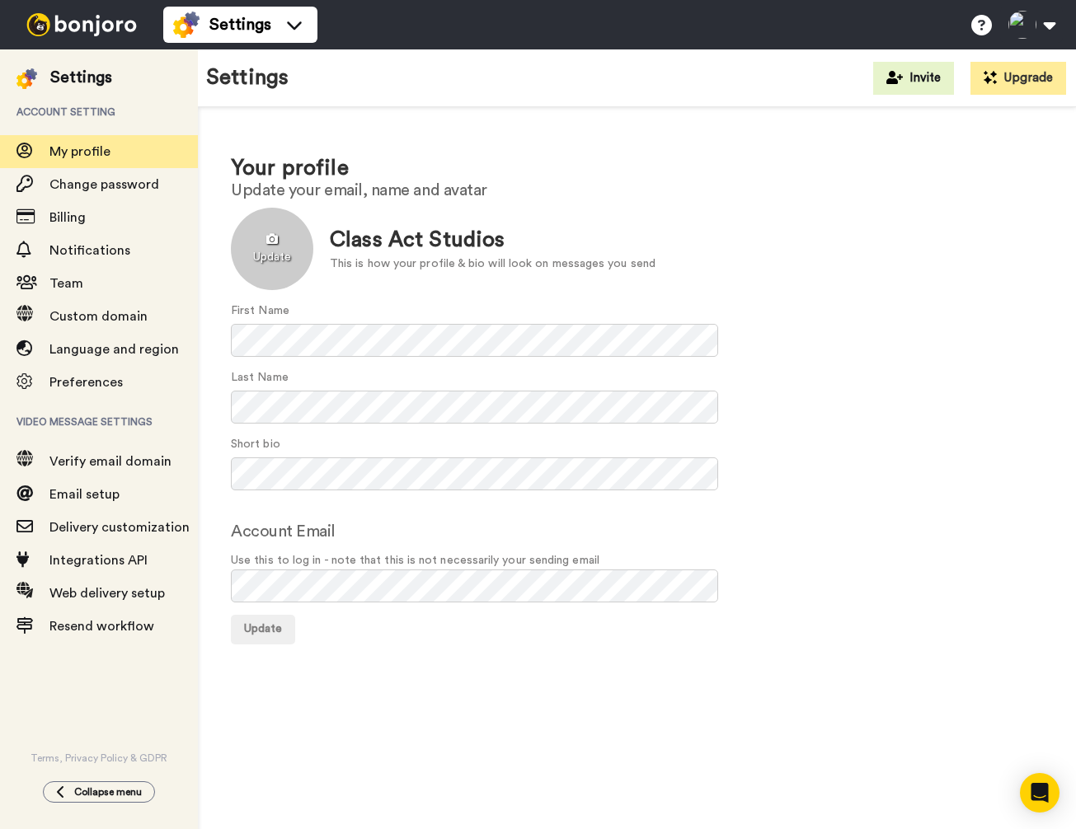
click at [273, 242] on div at bounding box center [272, 249] width 82 height 82
click at [273, 626] on span "Update" at bounding box center [263, 629] width 38 height 12
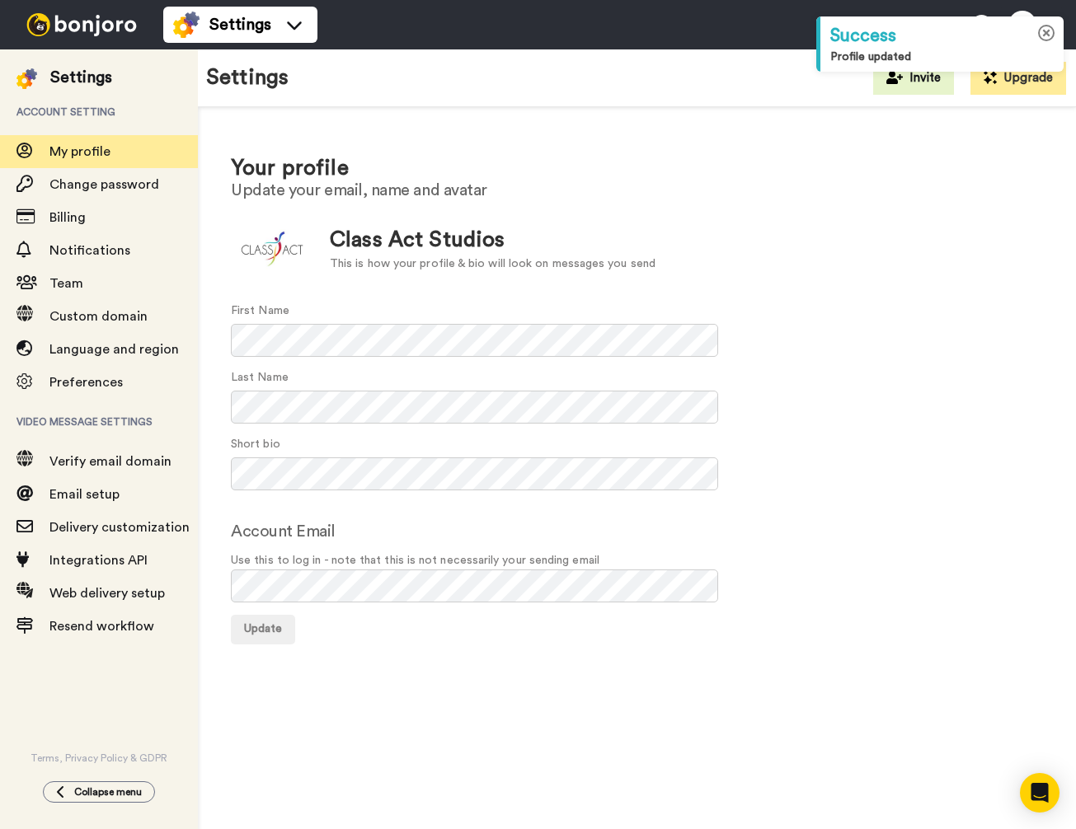
click at [1040, 30] on icon at bounding box center [1046, 33] width 17 height 17
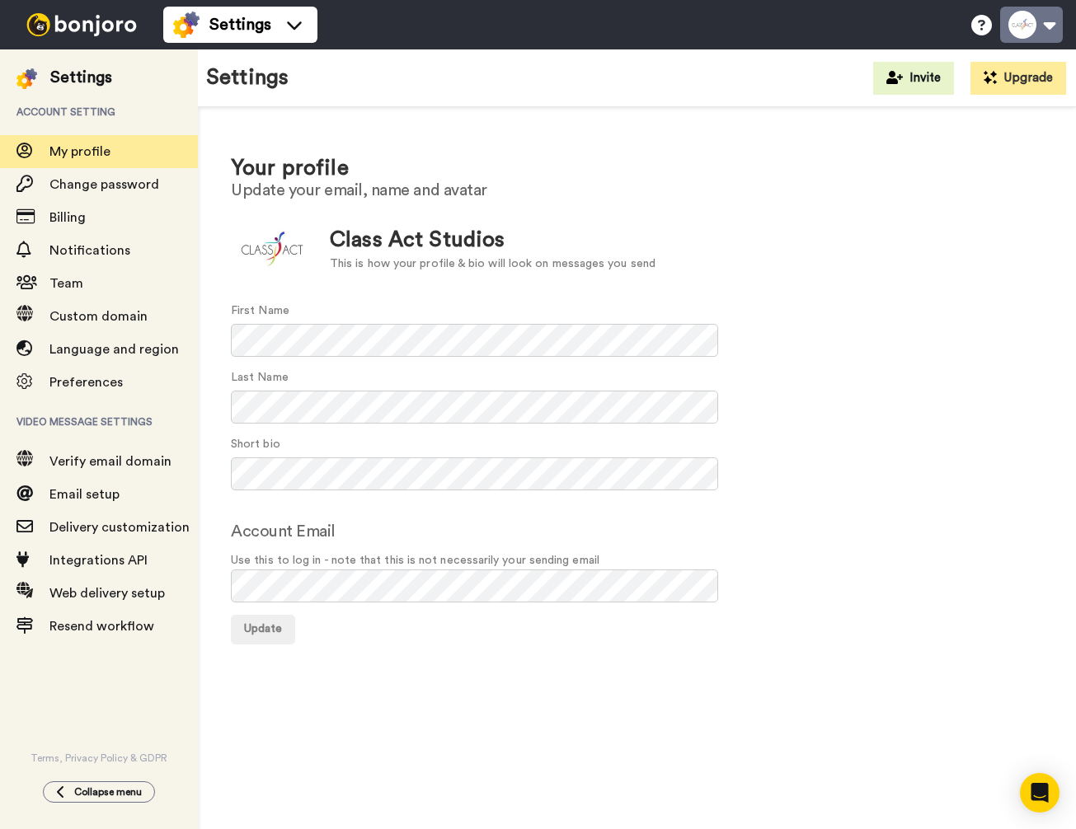
click at [1025, 26] on button at bounding box center [1031, 25] width 63 height 36
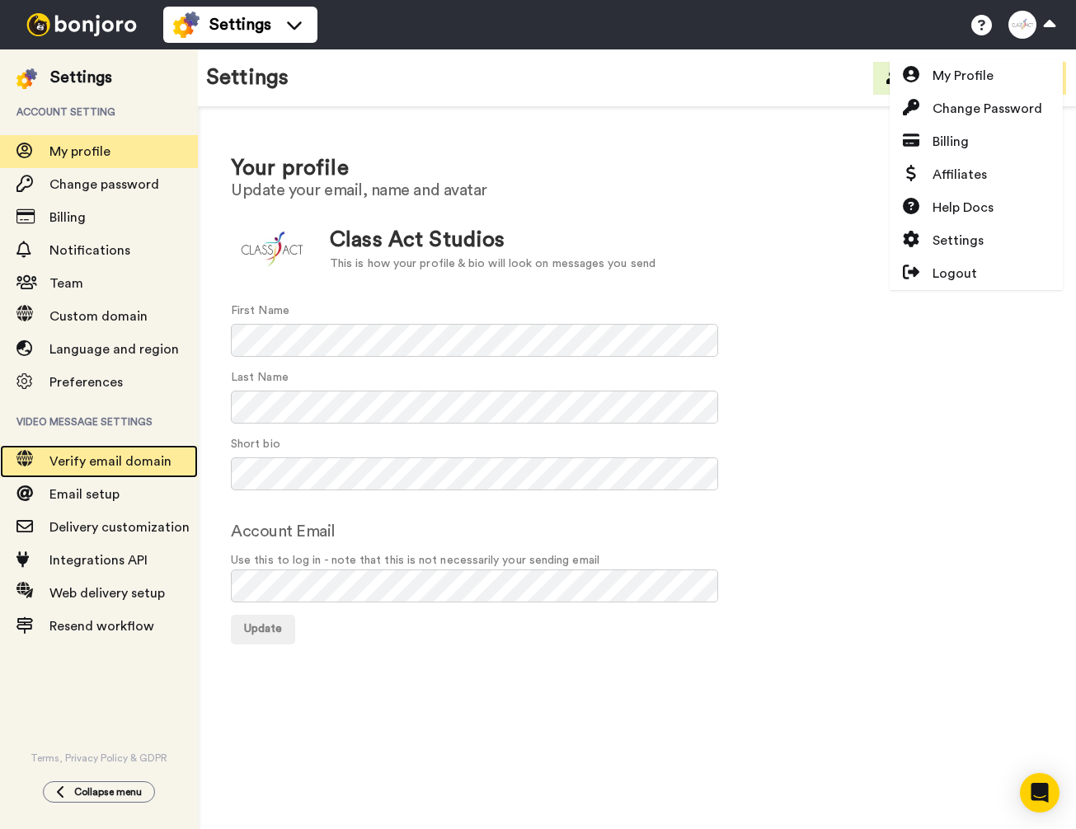
click at [111, 458] on span "Verify email domain" at bounding box center [110, 461] width 122 height 13
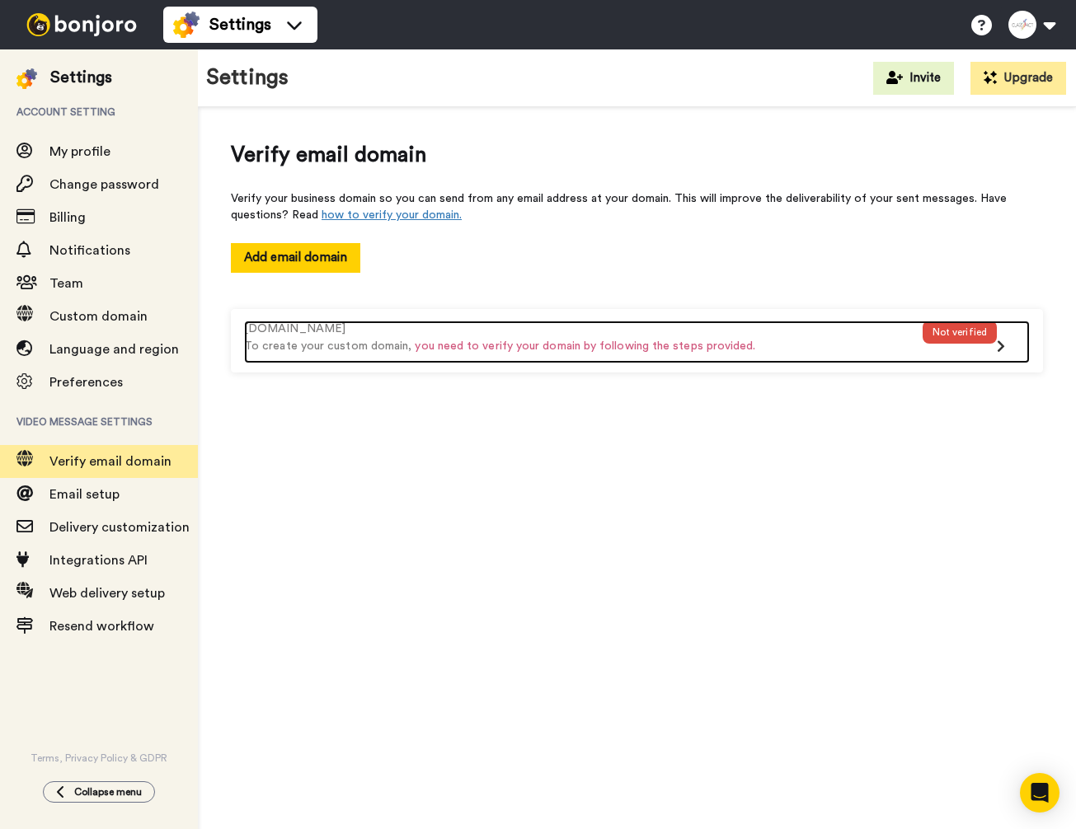
click at [960, 331] on div "Not verified" at bounding box center [959, 332] width 74 height 23
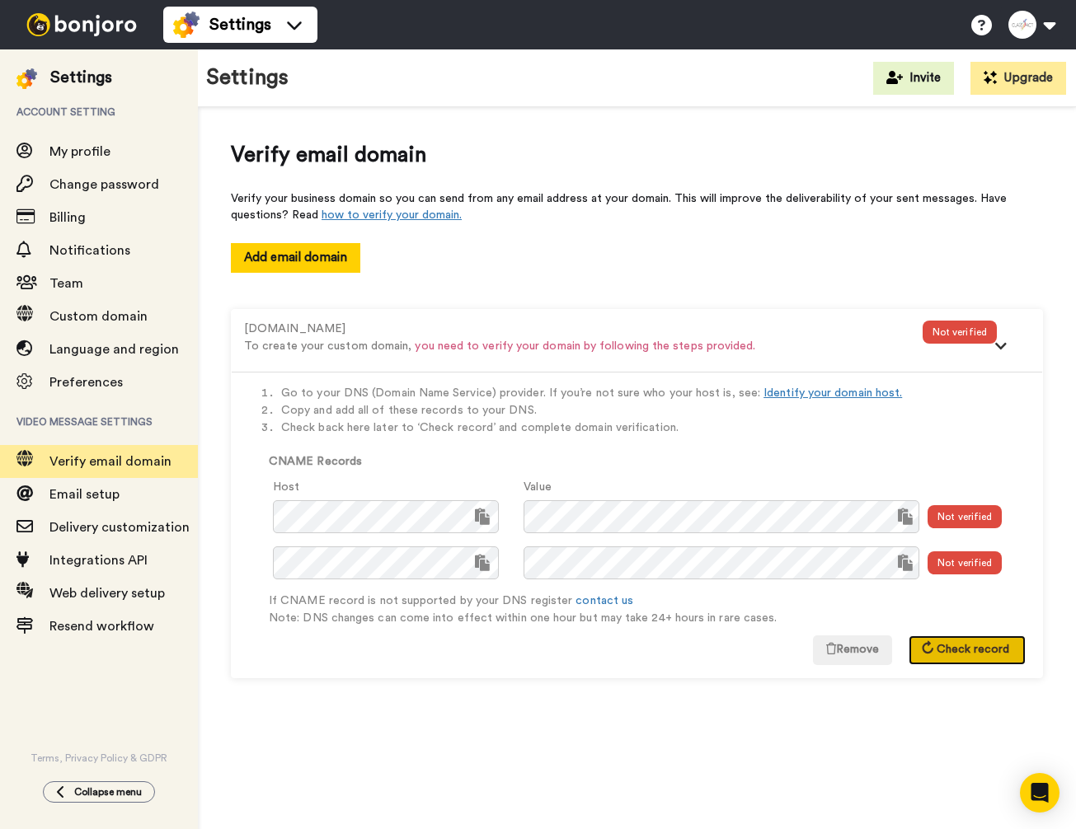
click at [949, 646] on span "Check record" at bounding box center [972, 650] width 73 height 12
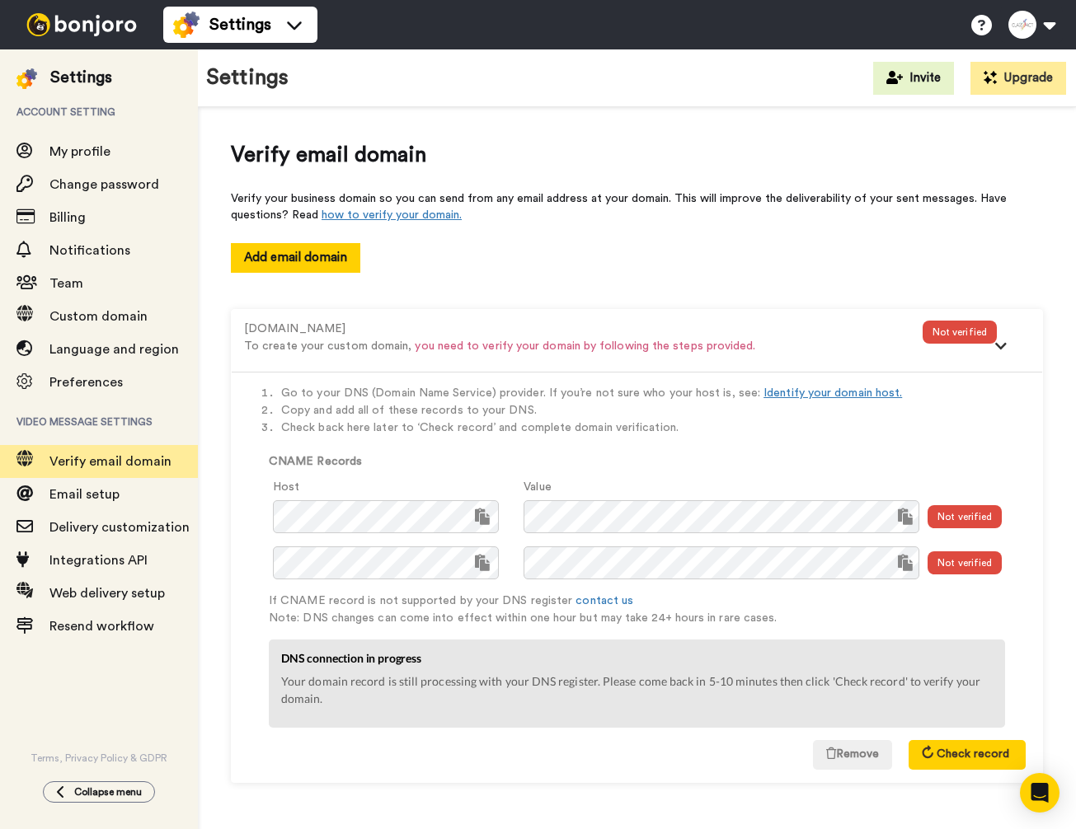
click at [584, 257] on div "Add email domain" at bounding box center [637, 257] width 812 height 29
click at [76, 80] on div "Settings" at bounding box center [81, 77] width 62 height 23
click at [71, 23] on img at bounding box center [82, 24] width 124 height 23
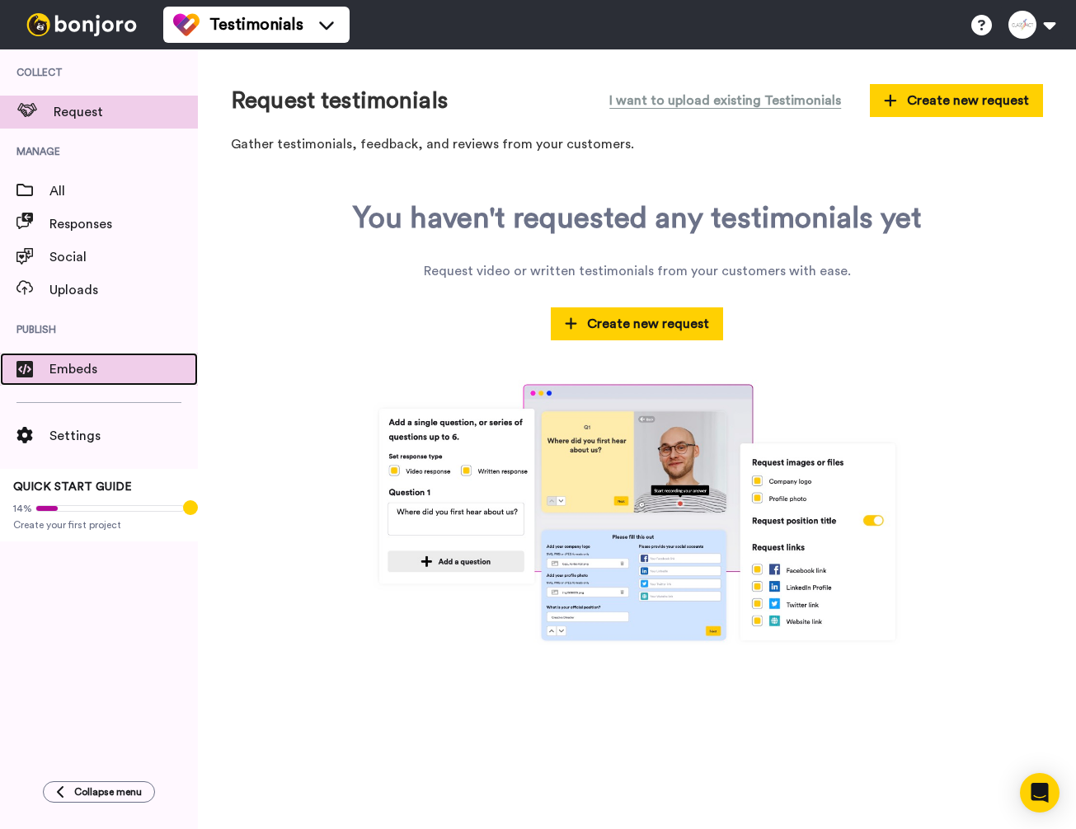
click at [59, 375] on span "Embeds" at bounding box center [123, 369] width 148 height 20
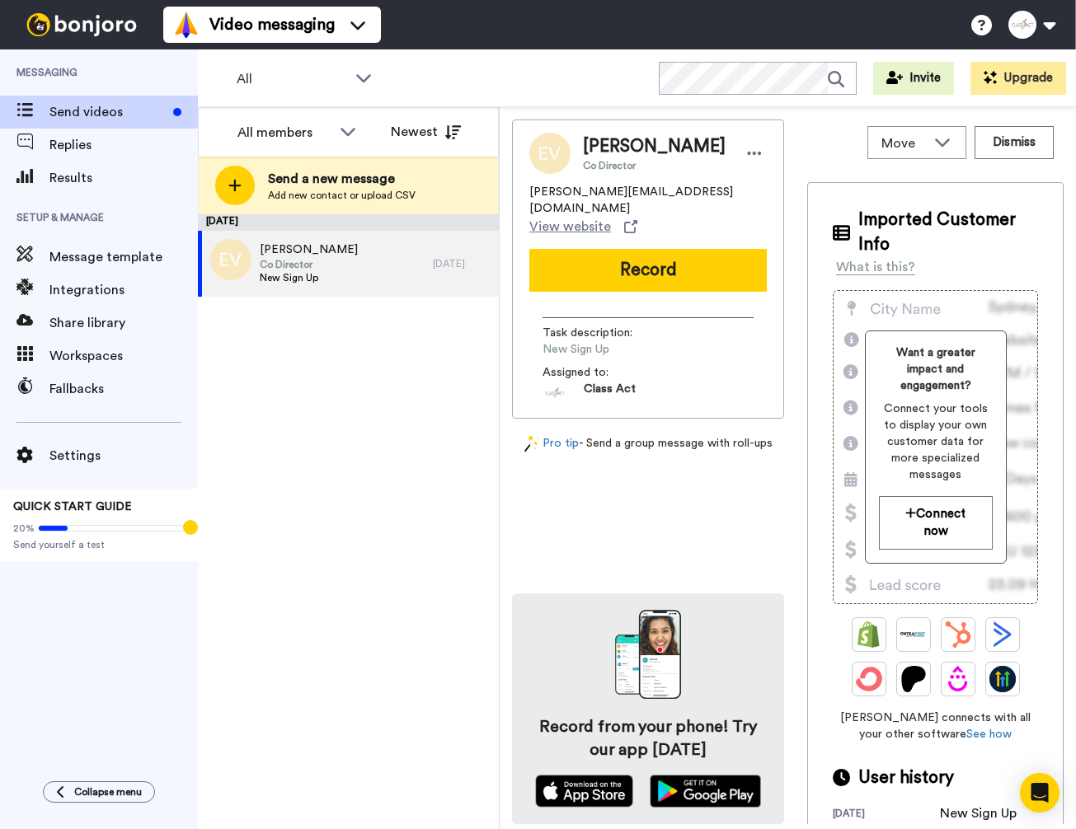
click at [825, 78] on div "Video messaging Switch to Video messaging Testimonials Settings Discover Help &…" at bounding box center [538, 414] width 1076 height 829
click at [356, 381] on div "[DATE] [PERSON_NAME] Co Director New Sign Up [DATE]" at bounding box center [348, 521] width 301 height 615
click at [552, 230] on span "View website" at bounding box center [570, 227] width 82 height 20
click at [316, 270] on span "Co Director" at bounding box center [309, 264] width 98 height 13
click at [340, 390] on div "[DATE] [PERSON_NAME] Co Director New Sign Up [DATE]" at bounding box center [348, 521] width 301 height 615
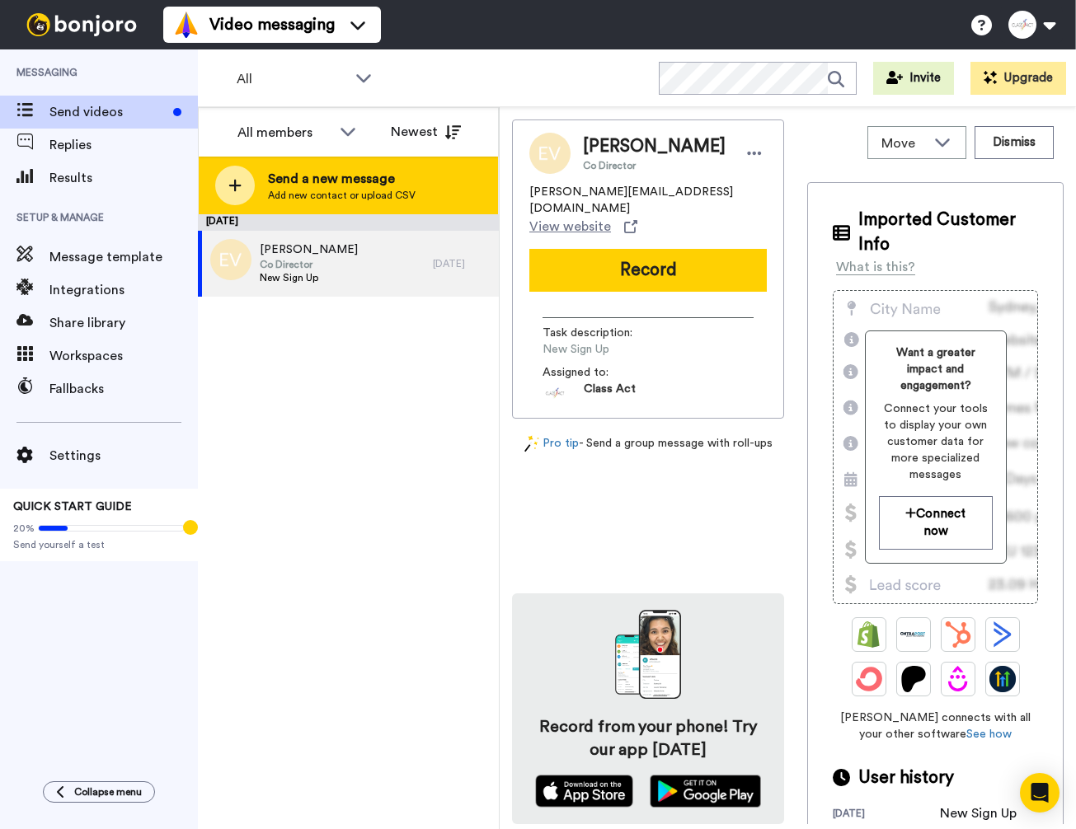
click at [237, 178] on icon at bounding box center [234, 185] width 13 height 15
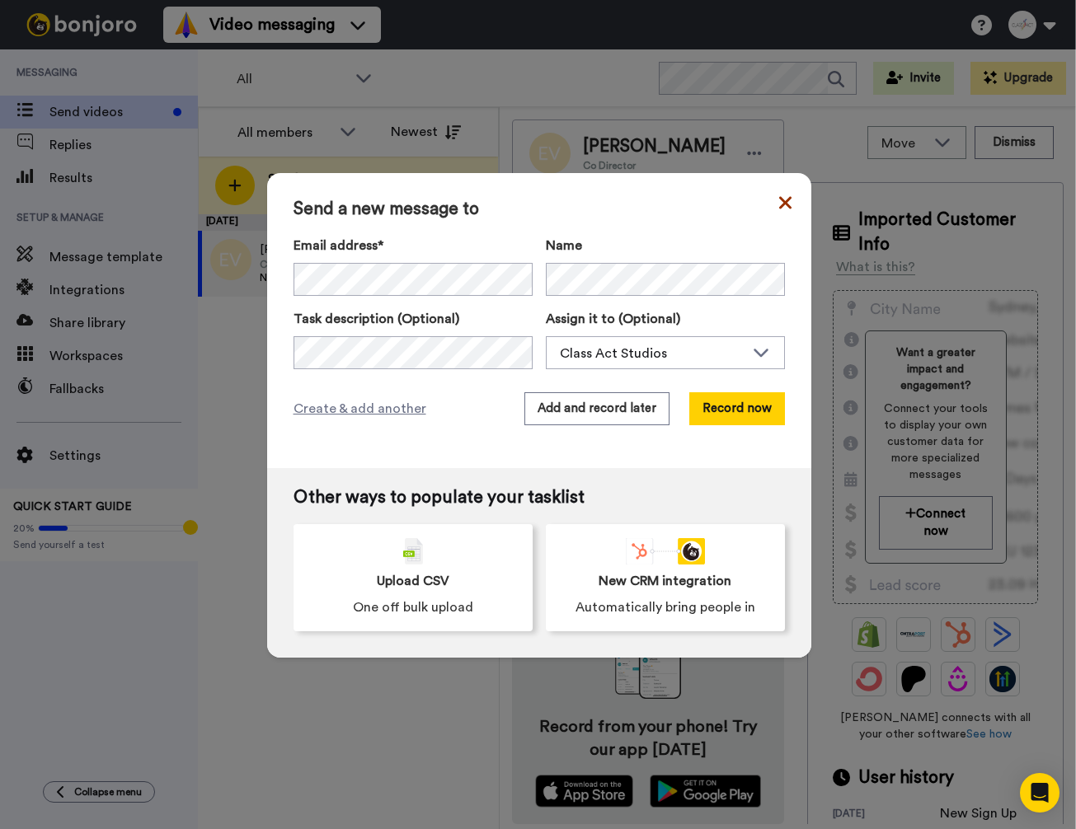
click at [786, 197] on icon at bounding box center [785, 203] width 12 height 20
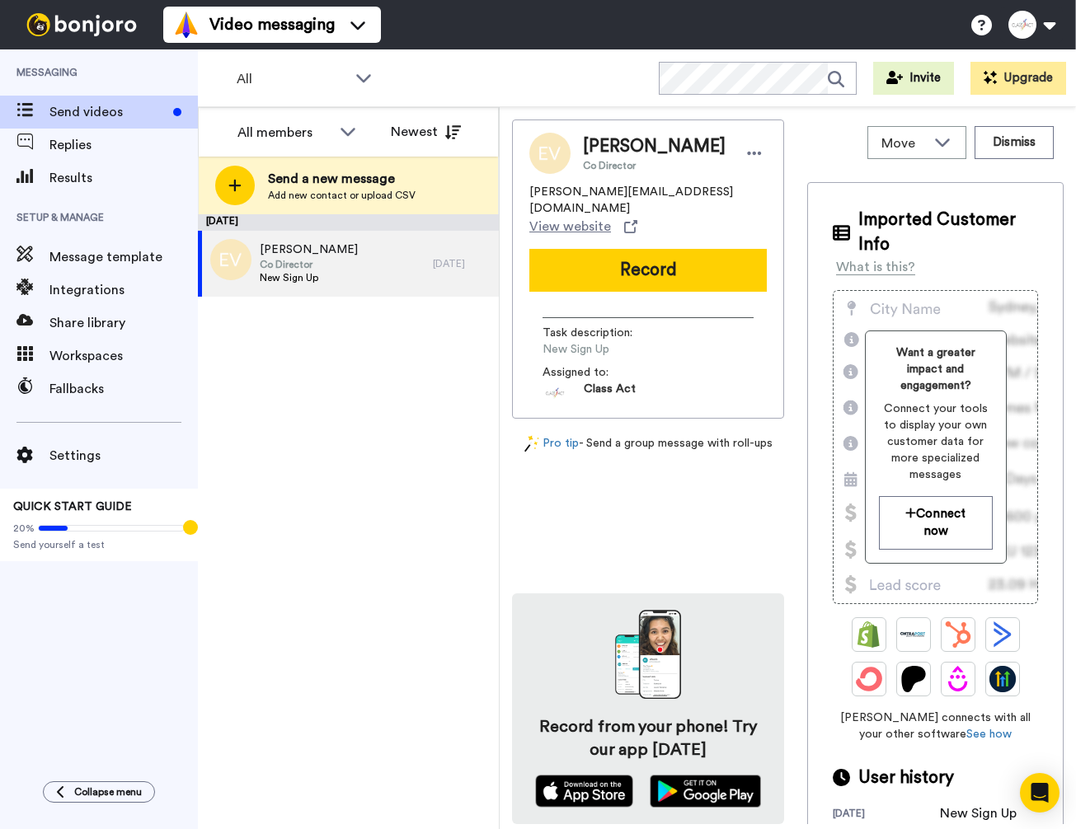
click at [386, 544] on div "[DATE] [PERSON_NAME] Co Director New Sign Up [DATE]" at bounding box center [348, 521] width 301 height 615
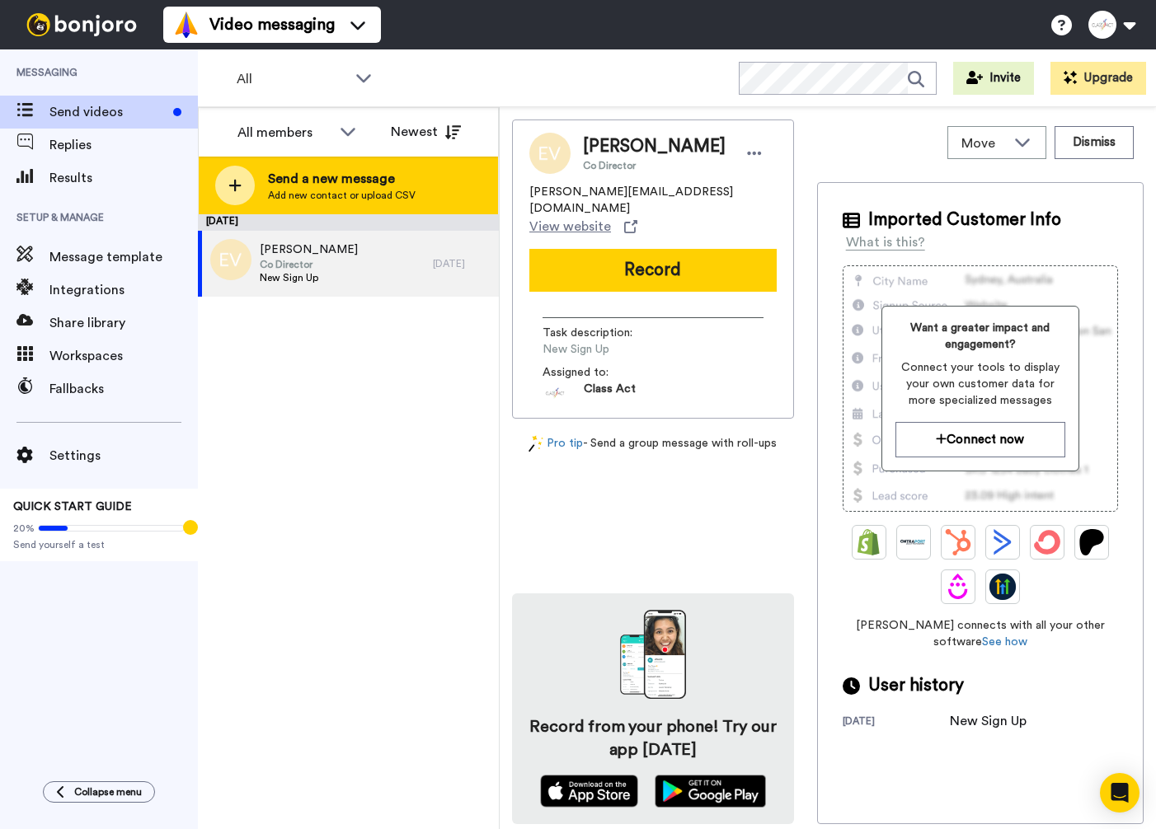
click at [235, 186] on icon at bounding box center [235, 186] width 12 height 12
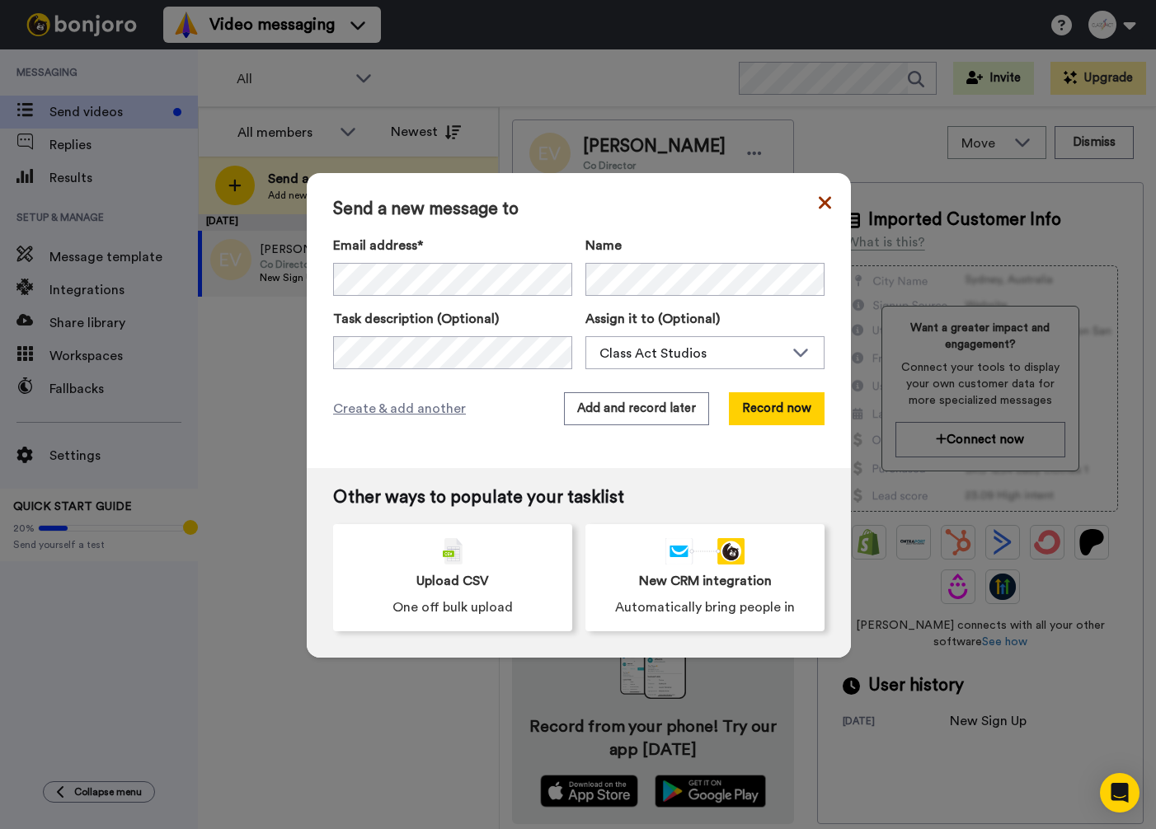
click at [828, 203] on icon at bounding box center [824, 203] width 12 height 20
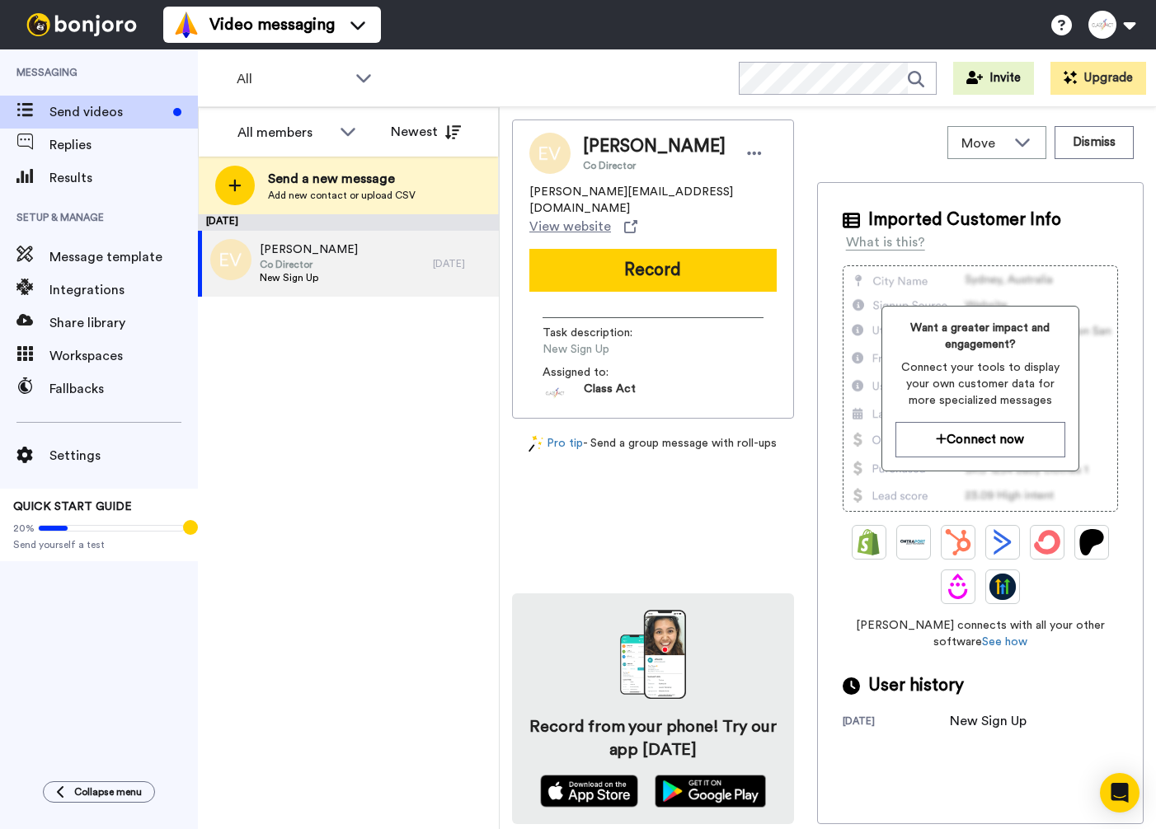
click at [429, 394] on div "[DATE] [PERSON_NAME] Co Director New Sign Up [DATE]" at bounding box center [348, 521] width 301 height 615
click at [67, 260] on span "Message template" at bounding box center [123, 257] width 148 height 20
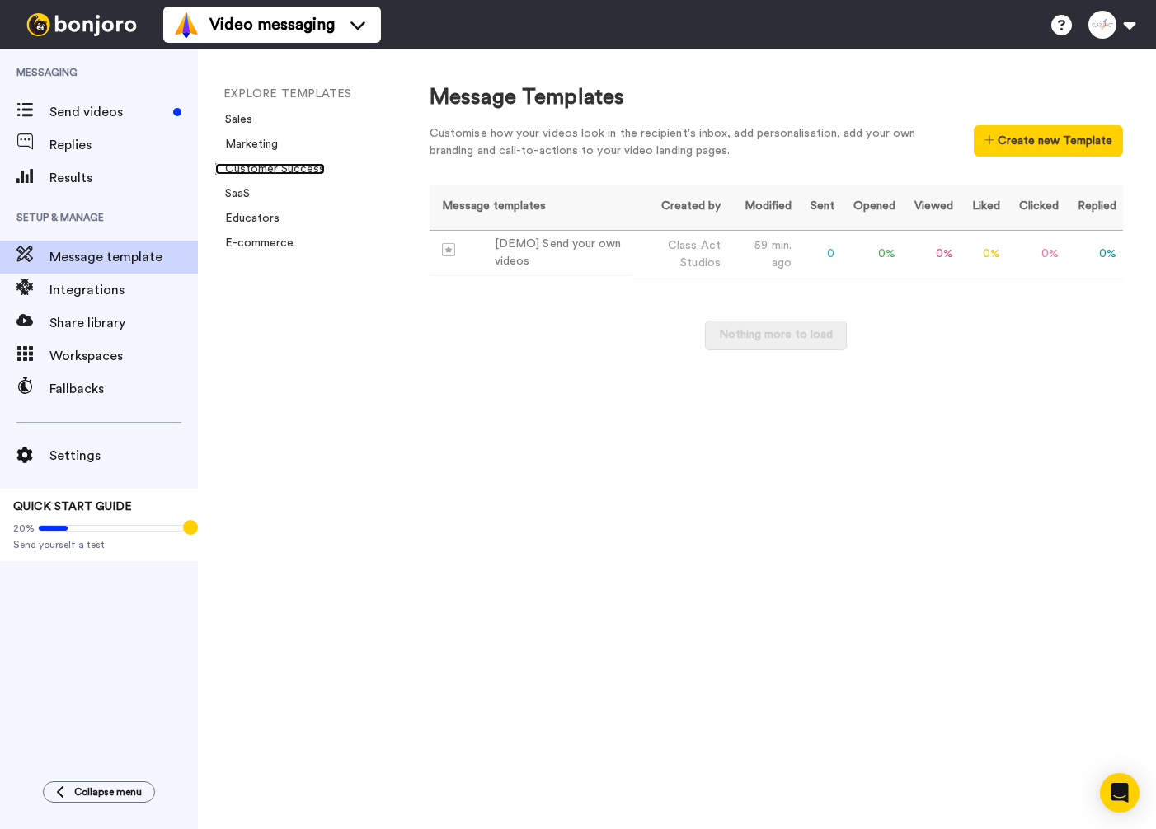
click at [258, 167] on link "Customer Success" at bounding box center [270, 169] width 110 height 12
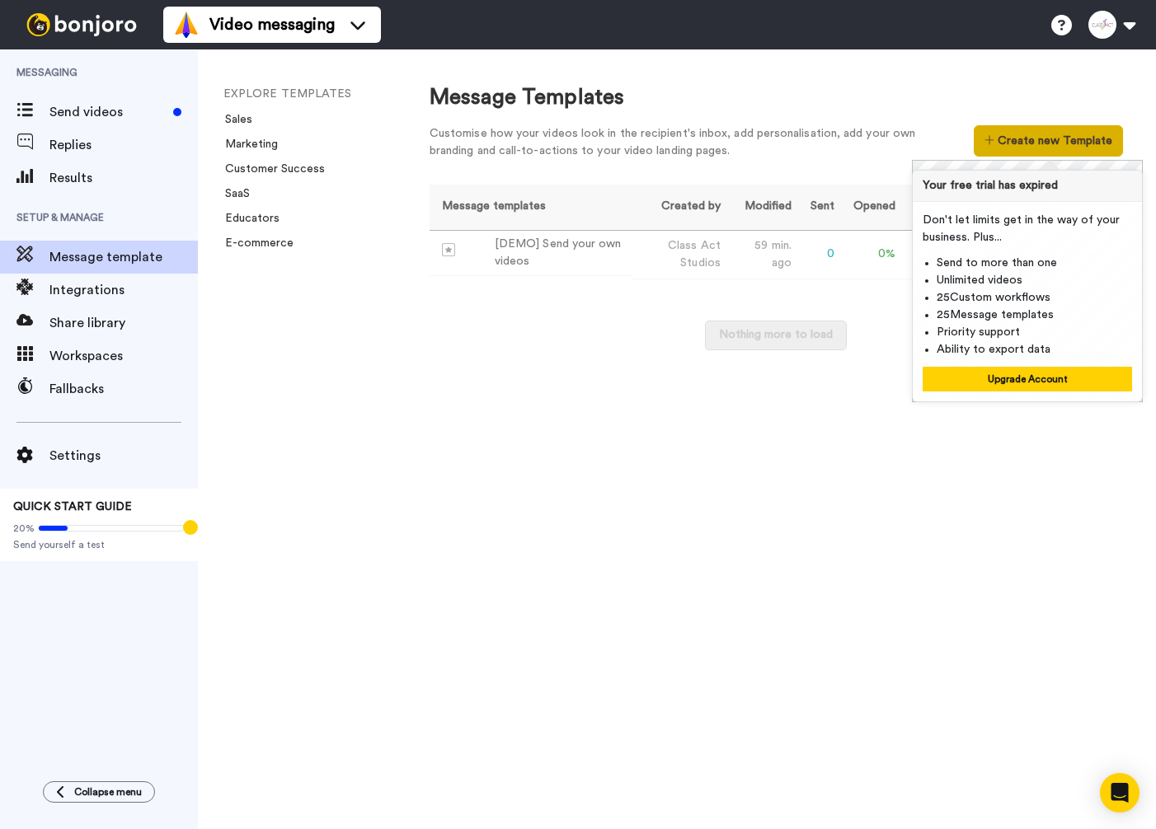
click at [1045, 138] on button "Create new Template" at bounding box center [1047, 140] width 149 height 31
click at [641, 258] on td "Class Act Studios" at bounding box center [679, 254] width 95 height 49
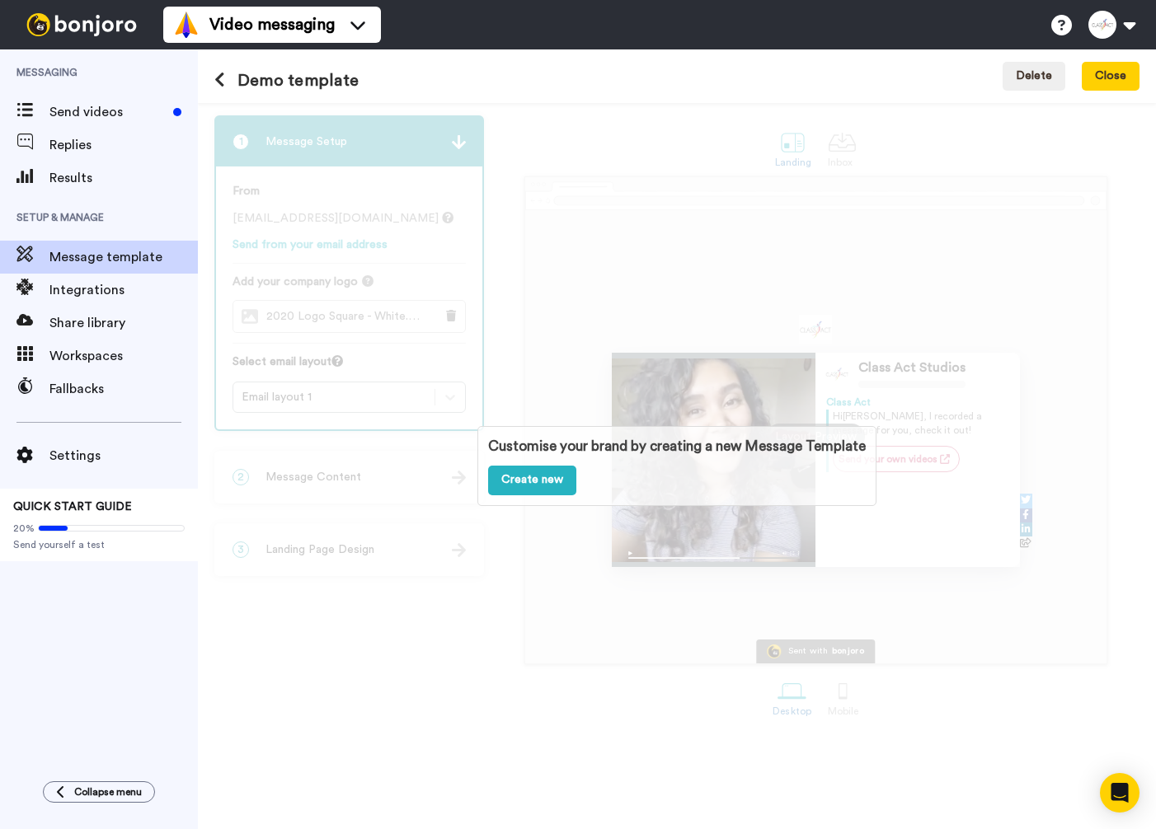
click at [604, 323] on div "Customise your brand by creating a new Message Template Create new" at bounding box center [677, 466] width 958 height 726
click at [521, 478] on link "Create new" at bounding box center [532, 481] width 88 height 30
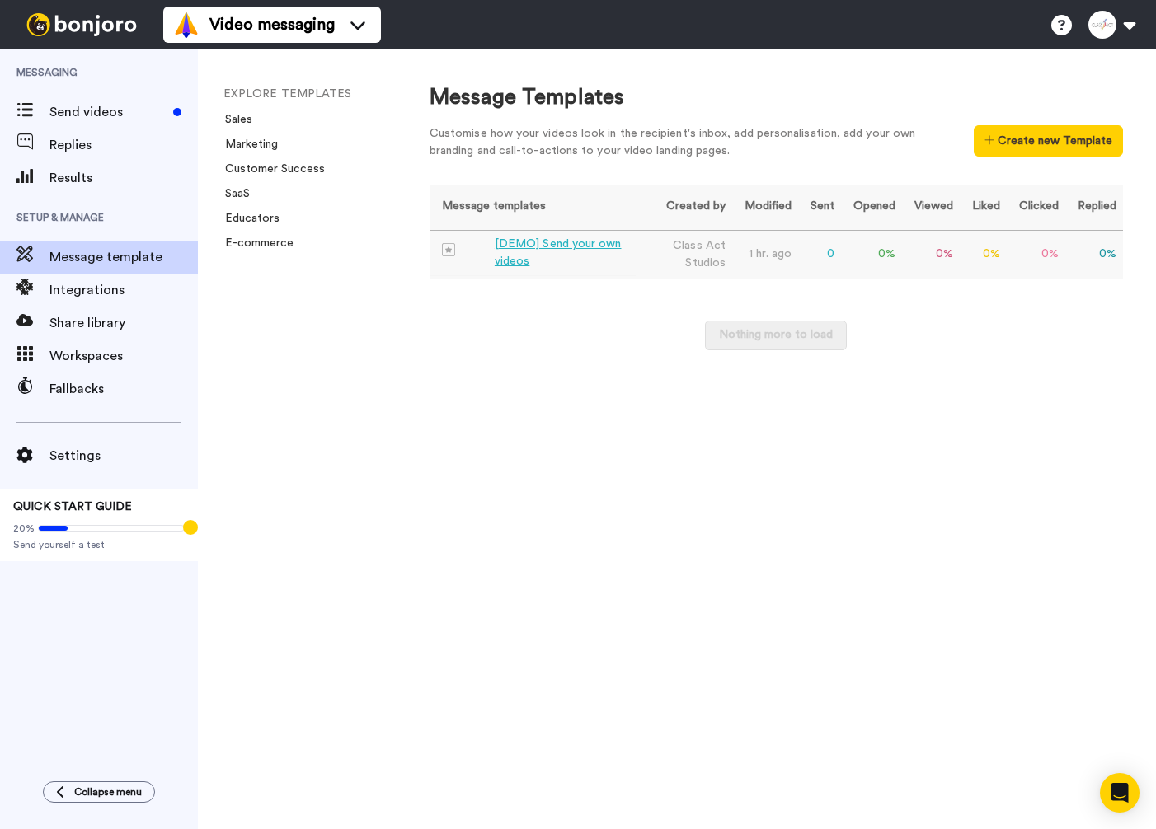
click at [526, 245] on div "[DEMO] Send your own videos" at bounding box center [562, 253] width 134 height 35
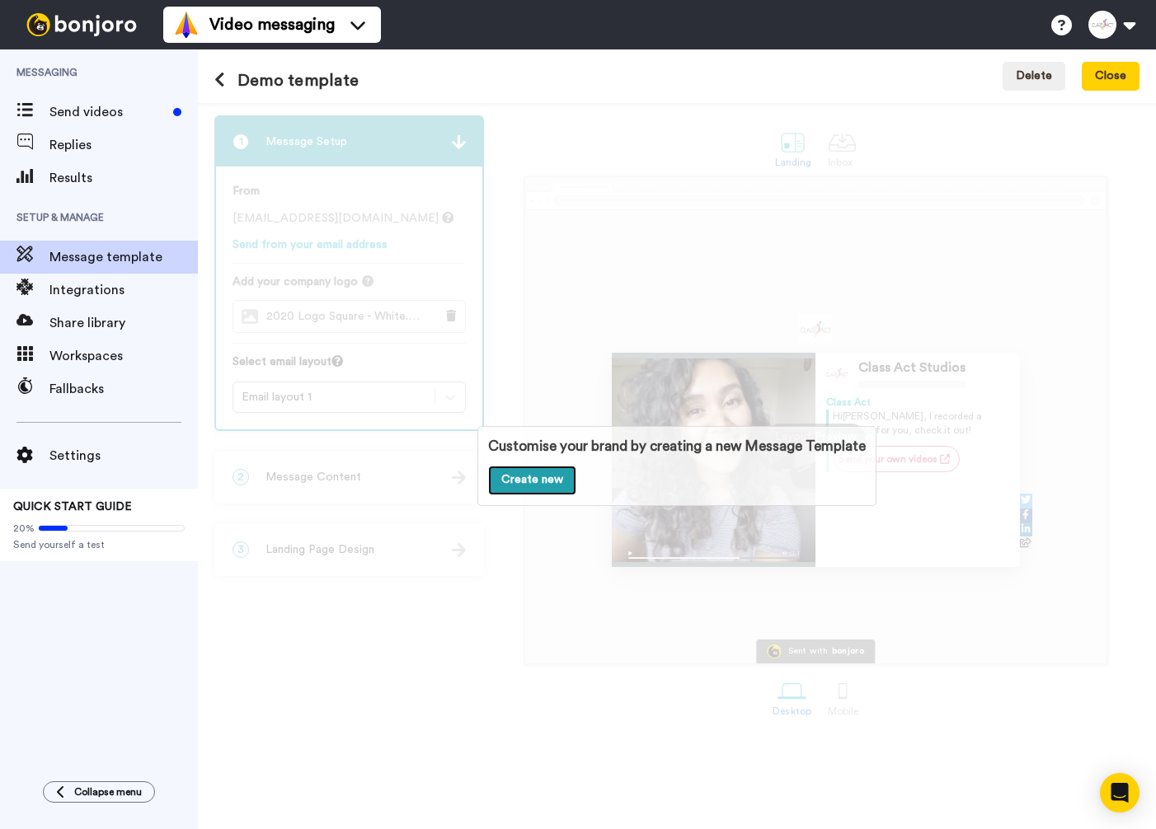
click at [524, 476] on link "Create new" at bounding box center [532, 481] width 88 height 30
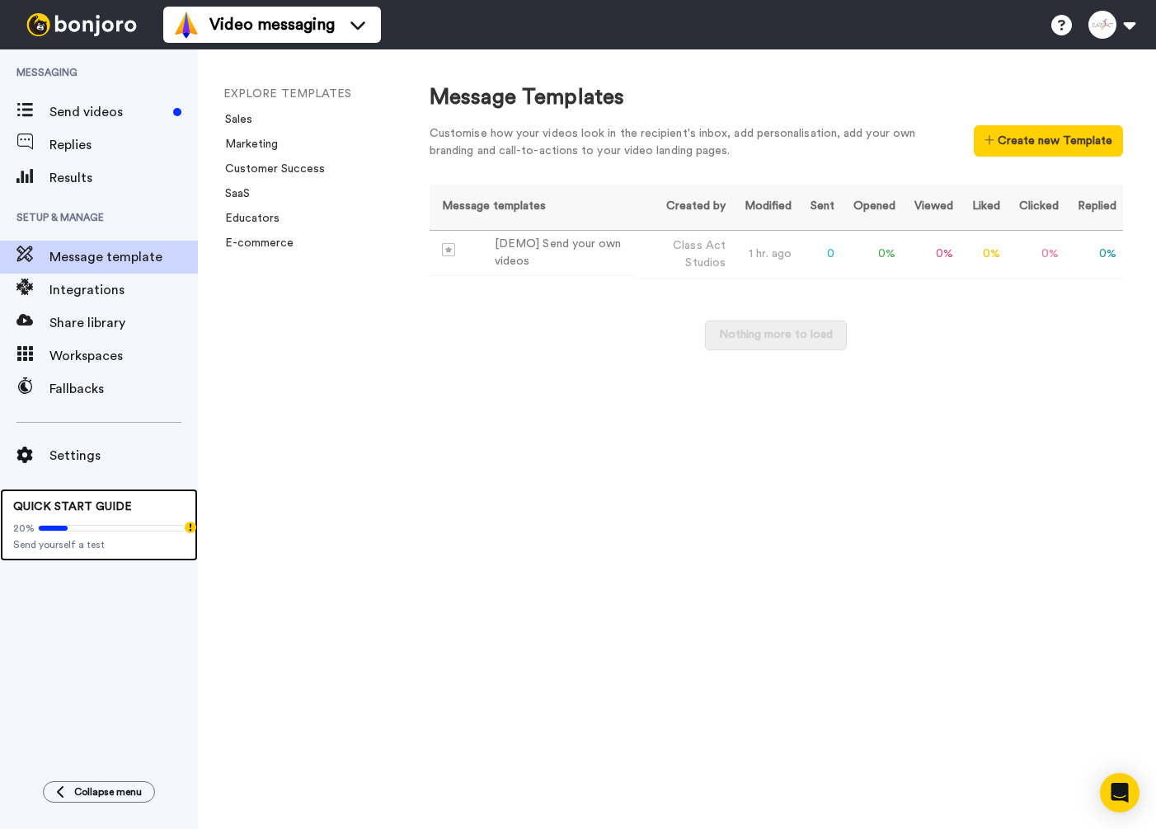
click at [80, 509] on span "QUICK START GUIDE" at bounding box center [72, 507] width 119 height 12
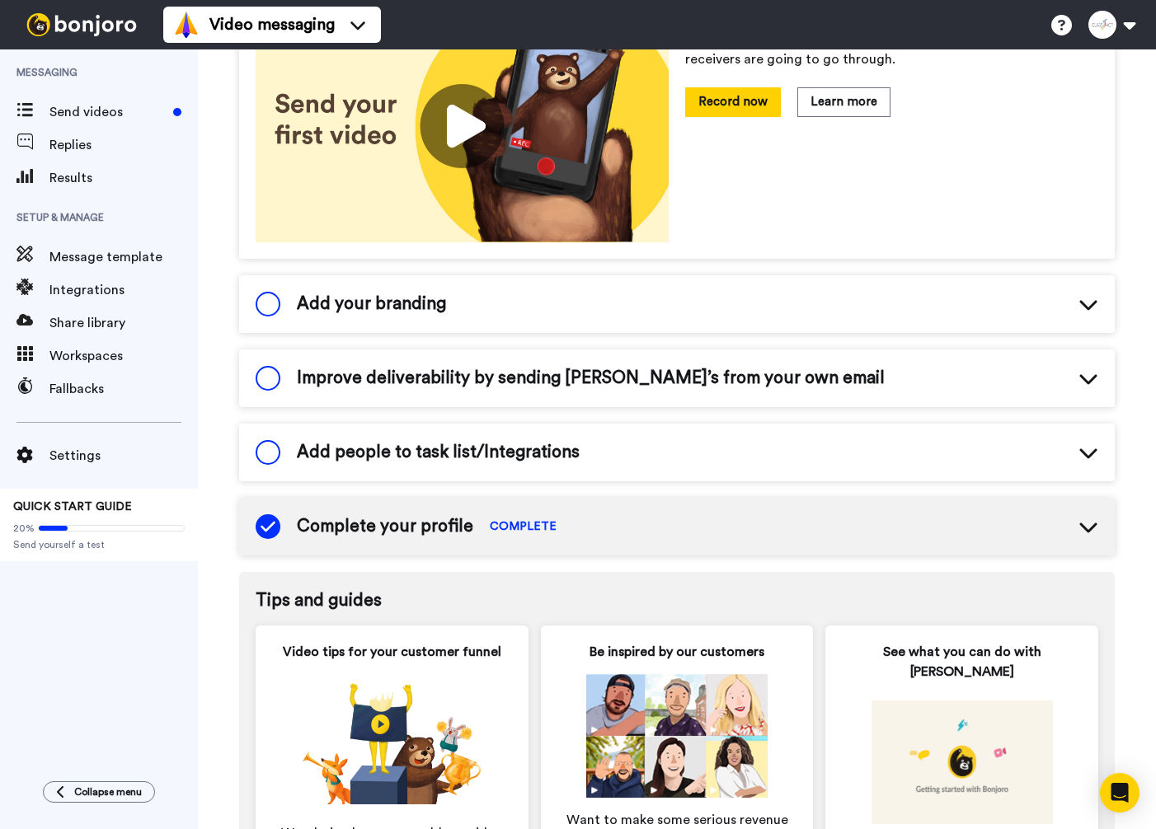
scroll to position [300, 0]
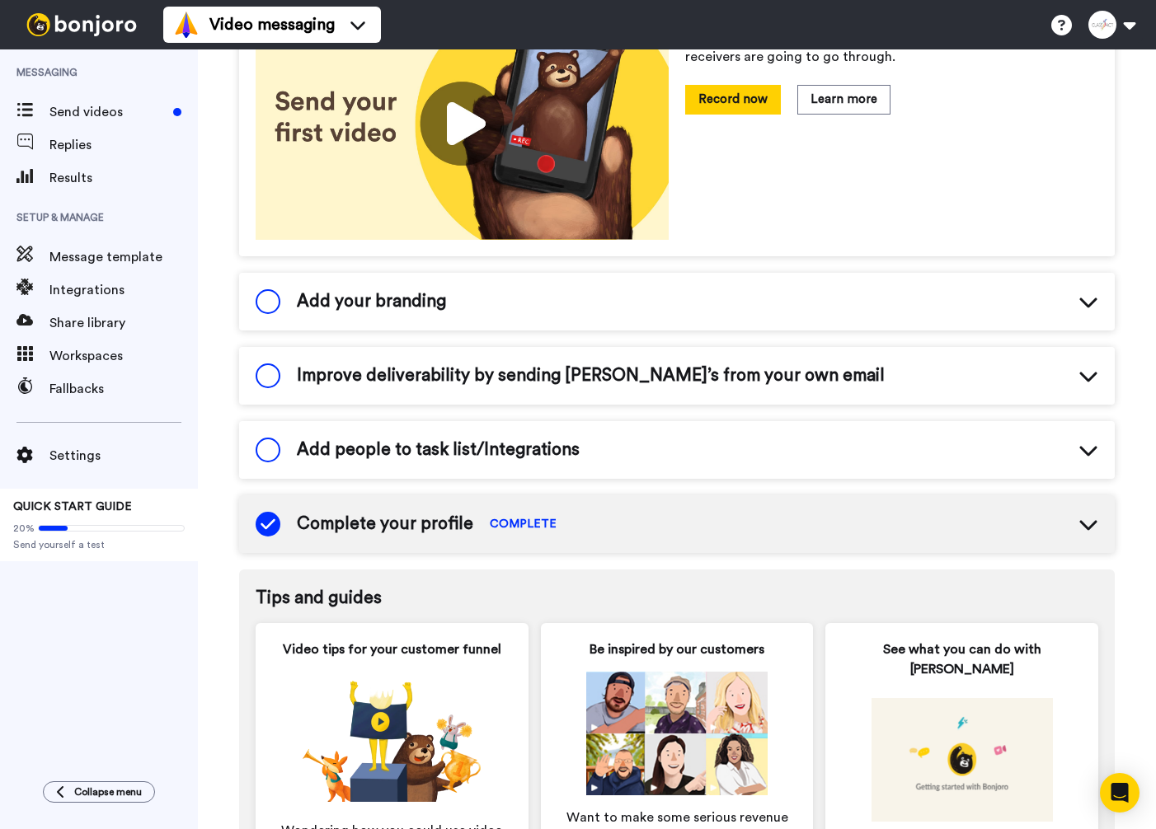
click at [692, 303] on div "Add your branding" at bounding box center [676, 302] width 875 height 58
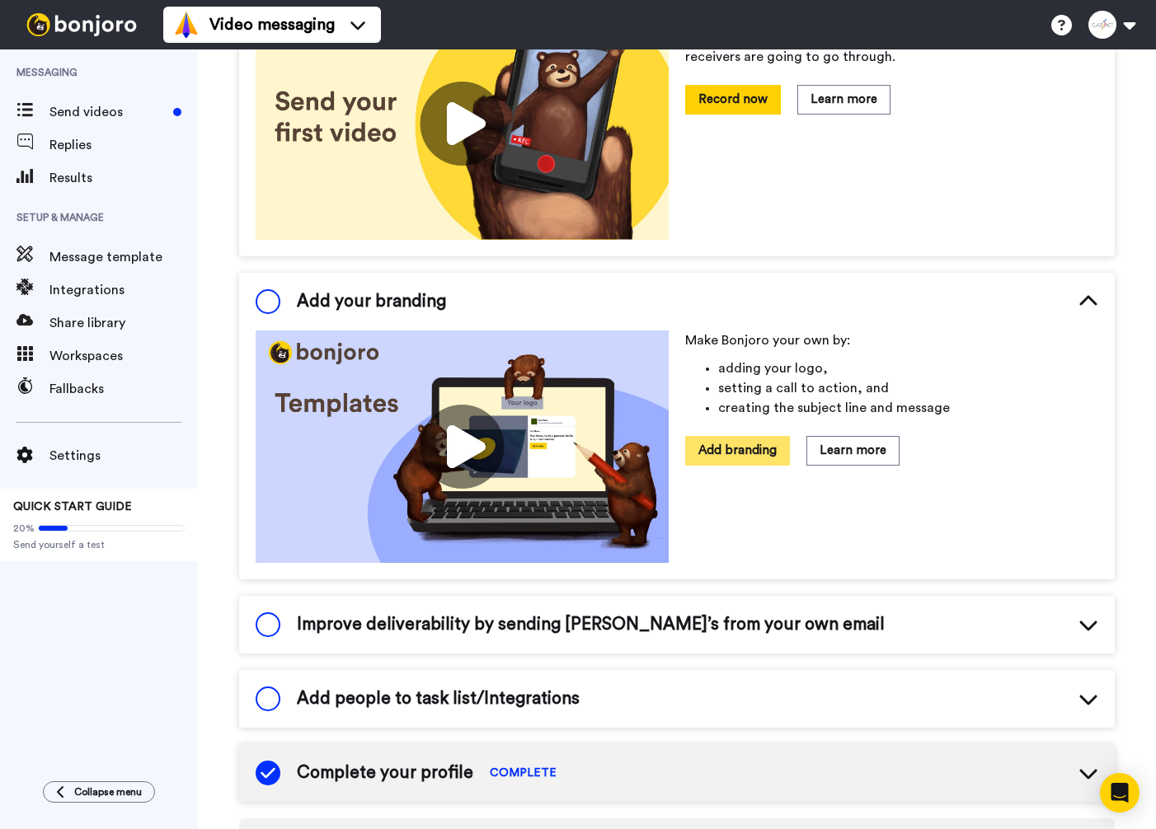
click at [725, 449] on button "Add branding" at bounding box center [737, 450] width 105 height 29
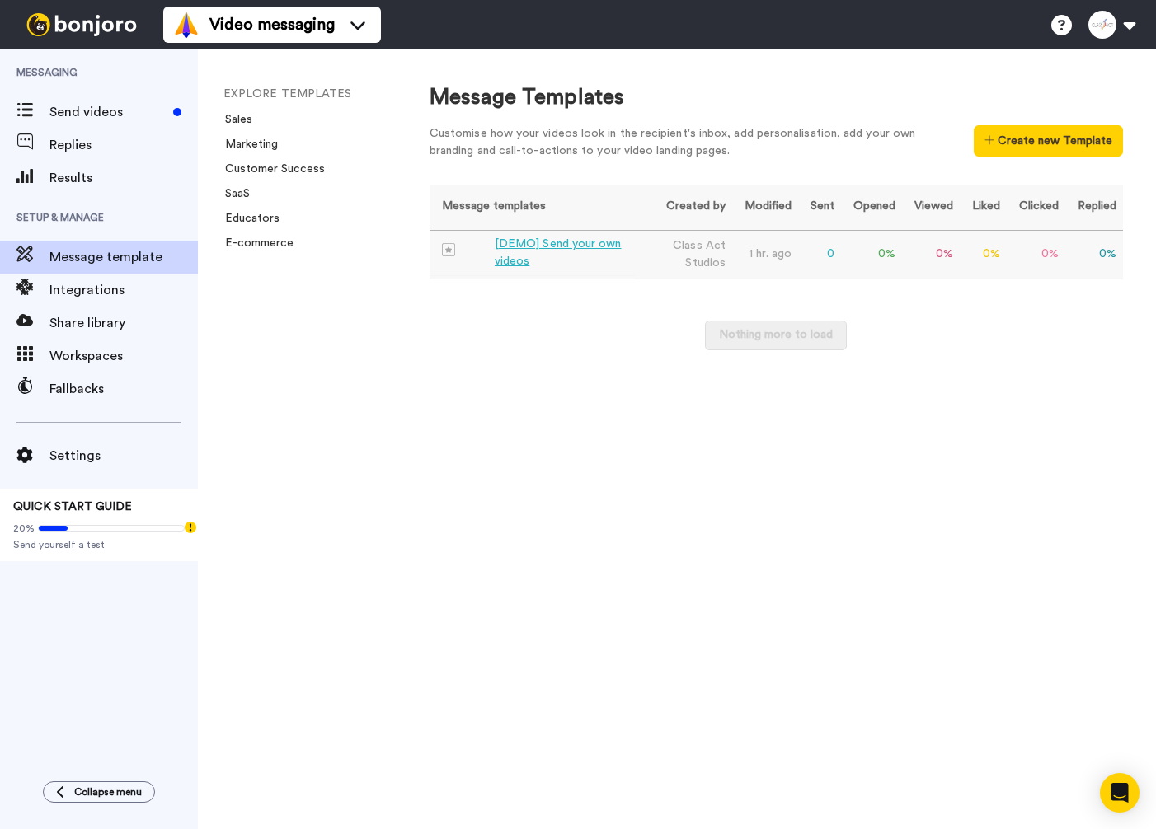
click at [1079, 253] on td "0 %" at bounding box center [1094, 254] width 58 height 49
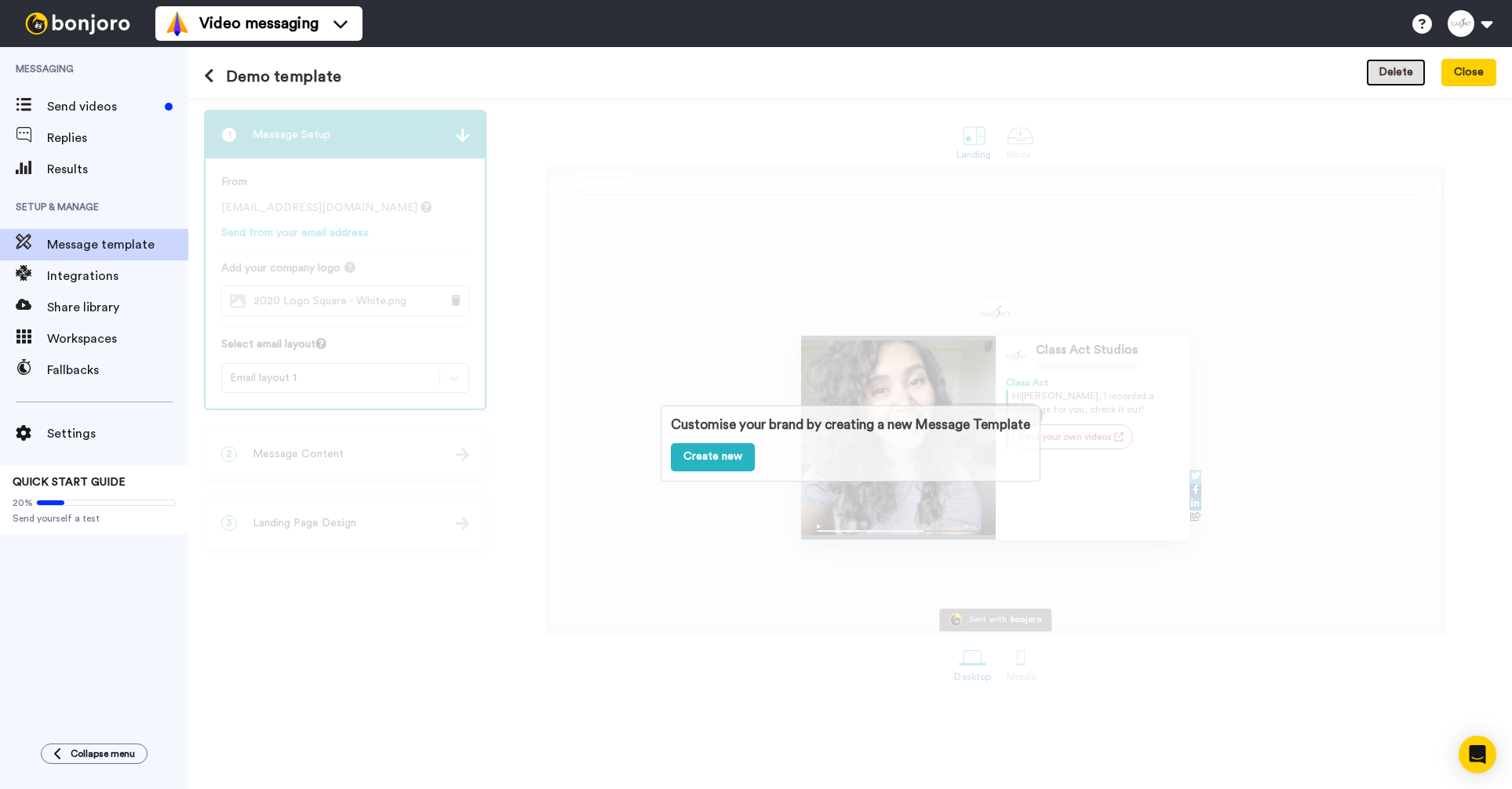
click at [1100, 79] on button "Delete" at bounding box center [1396, 73] width 60 height 29
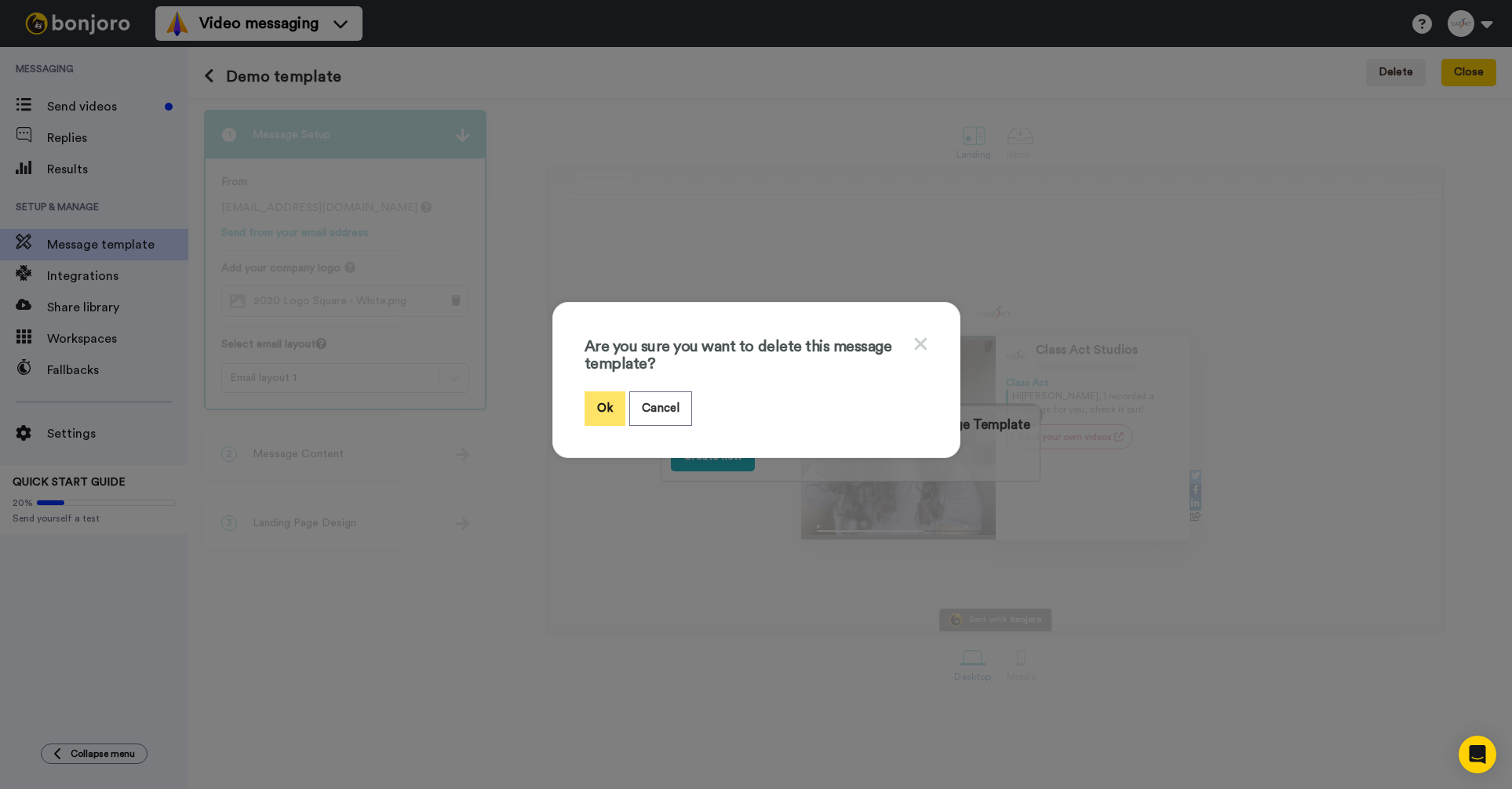
click at [603, 401] on button "Ok" at bounding box center [605, 407] width 41 height 33
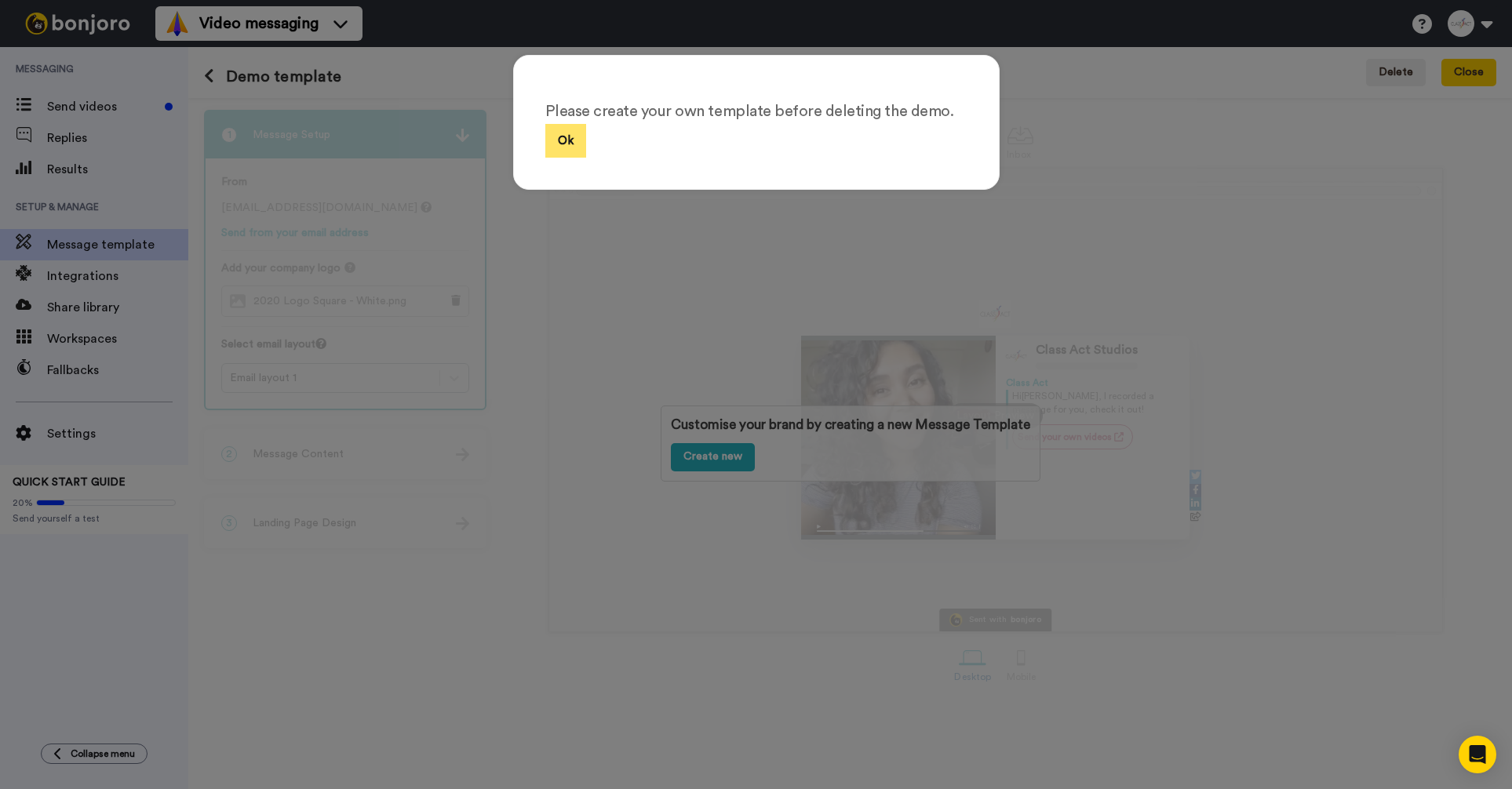
click at [551, 148] on button "Ok" at bounding box center [566, 140] width 41 height 33
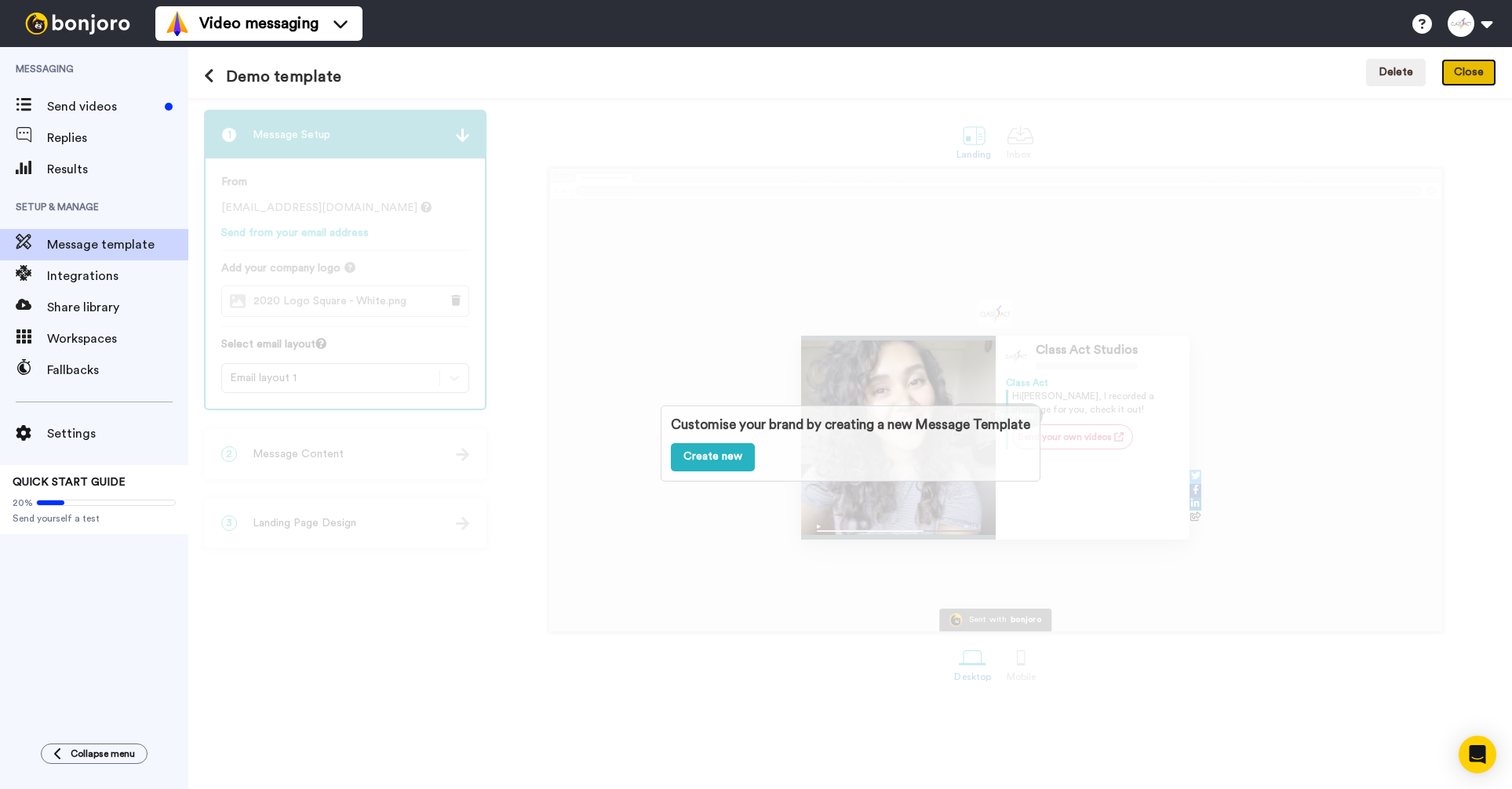
click at [1100, 82] on button "Close" at bounding box center [1469, 73] width 55 height 29
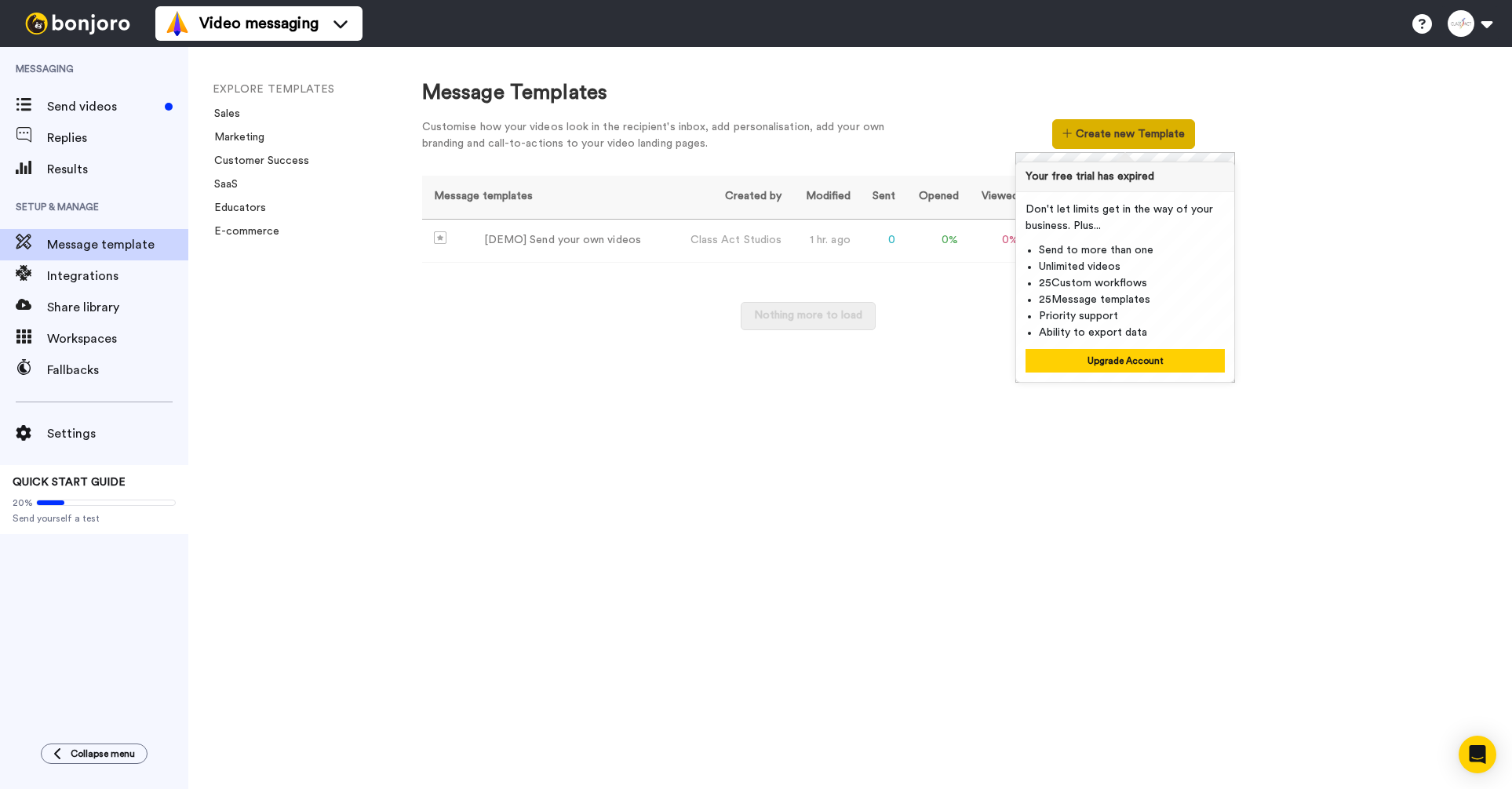
click at [1099, 119] on button "Create new Template" at bounding box center [1123, 133] width 142 height 30
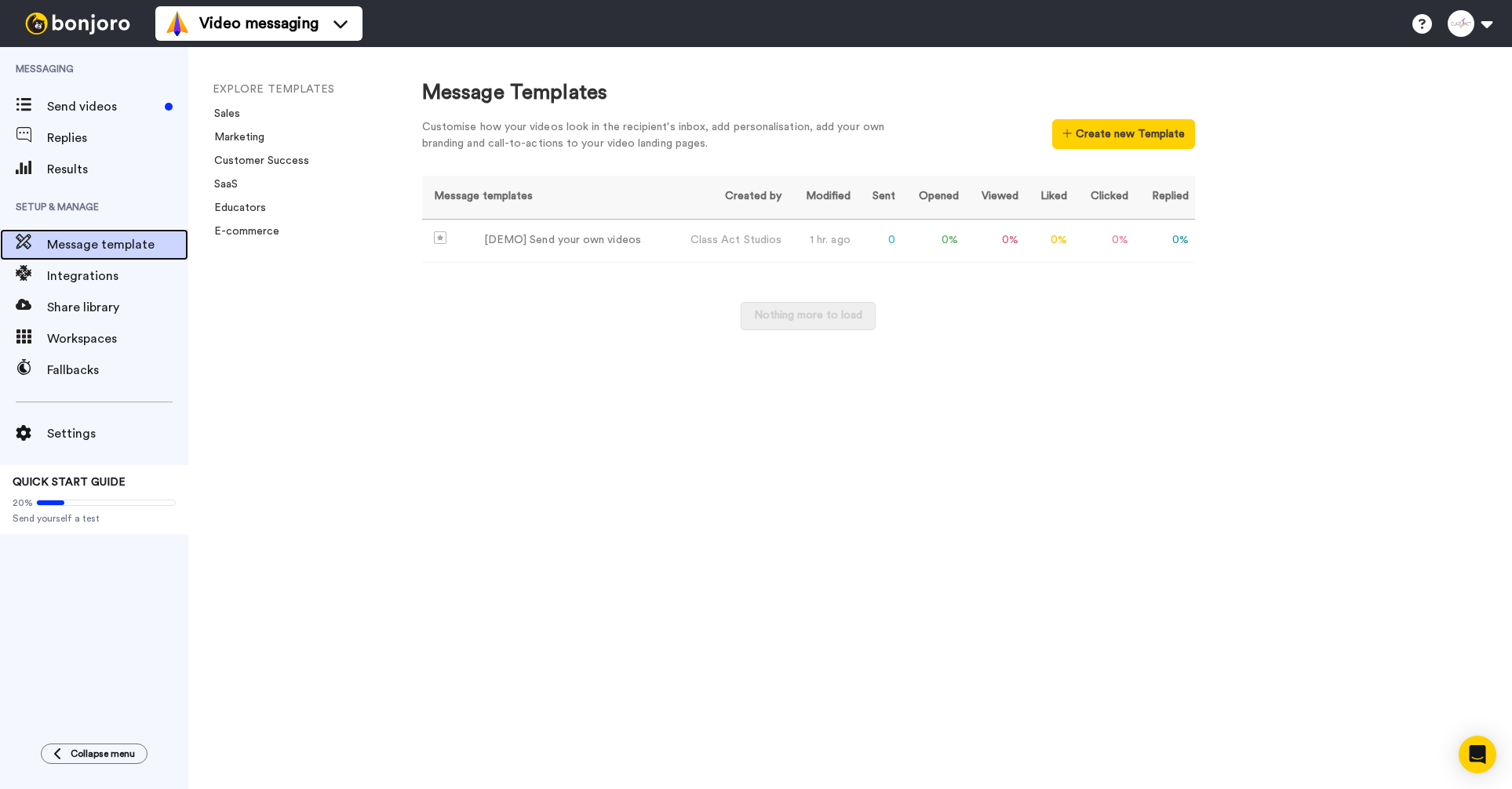
click at [96, 245] on span "Message template" at bounding box center [117, 245] width 141 height 19
click at [94, 480] on span "QUICK START GUIDE" at bounding box center [69, 483] width 113 height 11
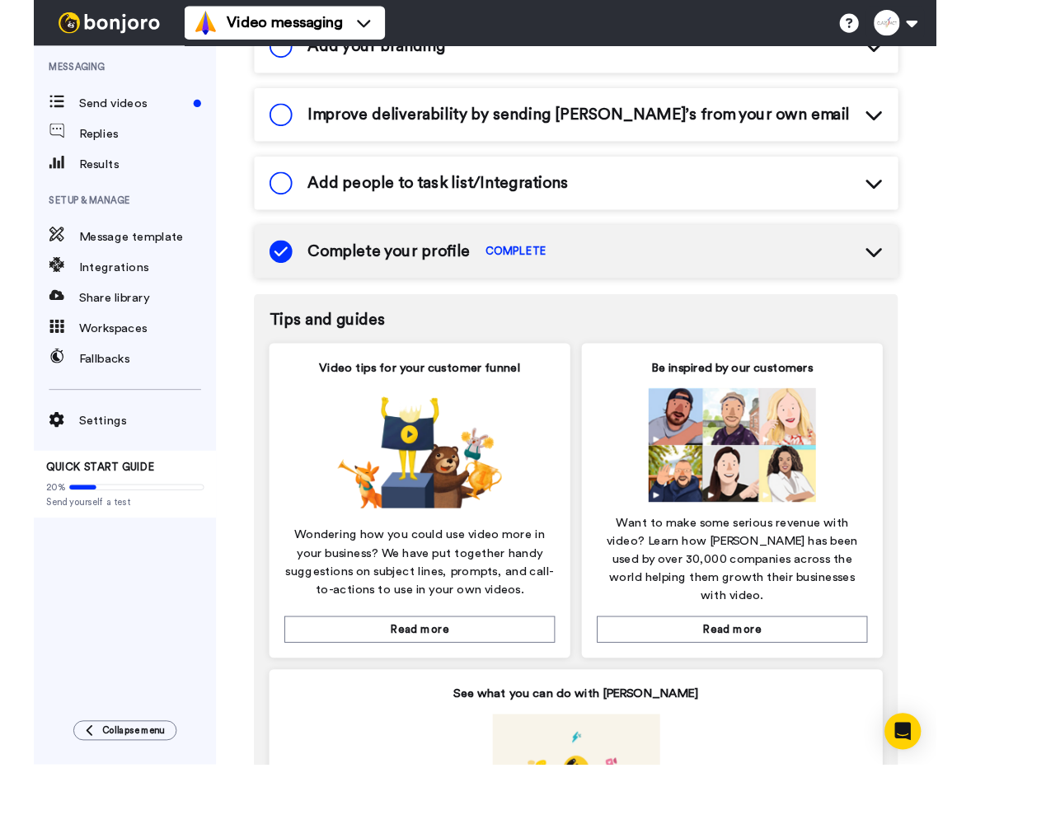
scroll to position [502, 0]
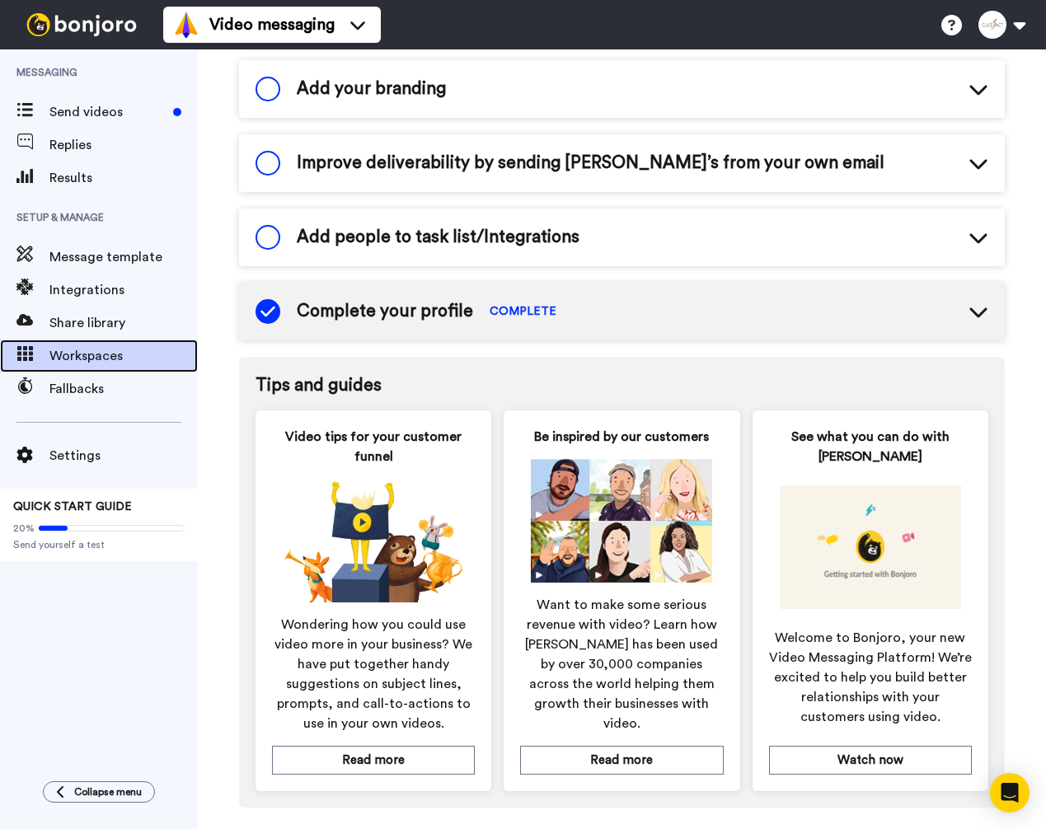
click at [76, 359] on span "Workspaces" at bounding box center [123, 356] width 148 height 20
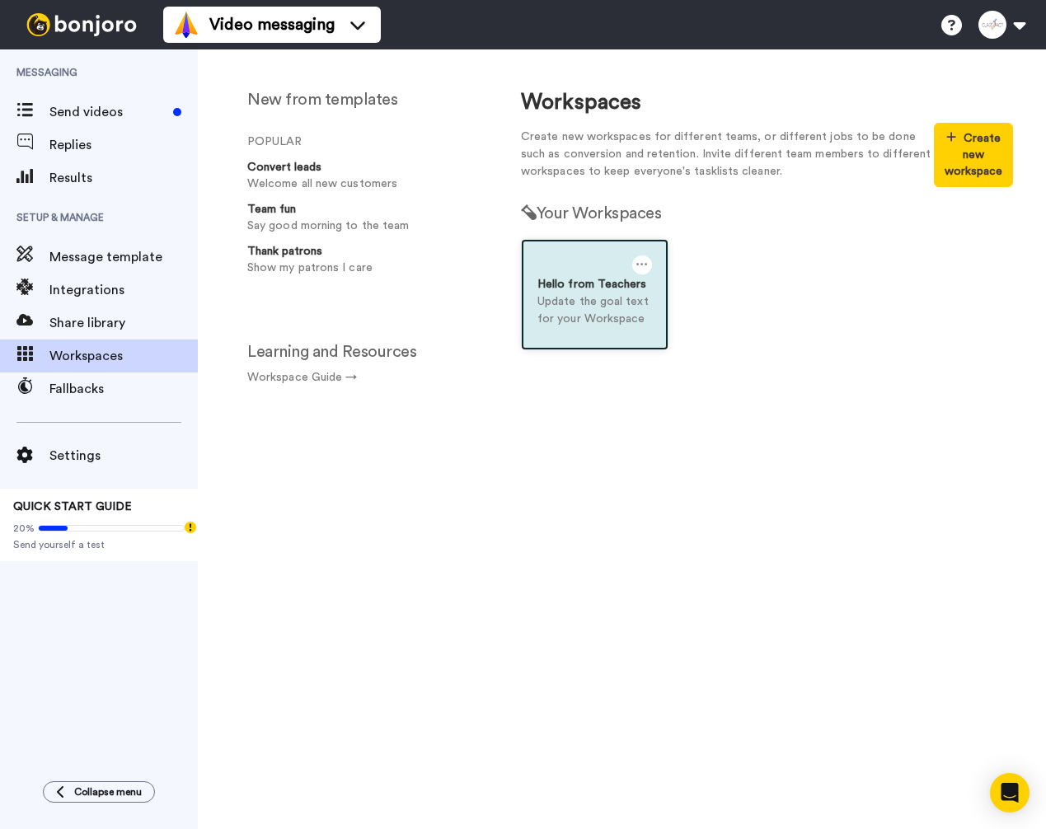
click at [575, 299] on p "Update the goal text for your Workspace" at bounding box center [594, 310] width 115 height 35
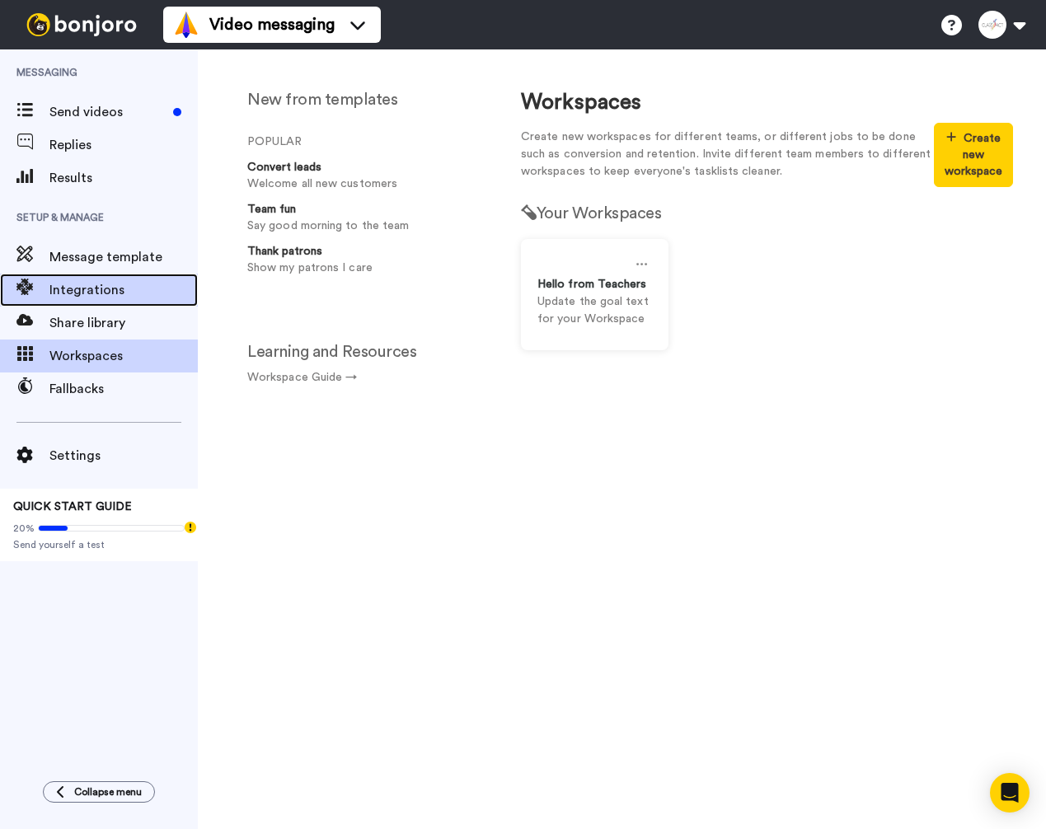
click at [63, 280] on span "Integrations" at bounding box center [123, 290] width 148 height 20
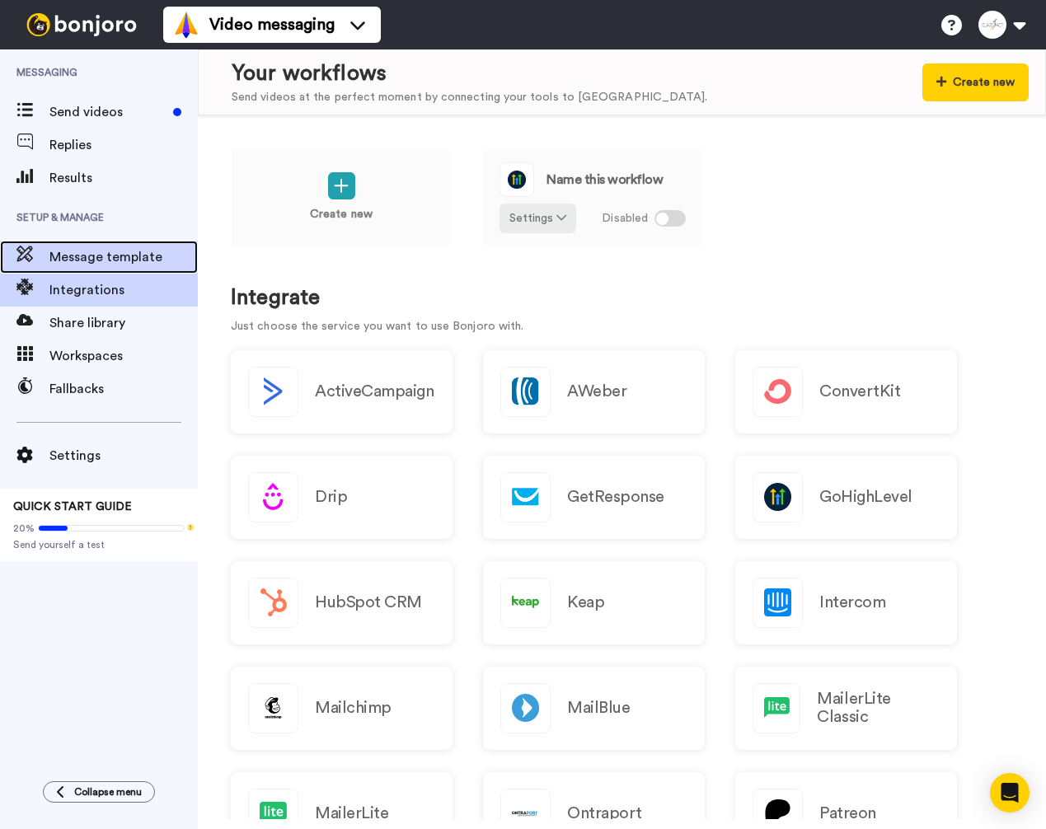
click at [83, 255] on span "Message template" at bounding box center [123, 257] width 148 height 20
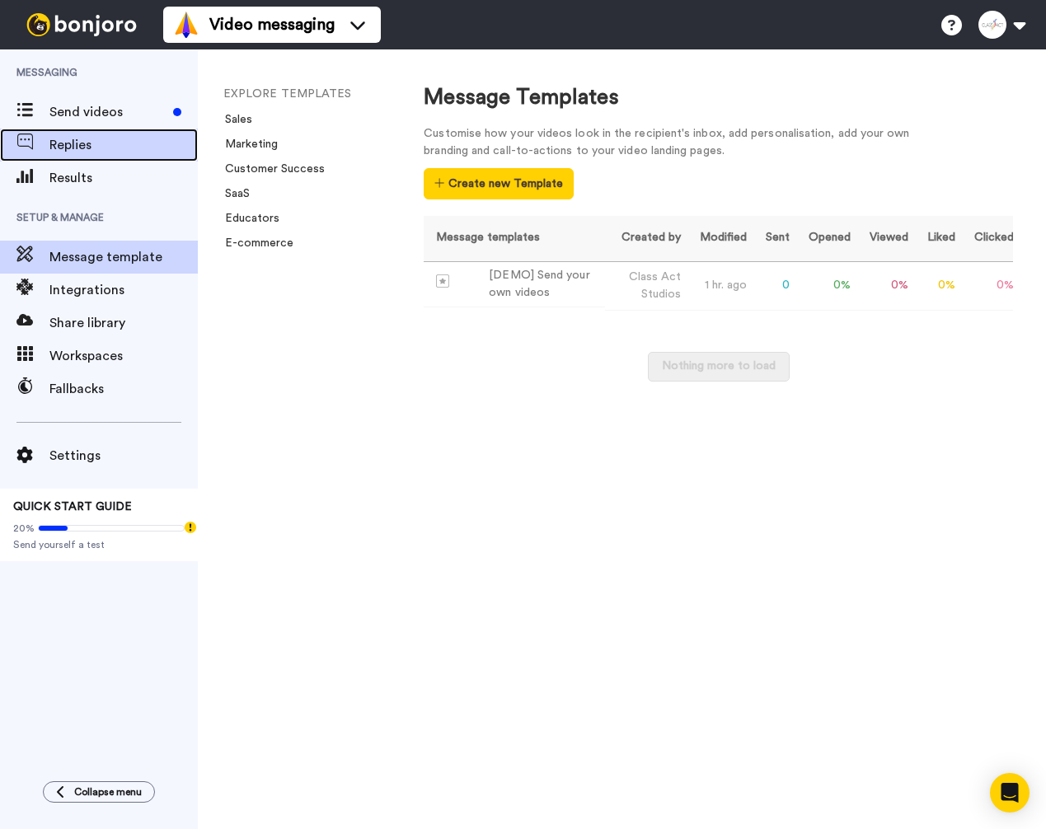
click at [56, 152] on span "Replies" at bounding box center [123, 145] width 148 height 20
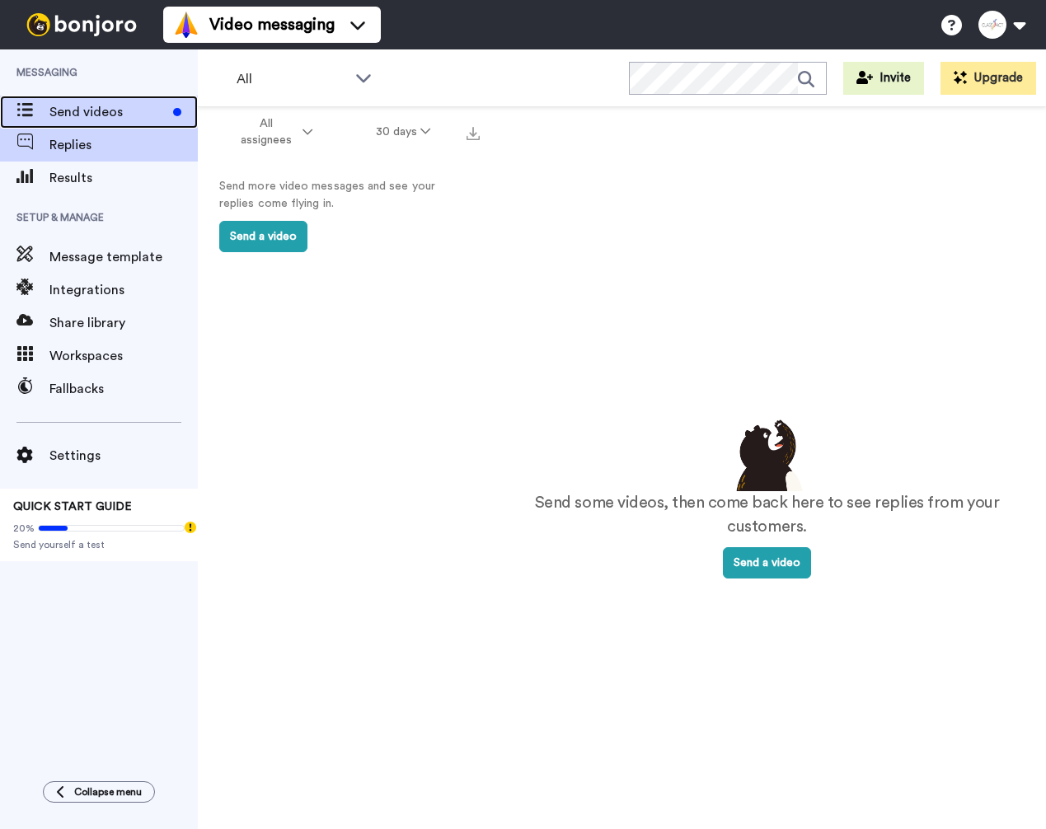
click at [74, 102] on span "Send videos" at bounding box center [107, 112] width 117 height 20
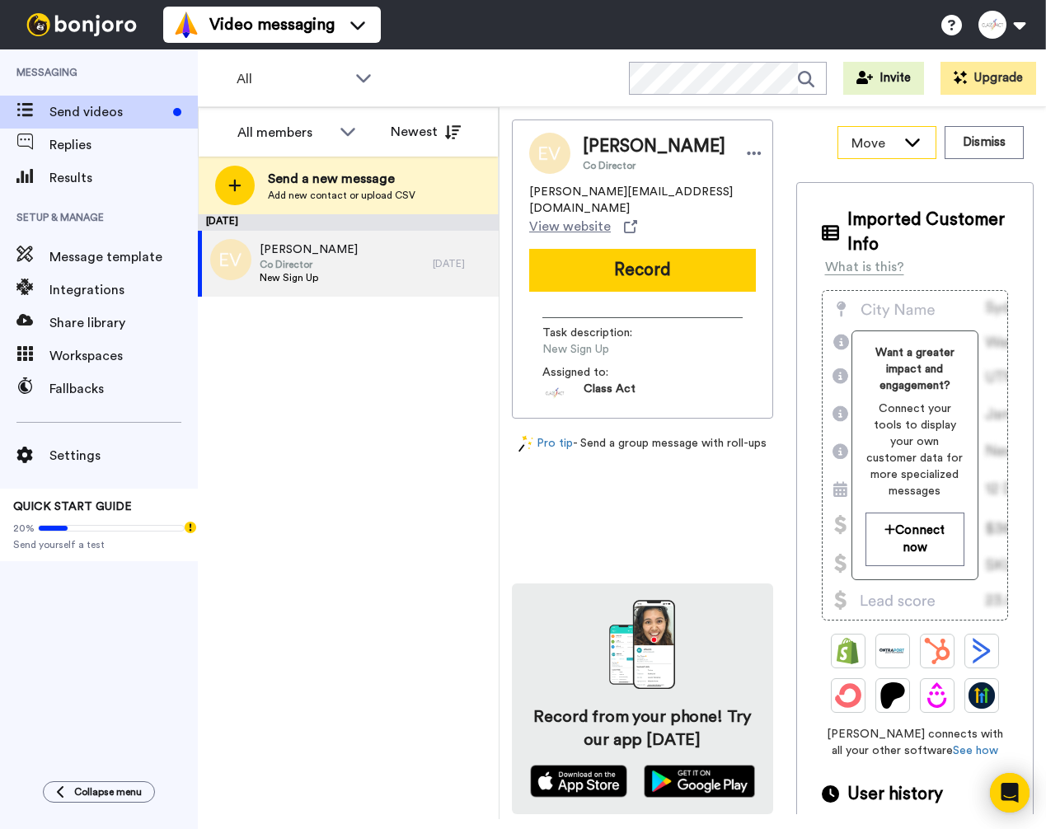
click at [903, 143] on icon at bounding box center [913, 142] width 20 height 16
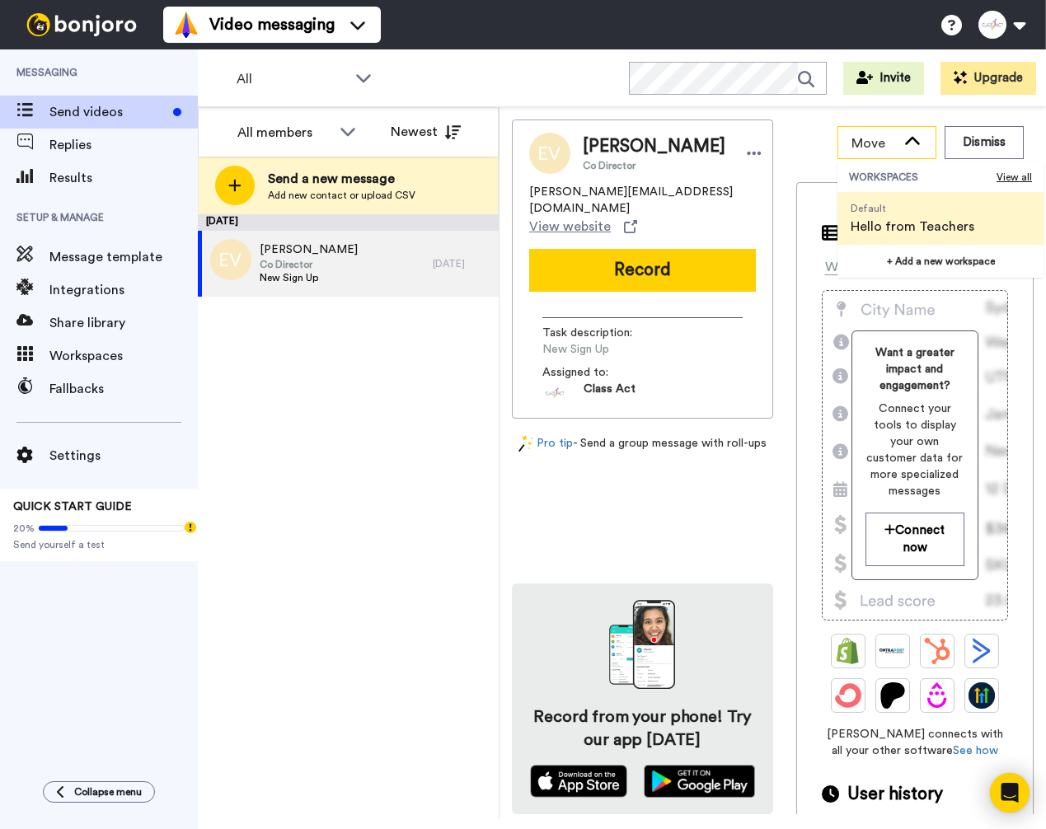
click at [903, 143] on icon at bounding box center [913, 142] width 20 height 16
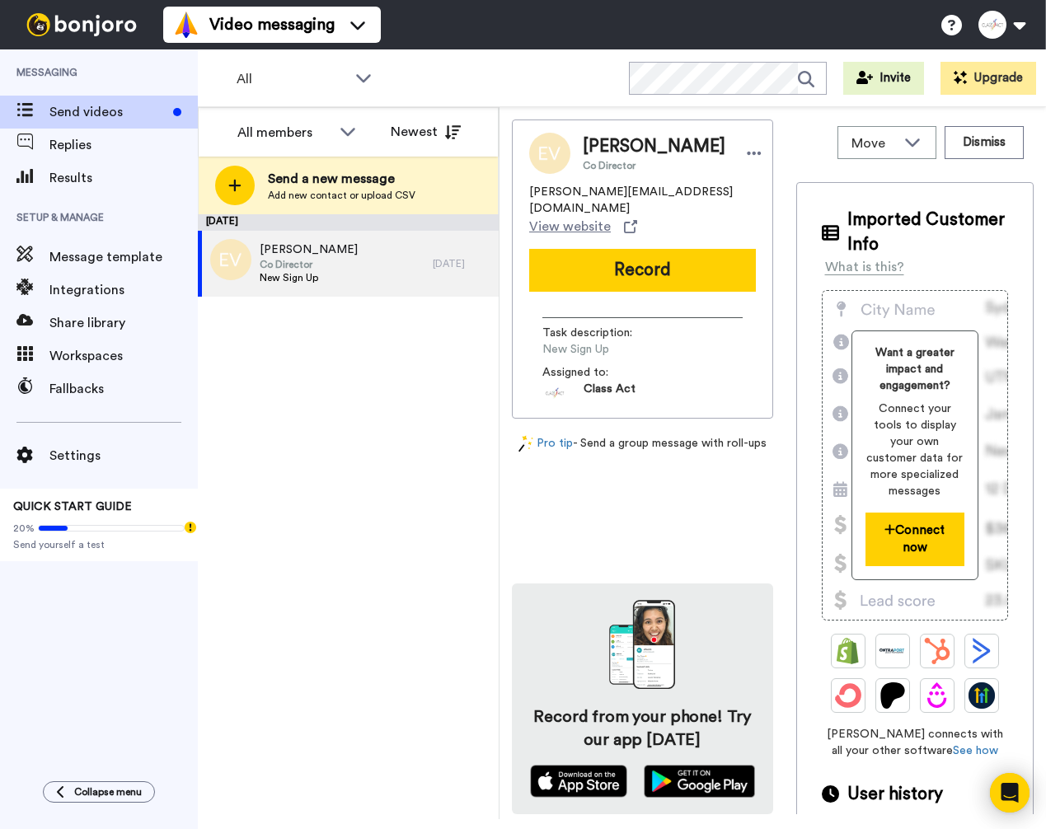
scroll to position [68, 0]
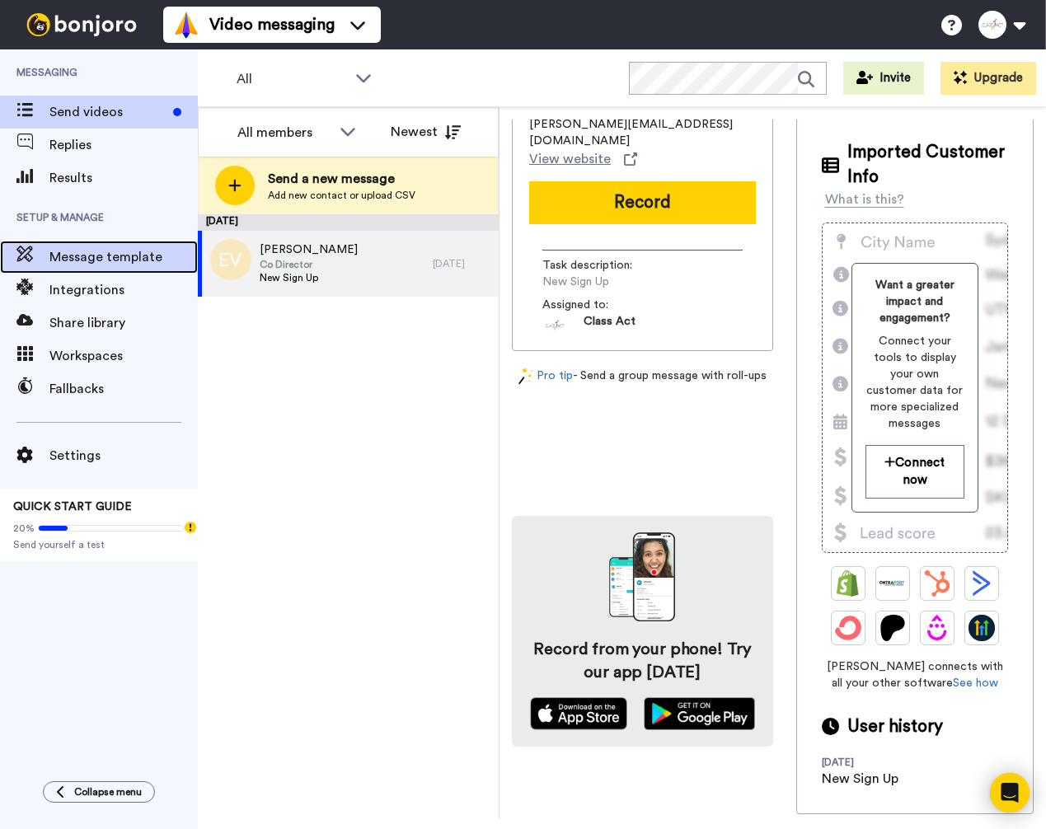
click at [77, 258] on span "Message template" at bounding box center [123, 257] width 148 height 20
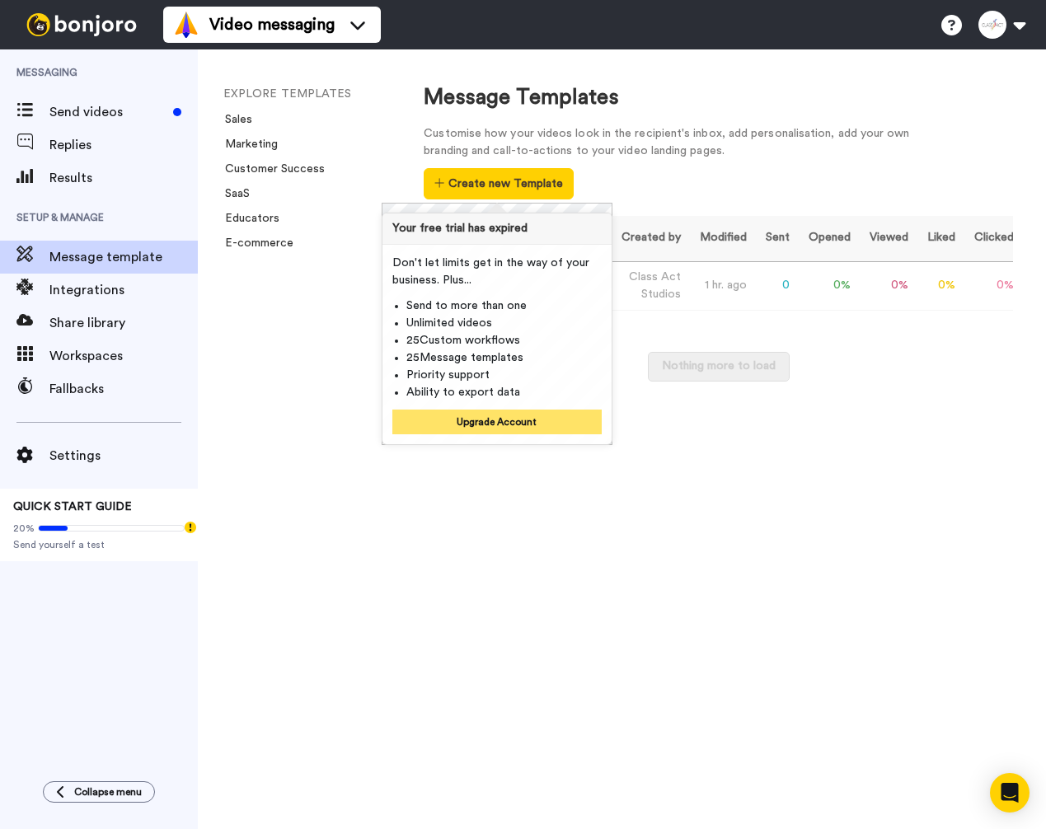
click at [475, 422] on button "Upgrade Account" at bounding box center [496, 422] width 209 height 25
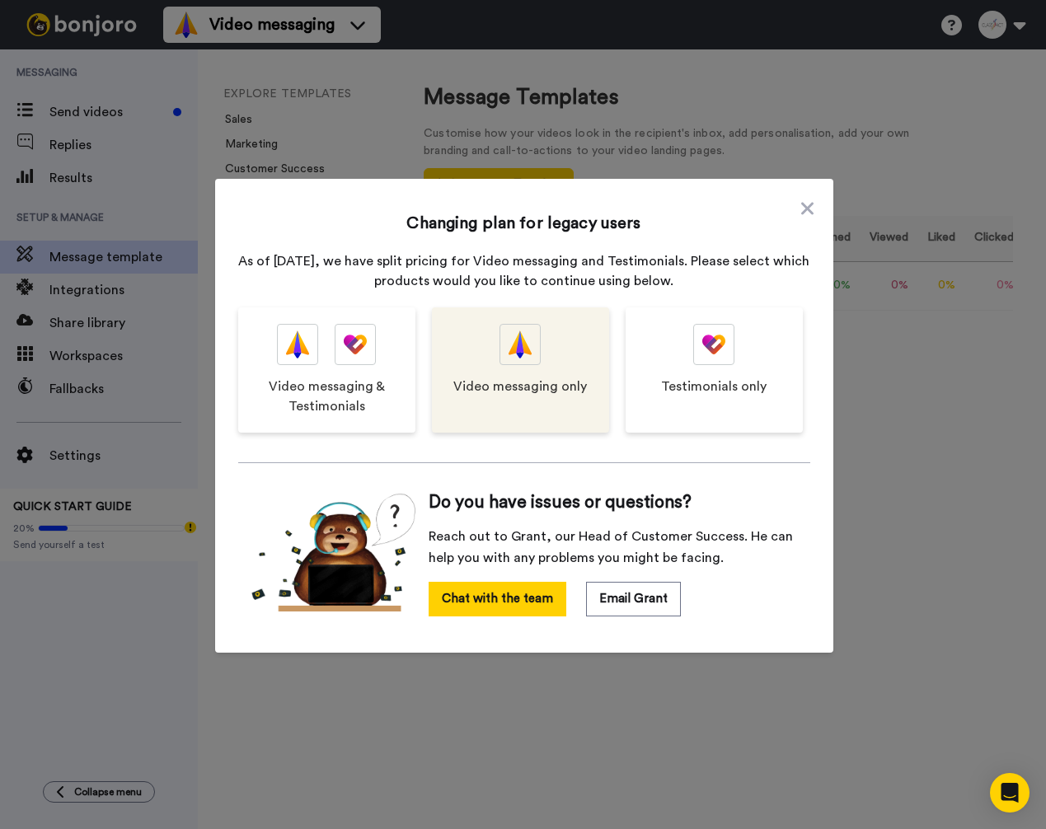
click at [518, 359] on img at bounding box center [520, 345] width 23 height 40
